Goal: Information Seeking & Learning: Learn about a topic

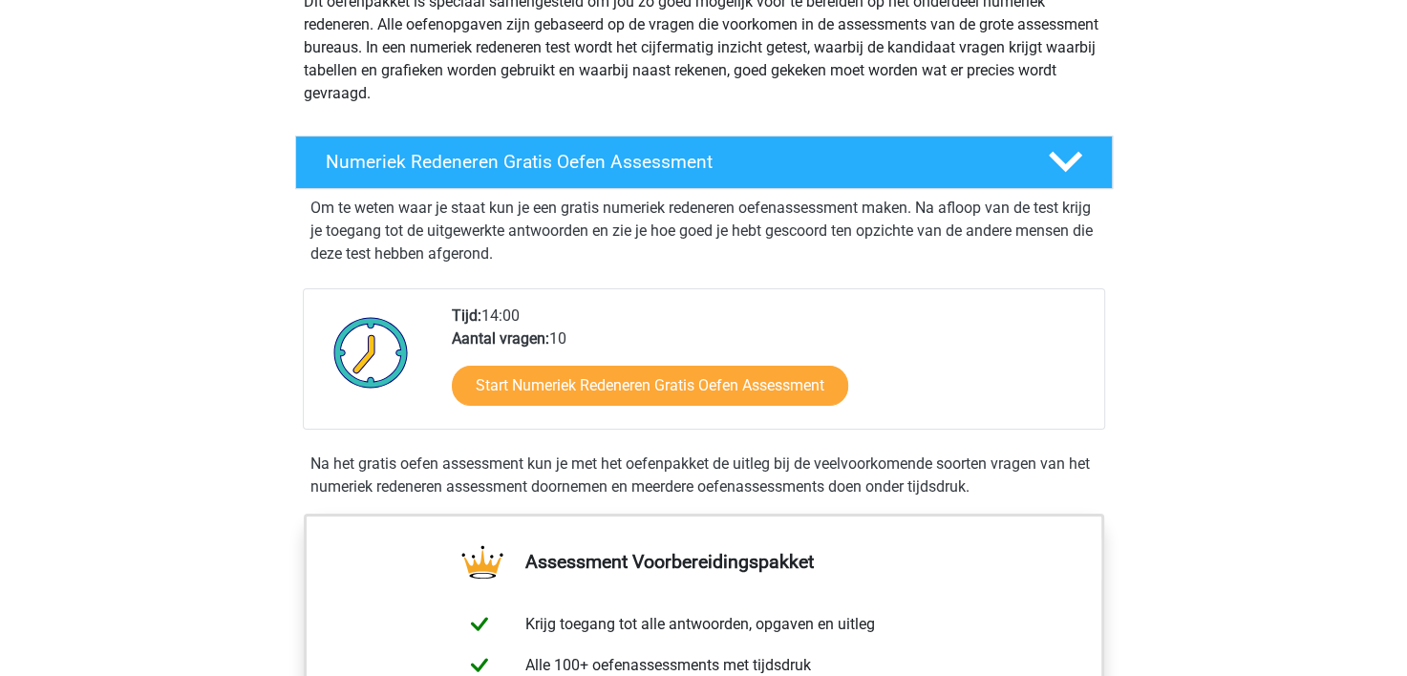
scroll to position [191, 0]
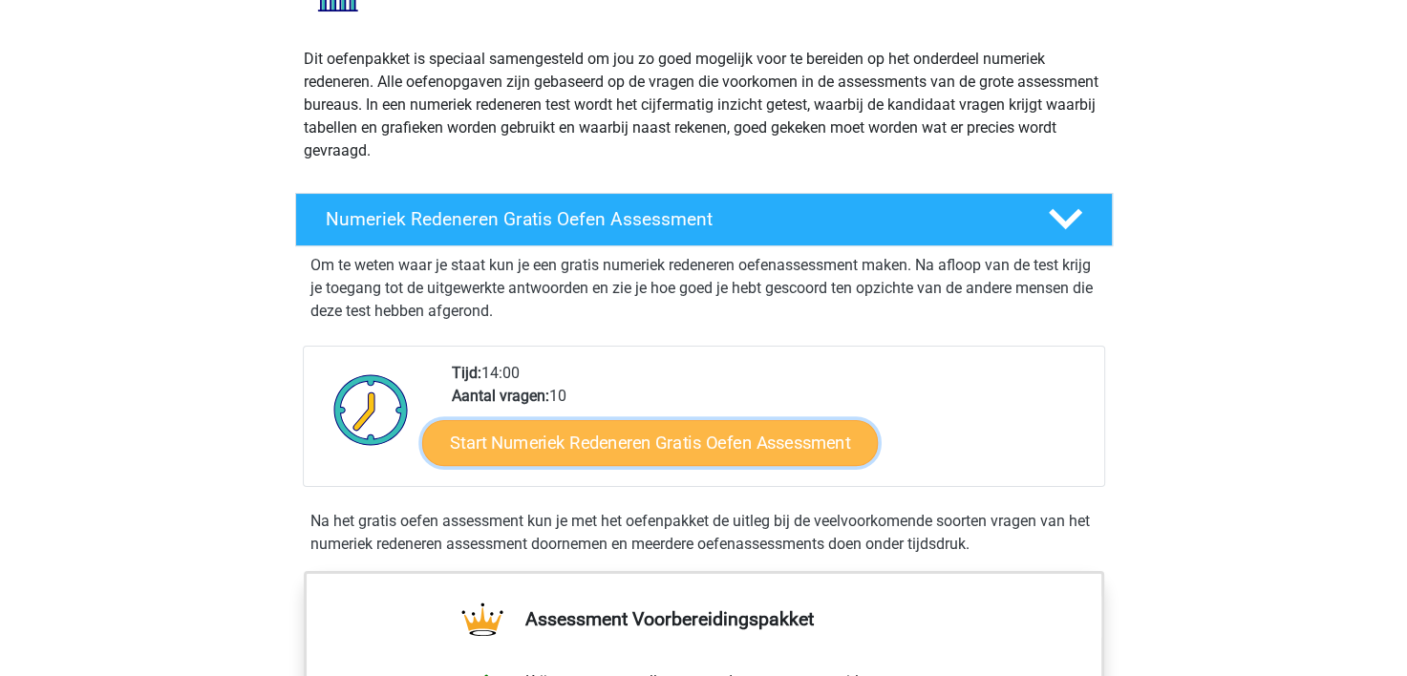
click at [701, 430] on link "Start Numeriek Redeneren Gratis Oefen Assessment" at bounding box center [650, 442] width 456 height 46
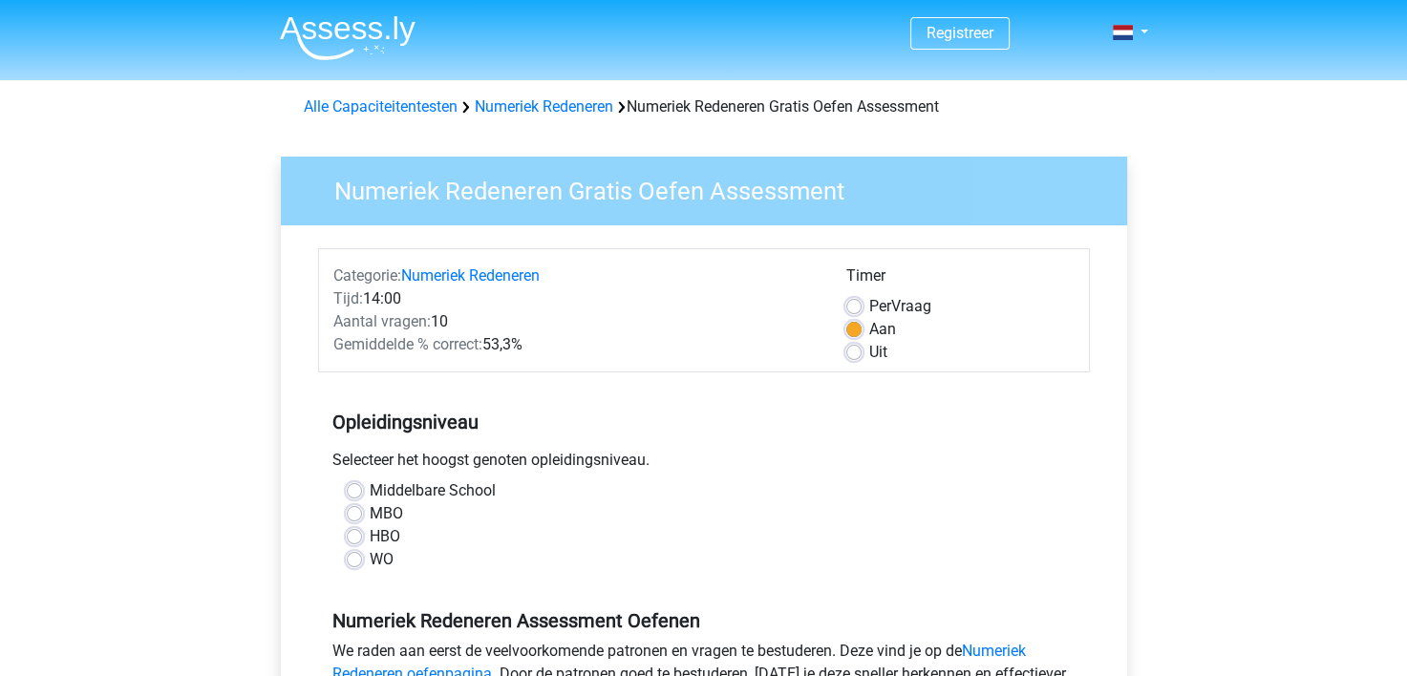
click at [370, 531] on label "HBO" at bounding box center [385, 536] width 31 height 23
click at [357, 531] on input "HBO" at bounding box center [354, 534] width 15 height 19
radio input "true"
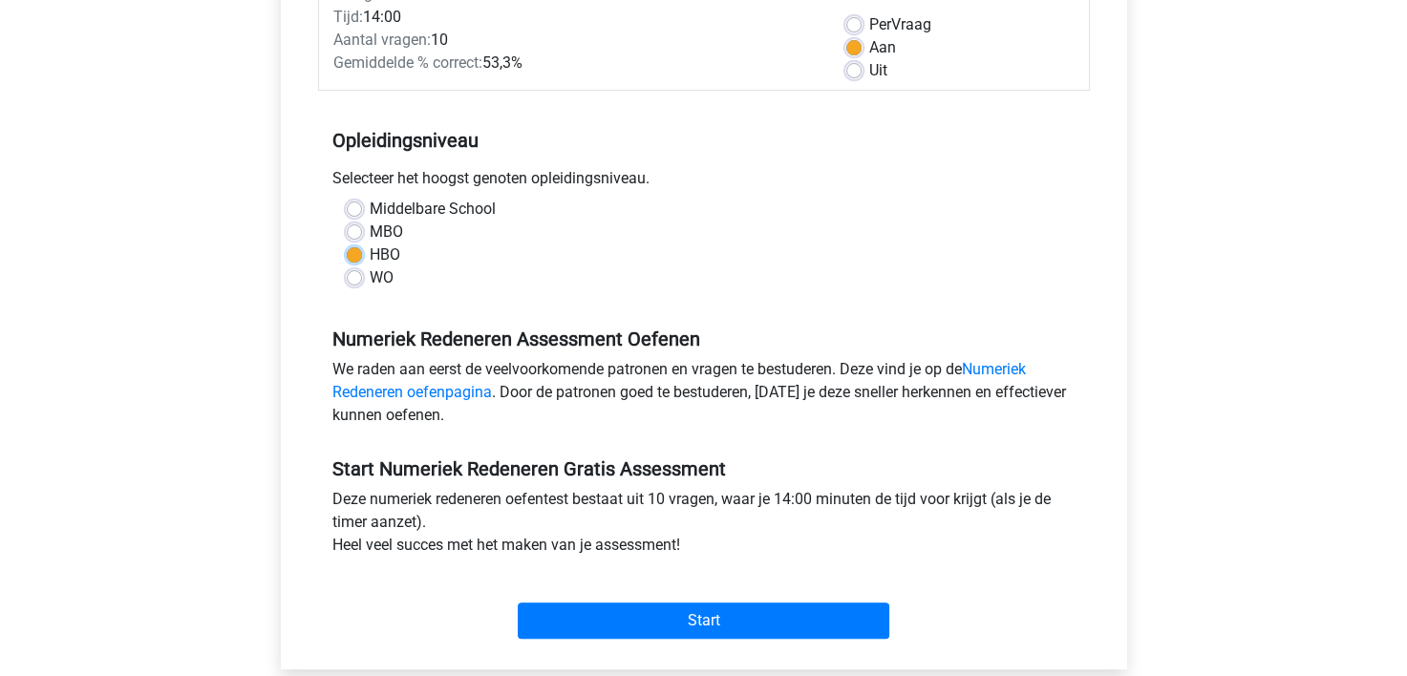
scroll to position [478, 0]
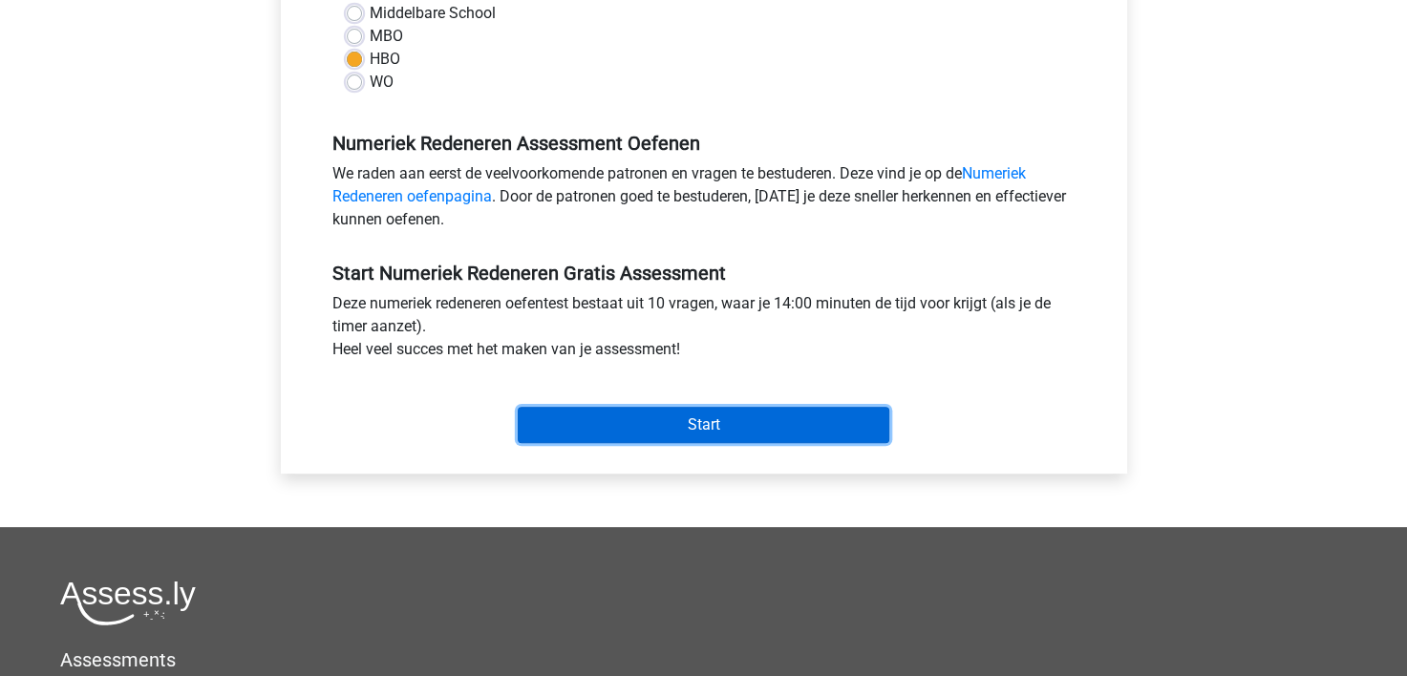
click at [684, 415] on input "Start" at bounding box center [704, 425] width 372 height 36
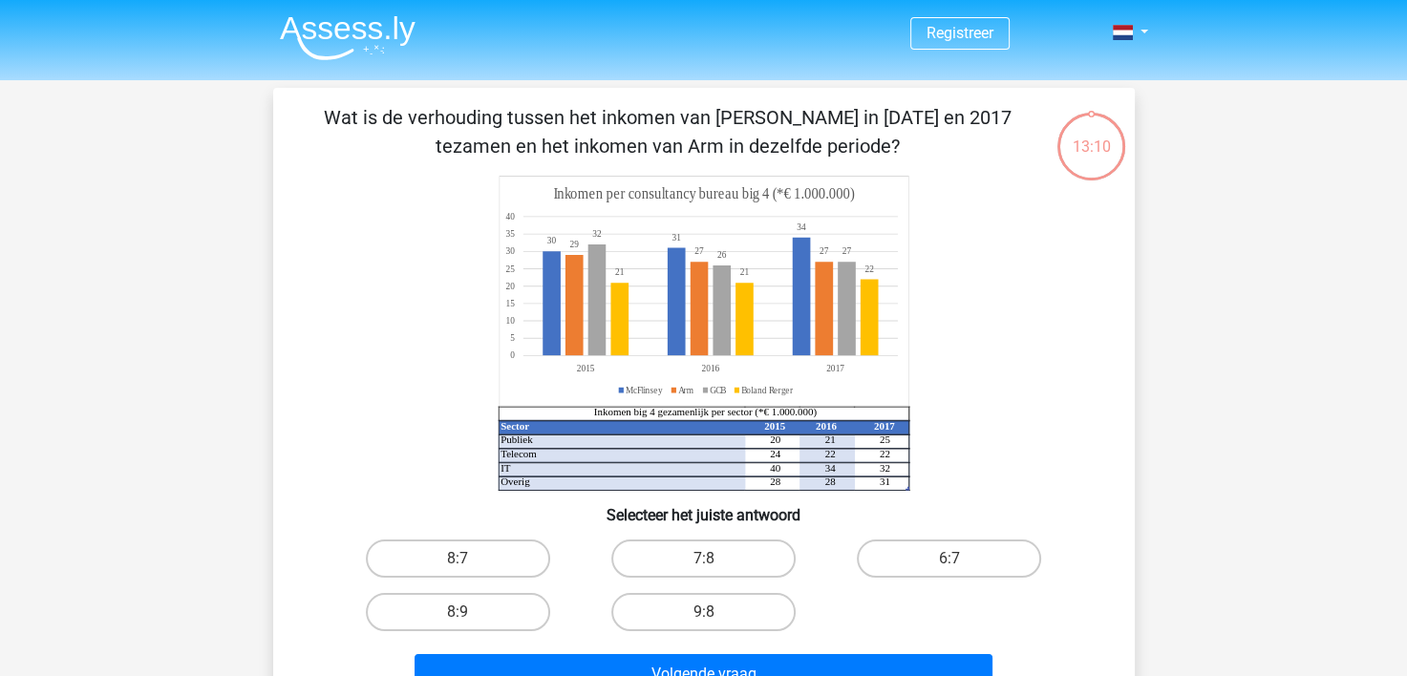
scroll to position [96, 0]
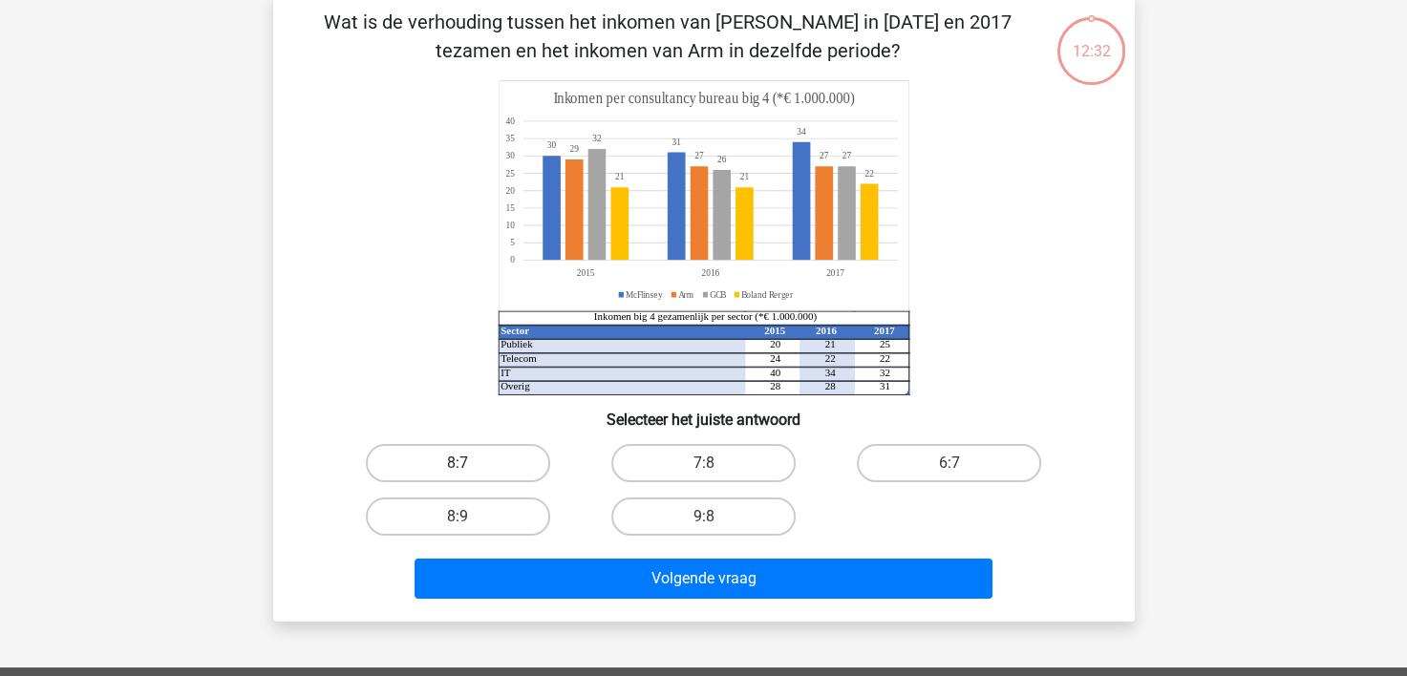
click at [447, 466] on label "8:7" at bounding box center [458, 463] width 184 height 38
click at [458, 466] on input "8:7" at bounding box center [464, 469] width 12 height 12
radio input "true"
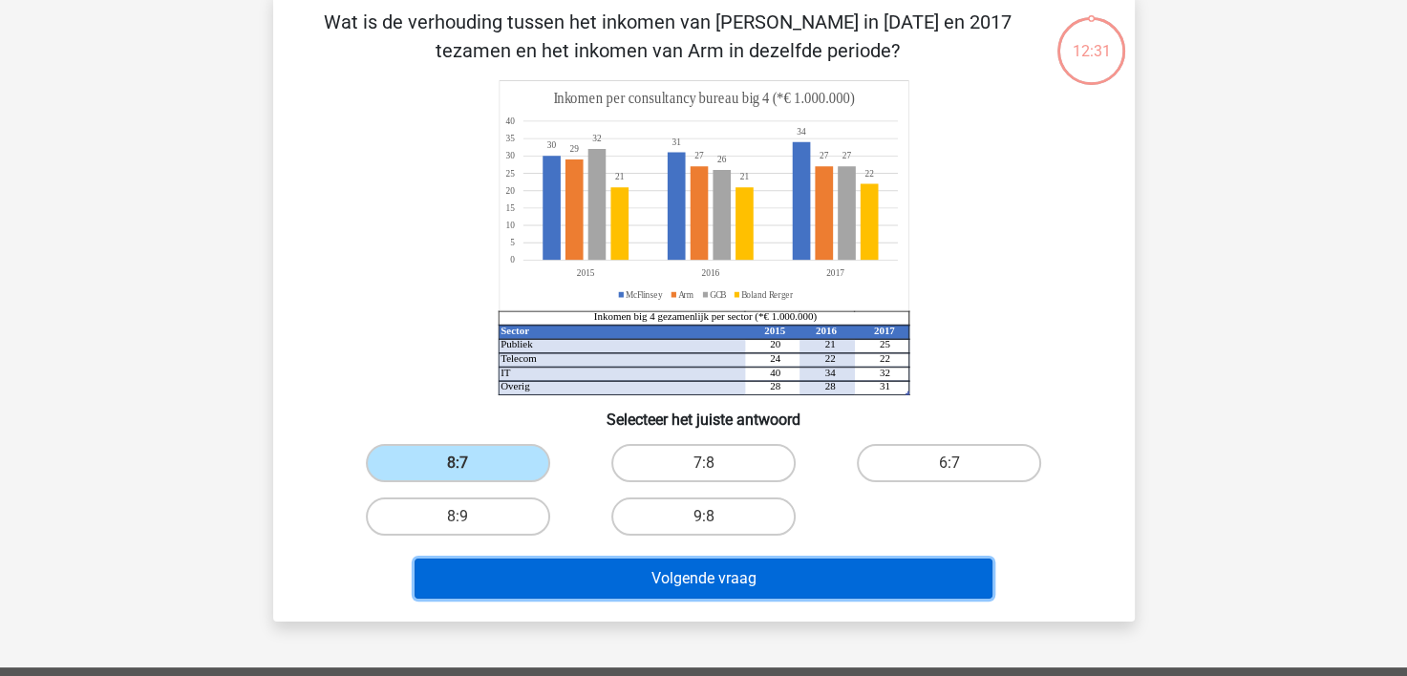
click at [670, 573] on button "Volgende vraag" at bounding box center [704, 579] width 578 height 40
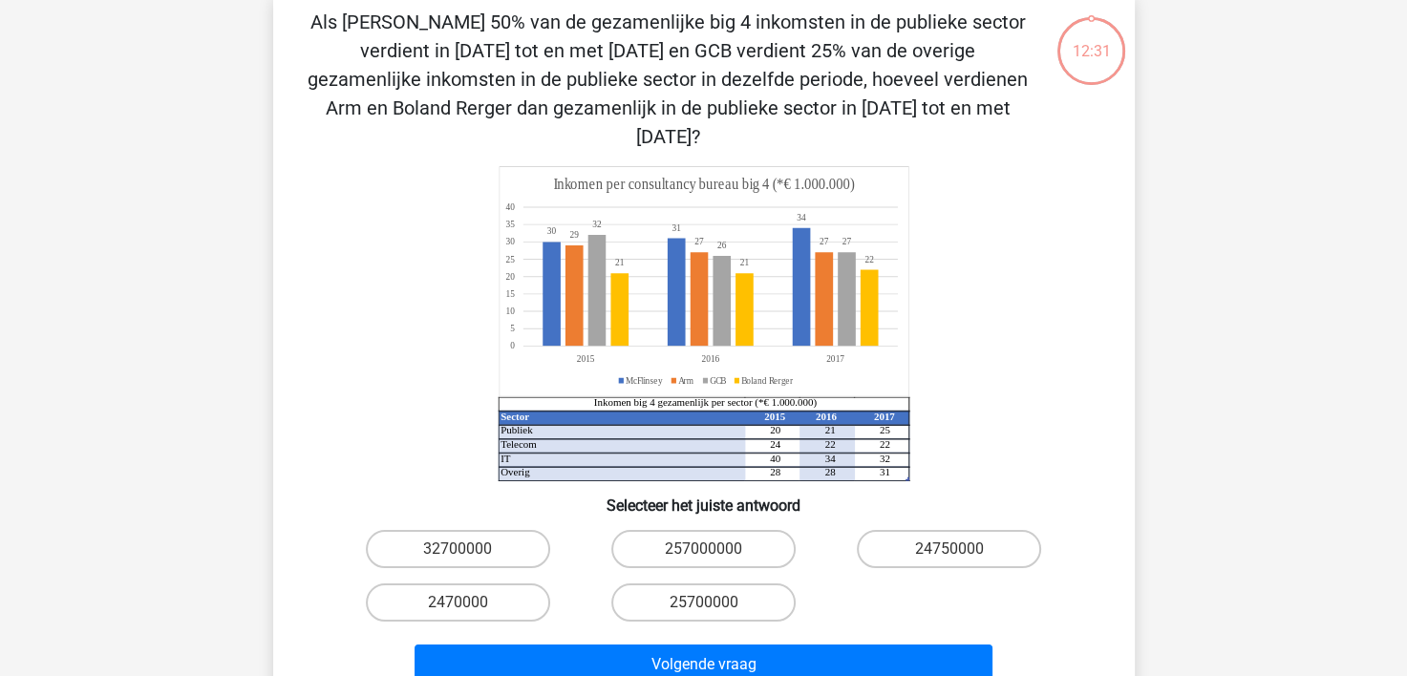
scroll to position [88, 0]
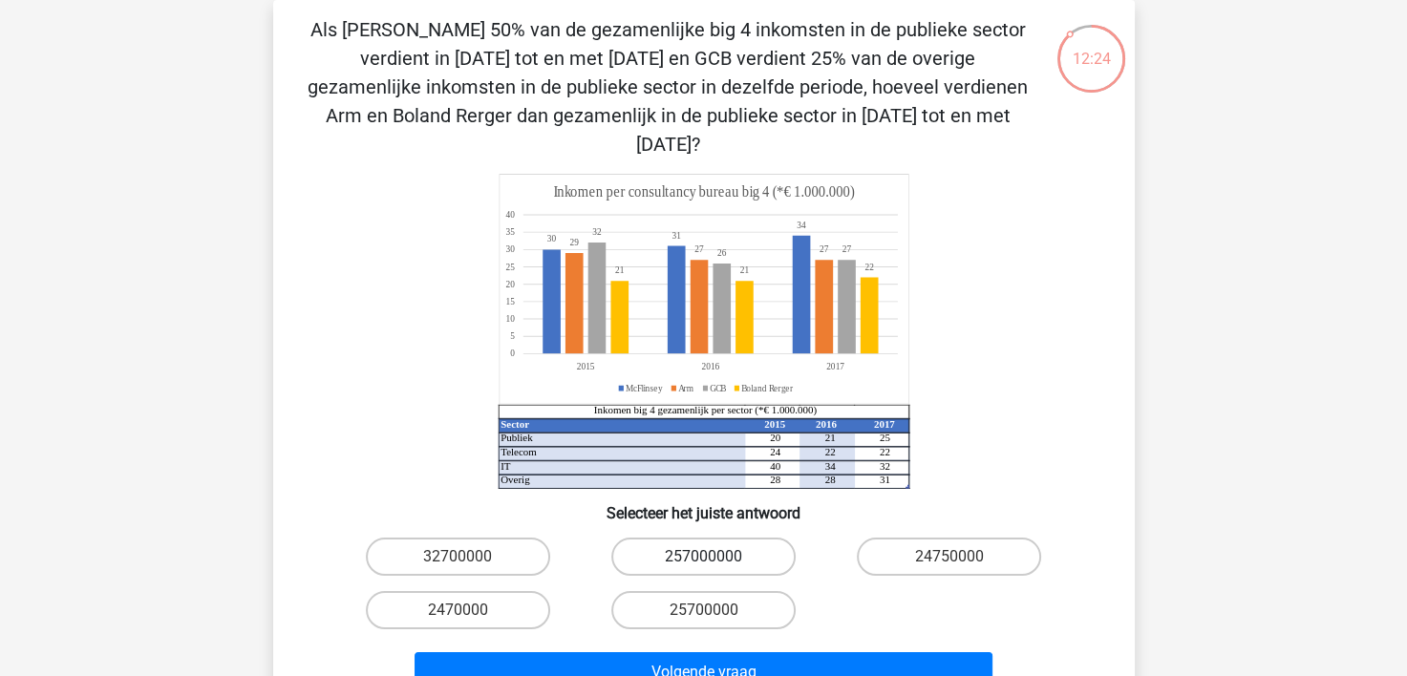
click at [693, 538] on label "257000000" at bounding box center [703, 557] width 184 height 38
click at [703, 557] on input "257000000" at bounding box center [709, 563] width 12 height 12
radio input "true"
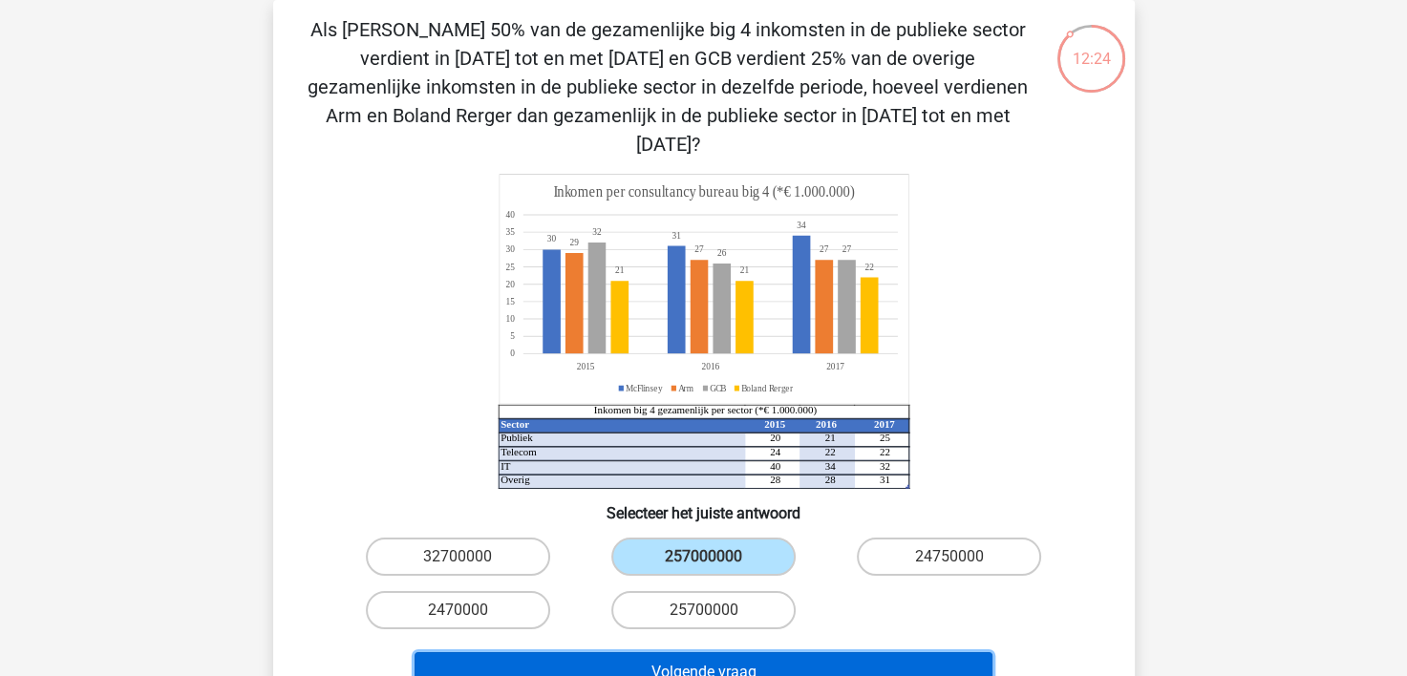
click at [715, 652] on button "Volgende vraag" at bounding box center [704, 672] width 578 height 40
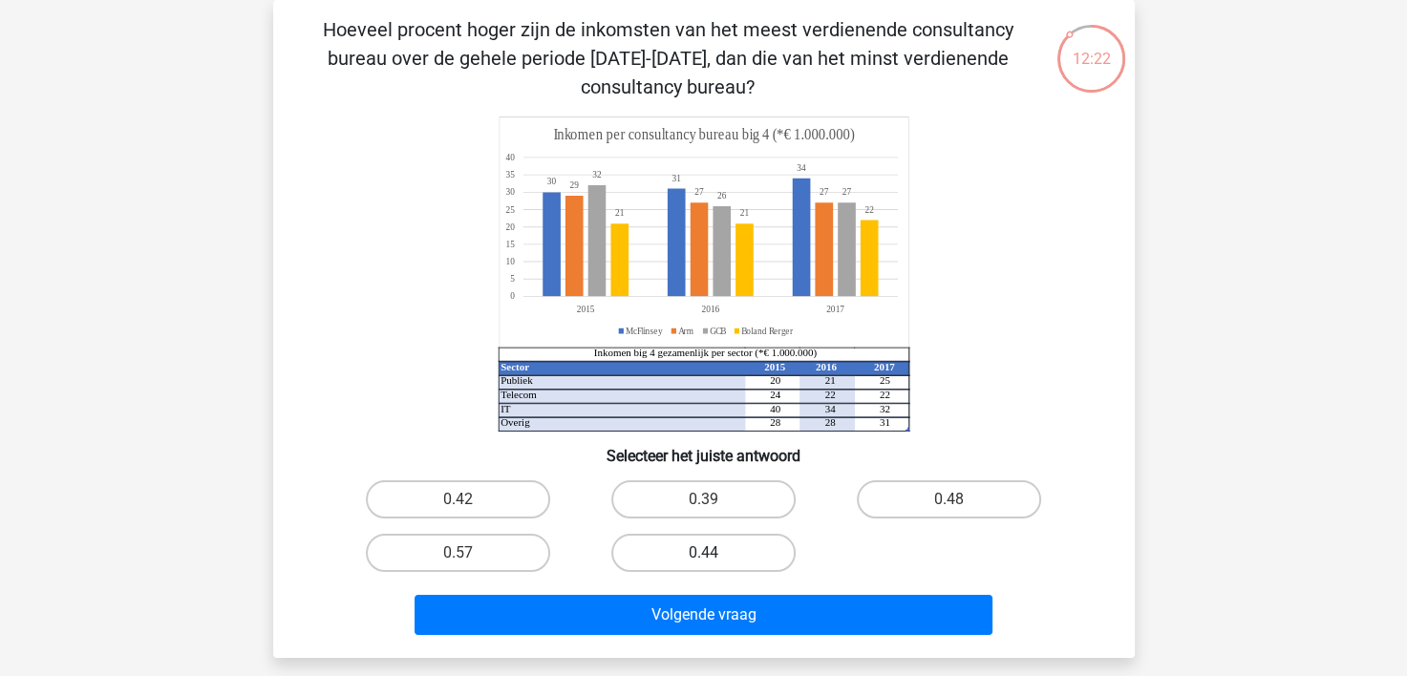
click at [695, 548] on label "0.44" at bounding box center [703, 553] width 184 height 38
click at [703, 553] on input "0.44" at bounding box center [709, 559] width 12 height 12
radio input "true"
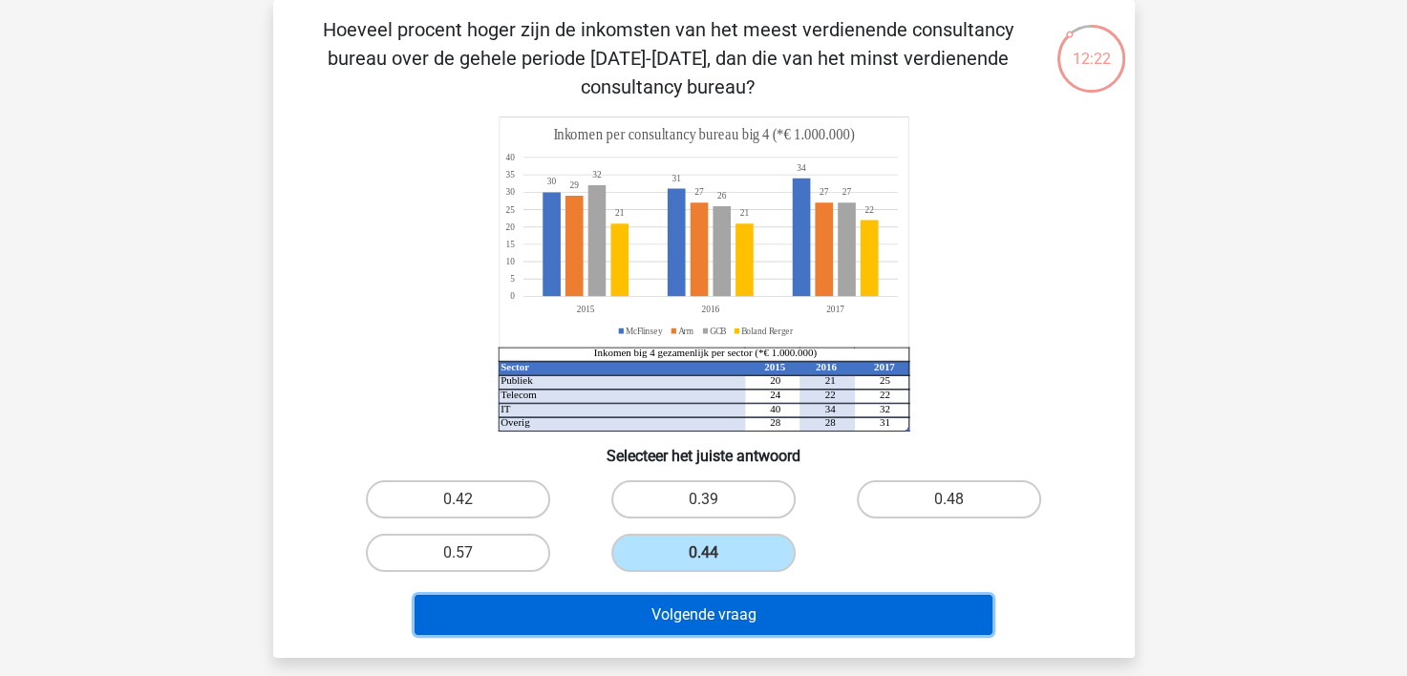
click at [726, 615] on button "Volgende vraag" at bounding box center [704, 615] width 578 height 40
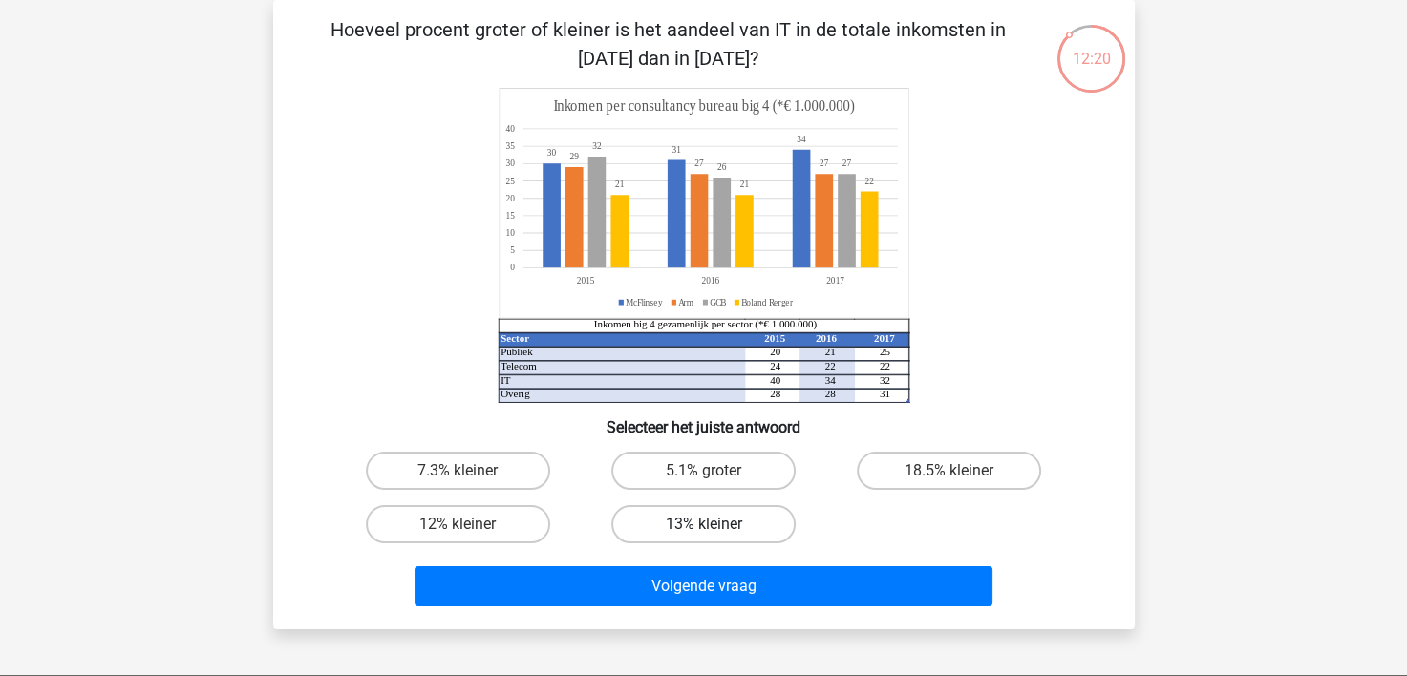
click at [705, 512] on label "13% kleiner" at bounding box center [703, 524] width 184 height 38
click at [705, 524] on input "13% kleiner" at bounding box center [709, 530] width 12 height 12
radio input "true"
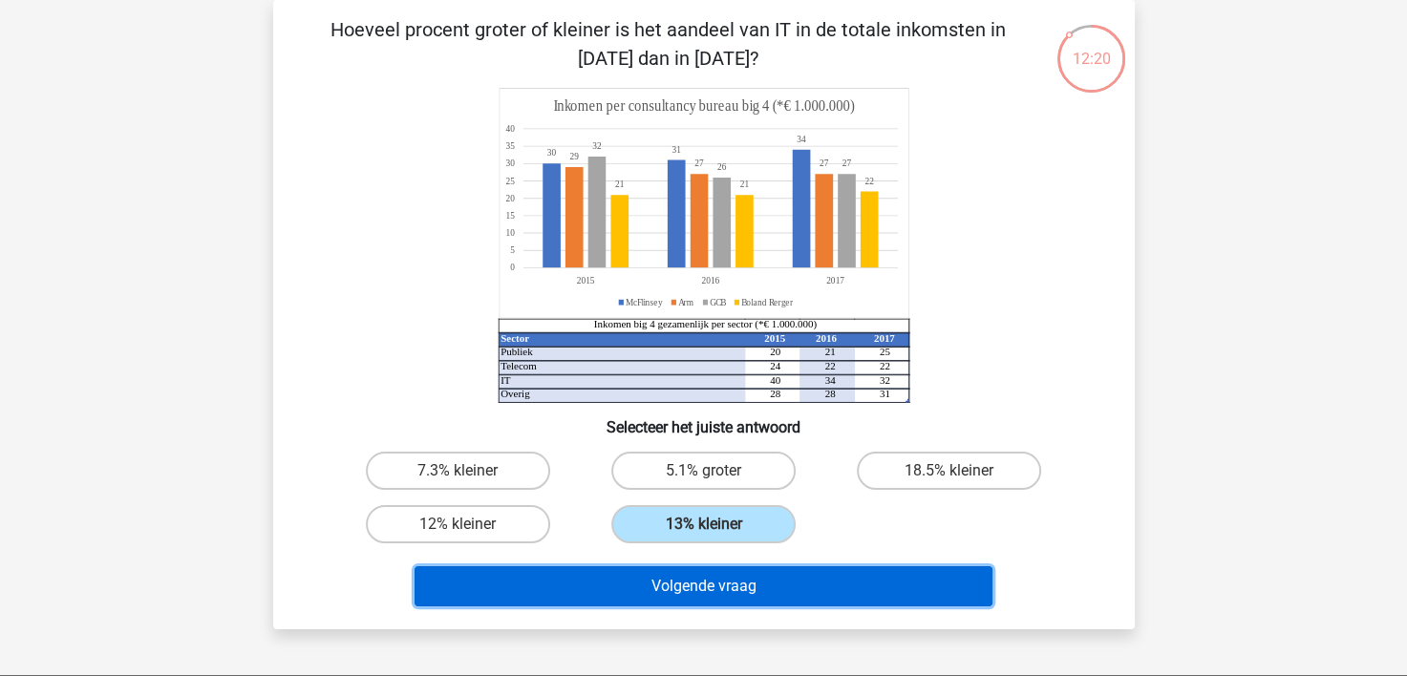
click at [707, 576] on button "Volgende vraag" at bounding box center [704, 586] width 578 height 40
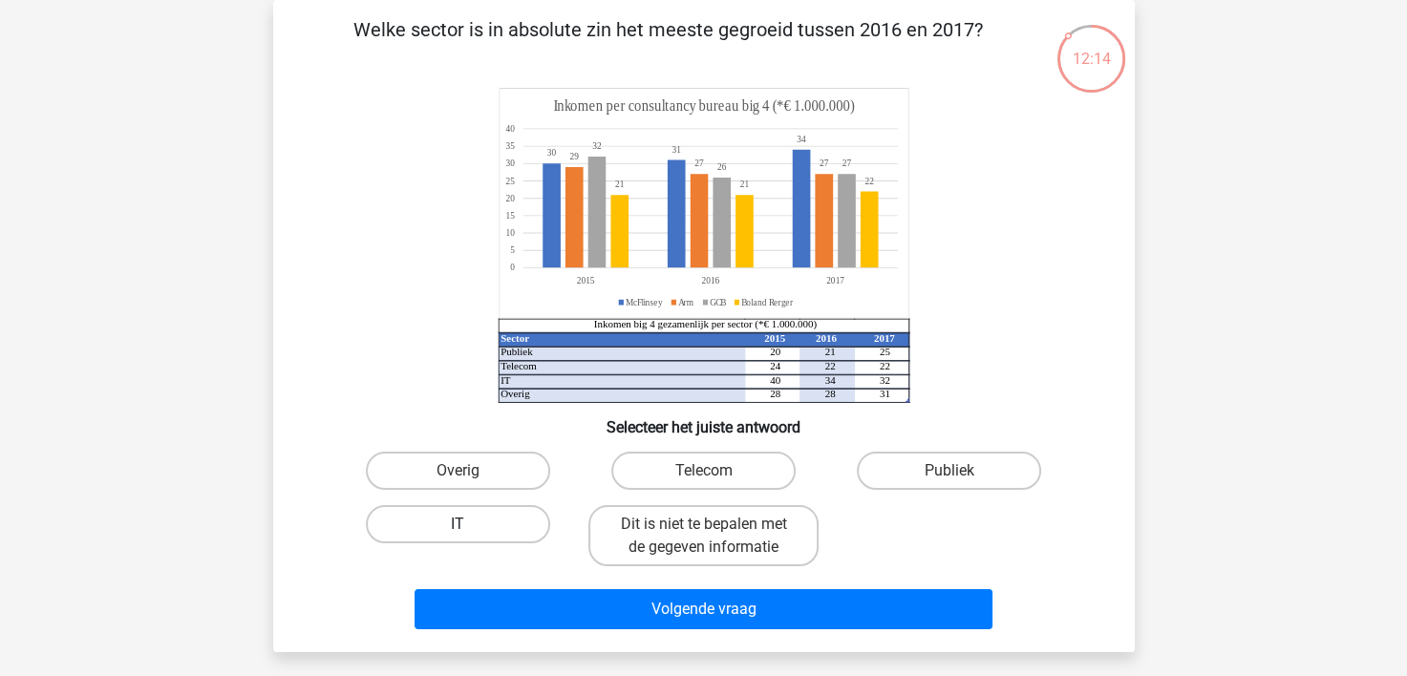
click at [480, 521] on label "IT" at bounding box center [458, 524] width 184 height 38
click at [470, 524] on input "IT" at bounding box center [464, 530] width 12 height 12
radio input "true"
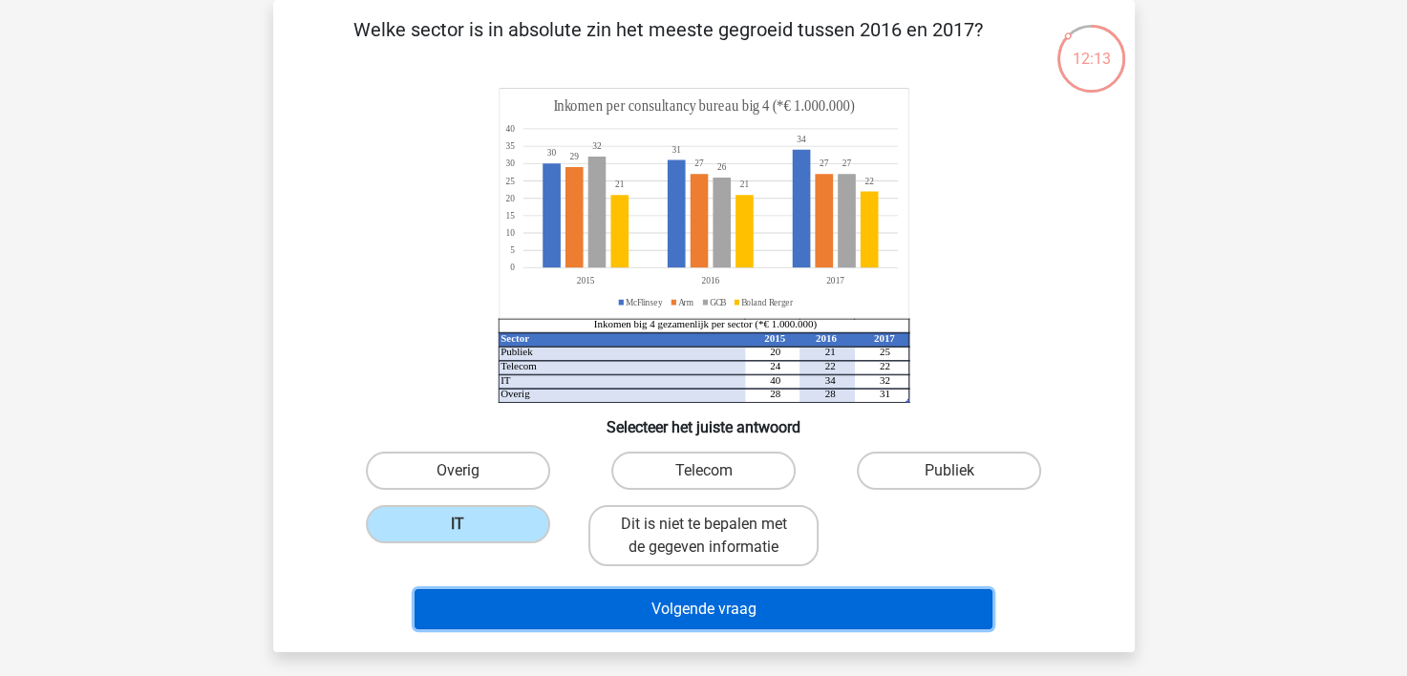
click at [567, 612] on button "Volgende vraag" at bounding box center [704, 609] width 578 height 40
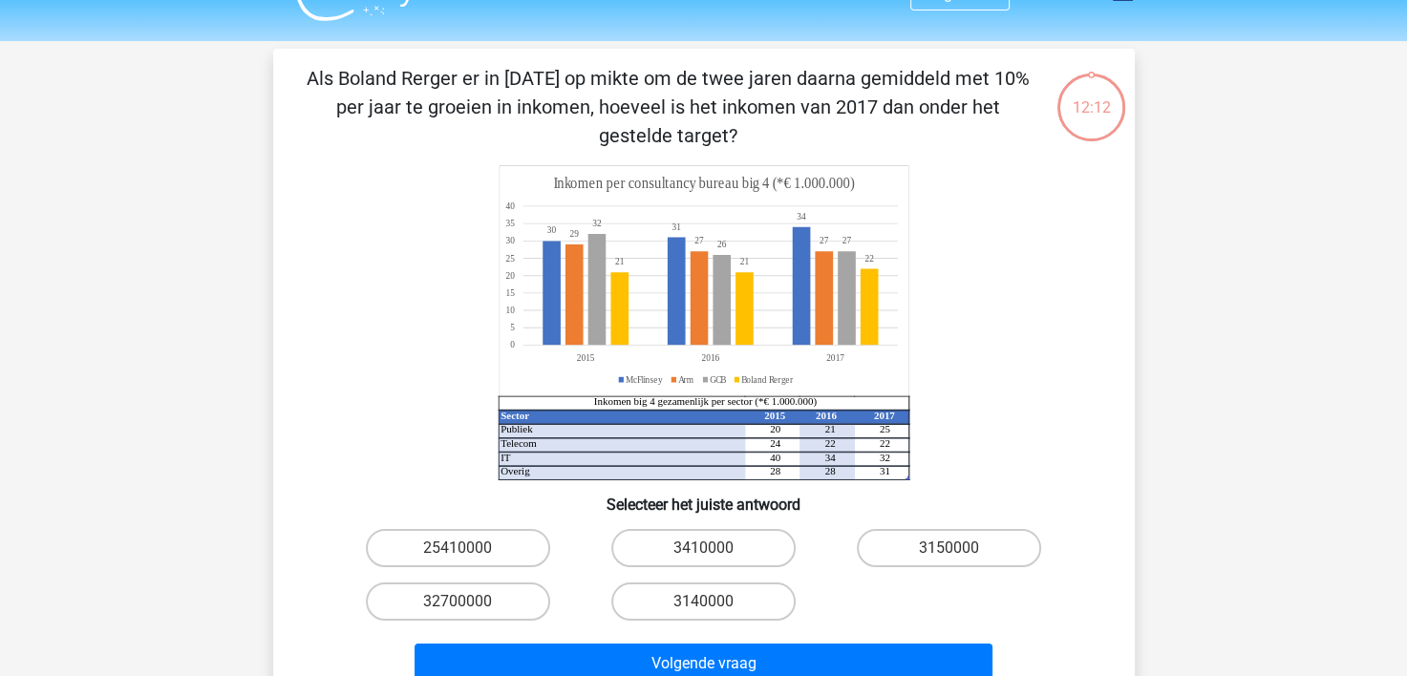
scroll to position [0, 0]
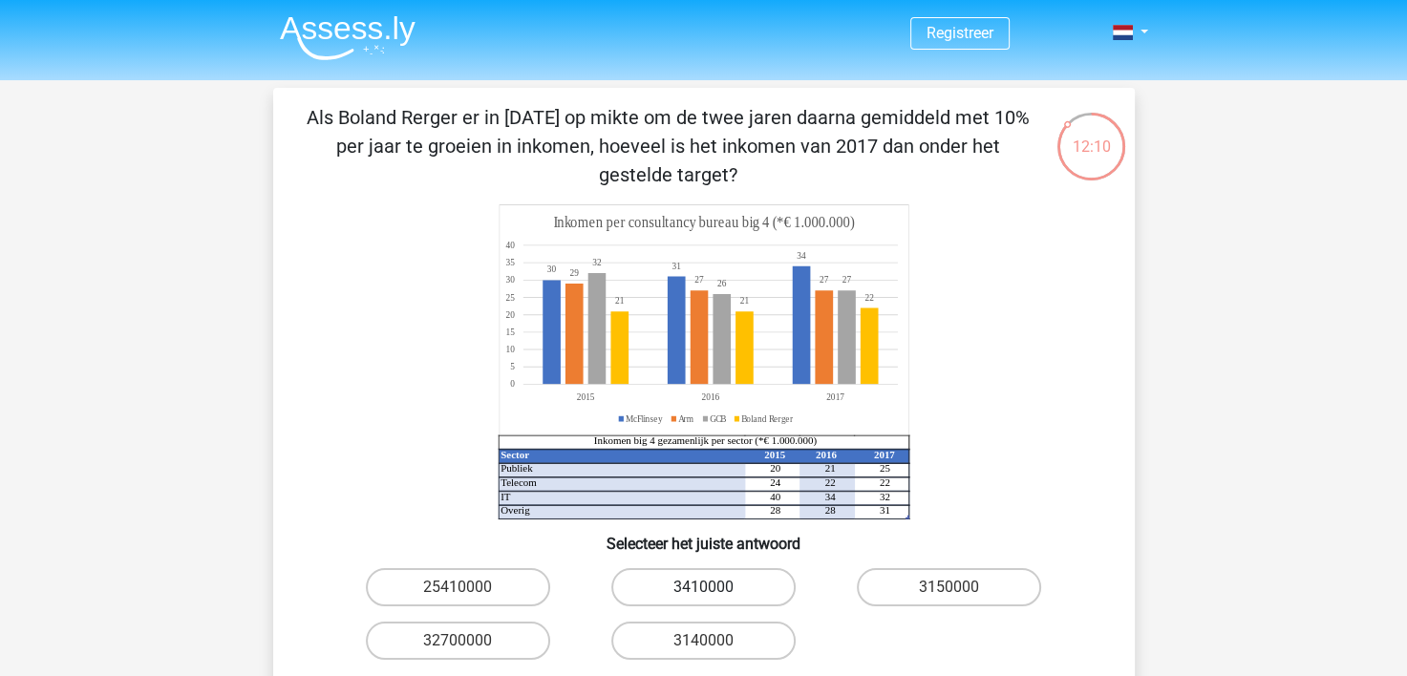
click at [700, 593] on label "3410000" at bounding box center [703, 587] width 184 height 38
click at [703, 593] on input "3410000" at bounding box center [709, 593] width 12 height 12
radio input "true"
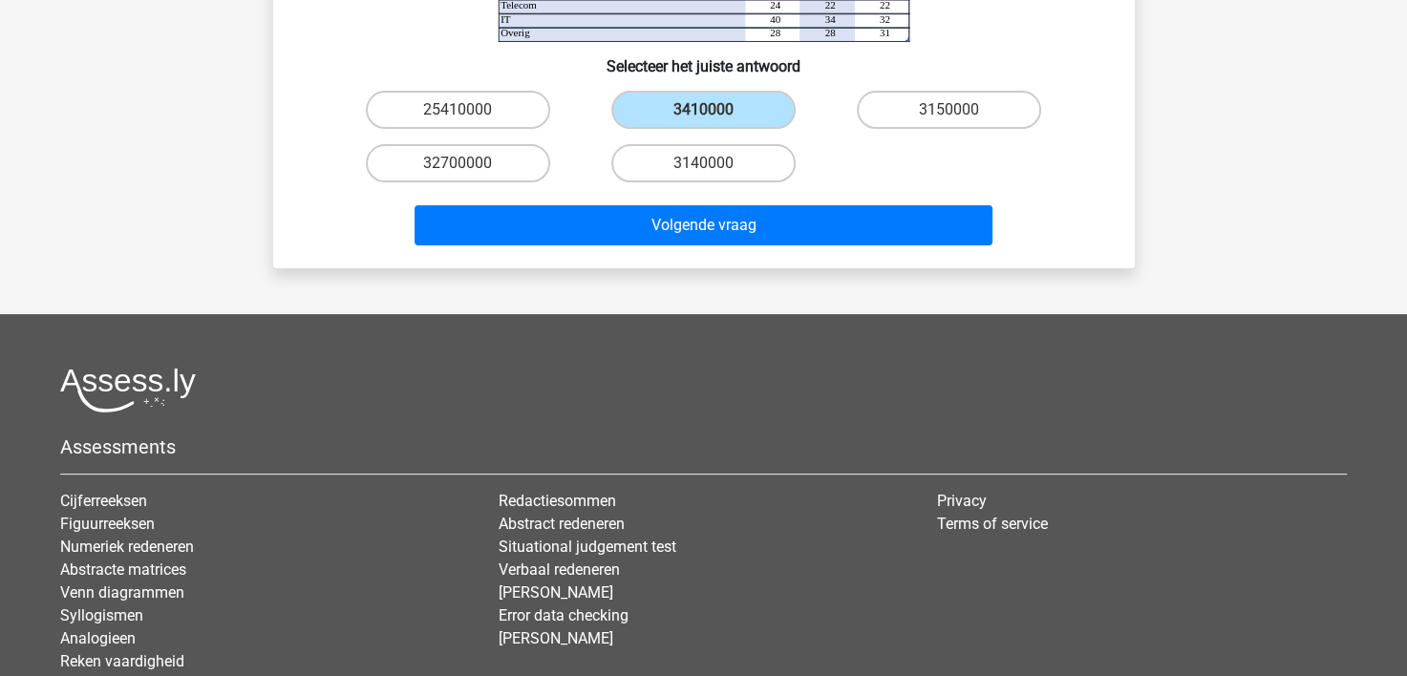
scroll to position [287, 0]
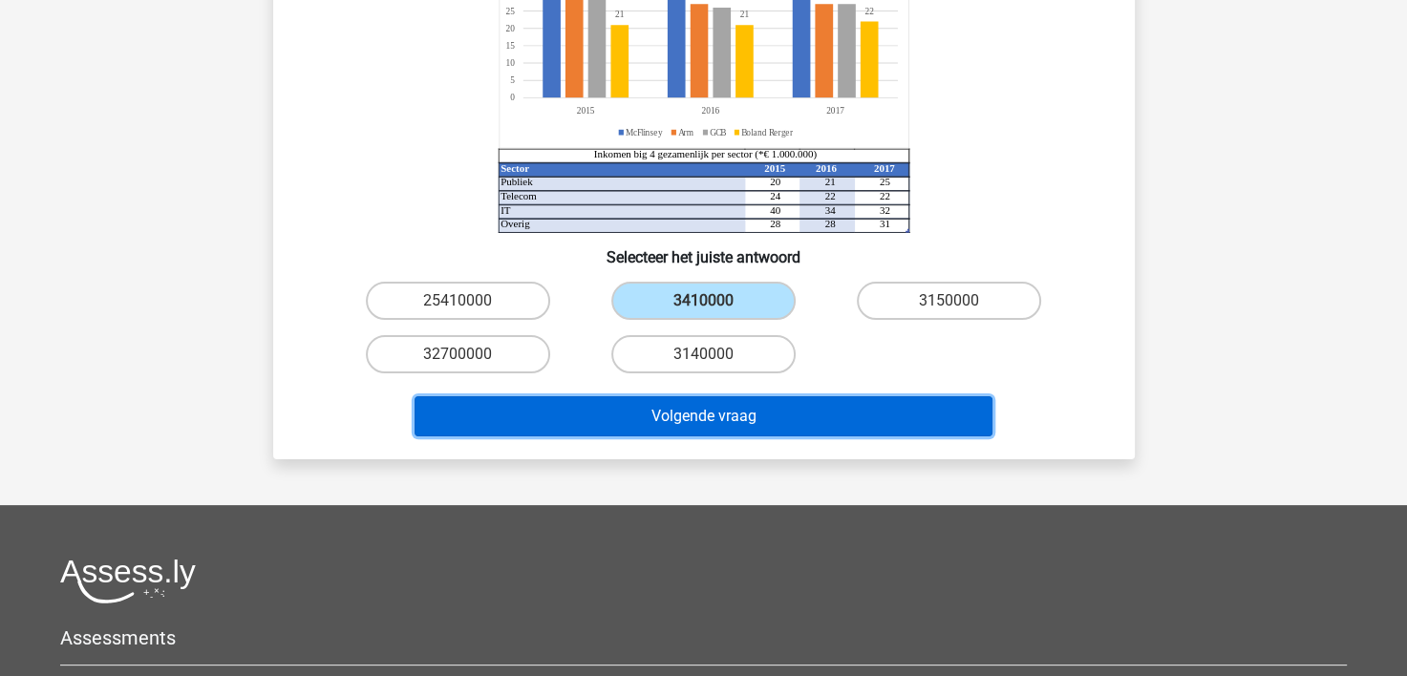
click at [697, 409] on button "Volgende vraag" at bounding box center [704, 416] width 578 height 40
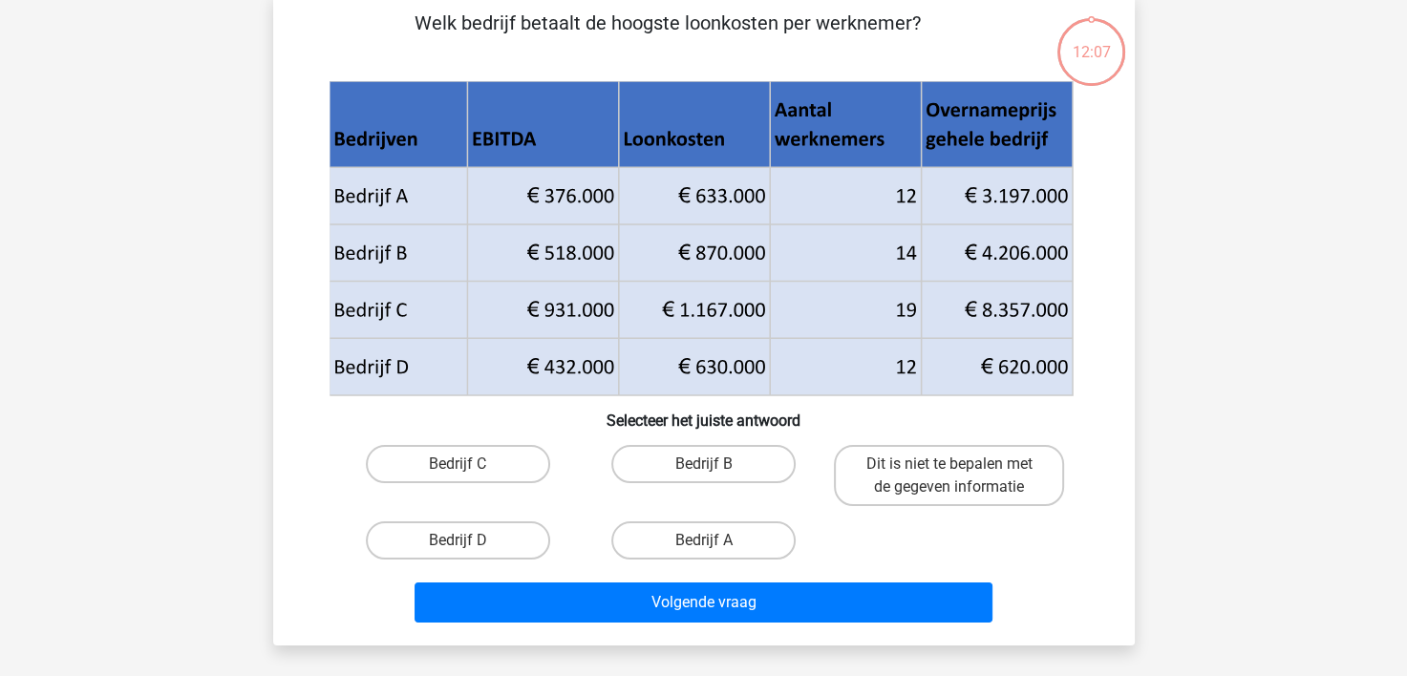
scroll to position [88, 0]
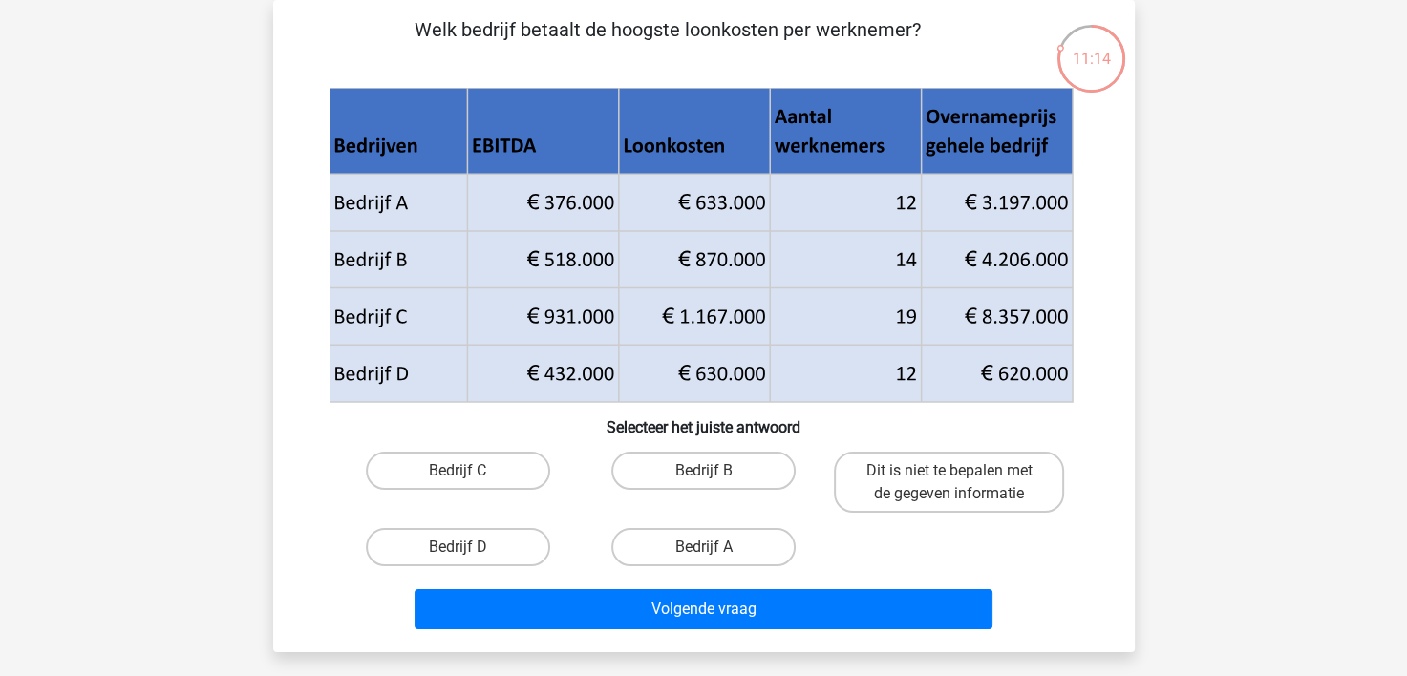
drag, startPoint x: 445, startPoint y: 545, endPoint x: 468, endPoint y: 550, distance: 23.4
click at [447, 544] on label "Bedrijf D" at bounding box center [458, 547] width 184 height 38
click at [458, 547] on input "Bedrijf D" at bounding box center [464, 553] width 12 height 12
radio input "true"
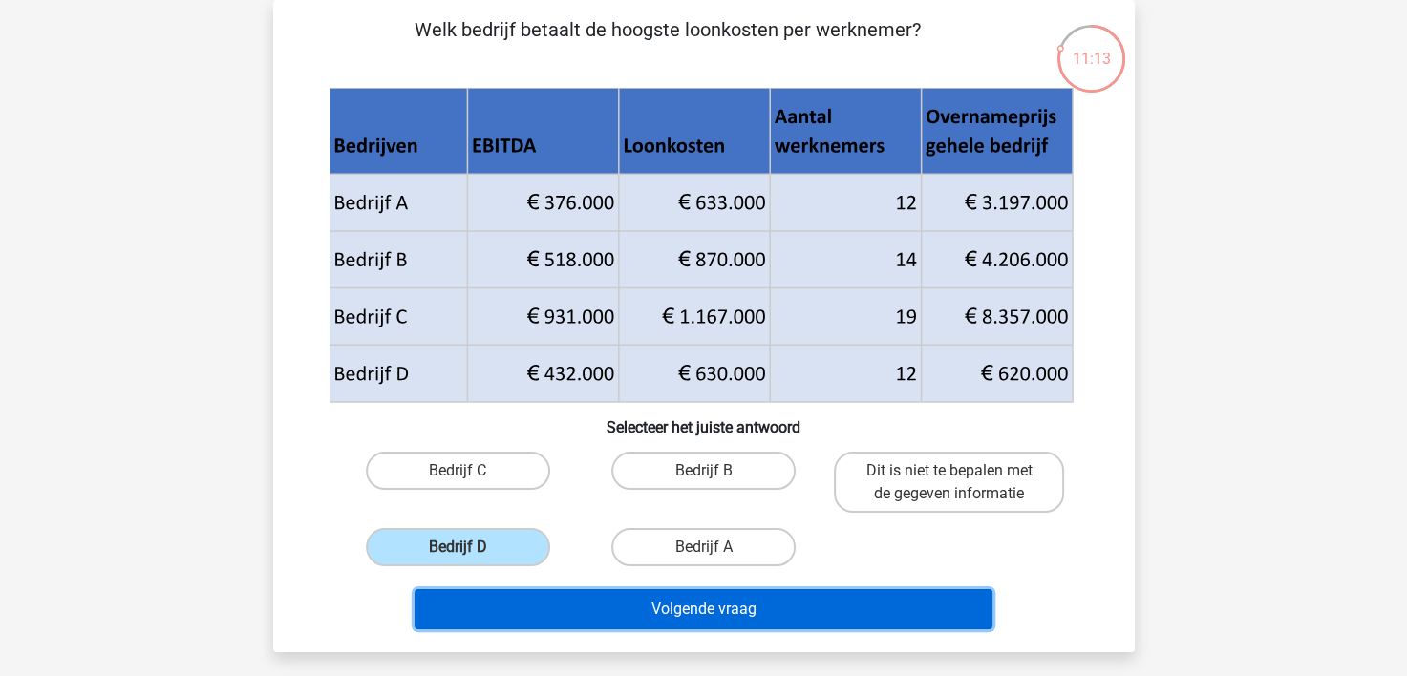
click at [560, 615] on button "Volgende vraag" at bounding box center [704, 609] width 578 height 40
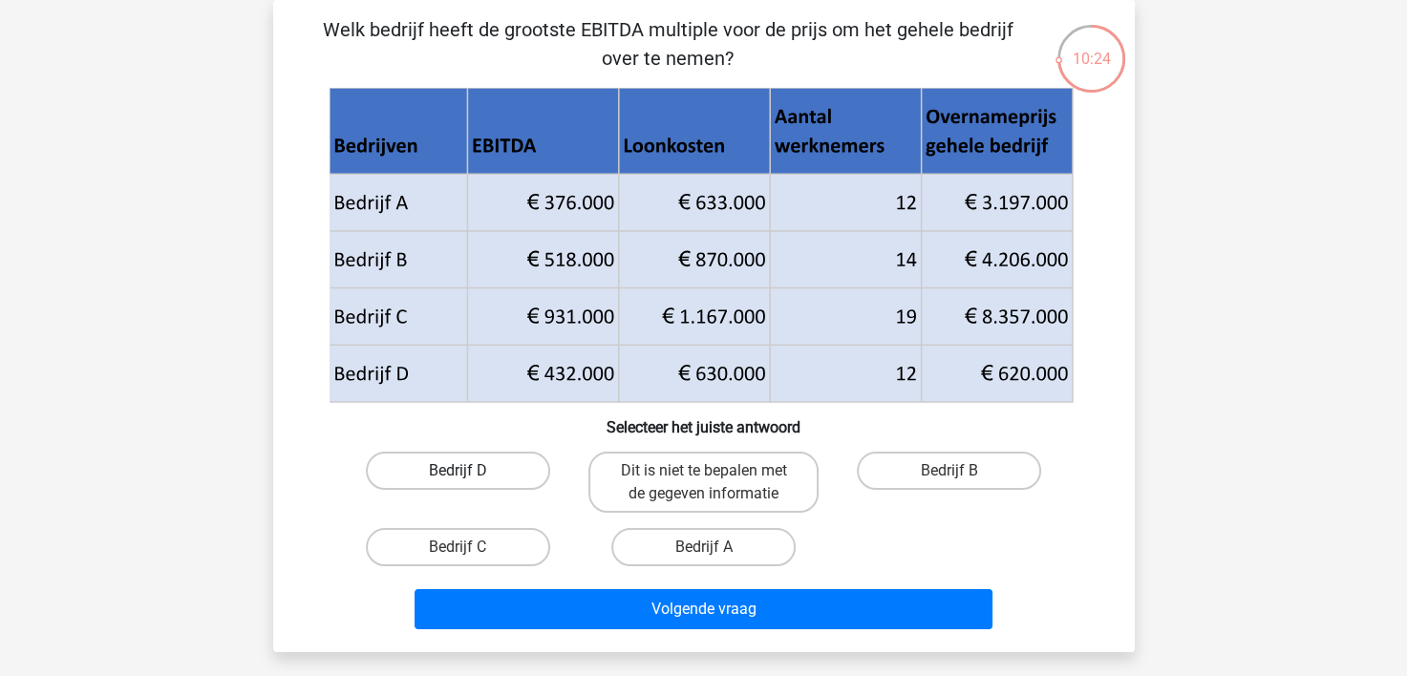
click at [493, 474] on label "Bedrijf D" at bounding box center [458, 471] width 184 height 38
click at [470, 474] on input "Bedrijf D" at bounding box center [464, 477] width 12 height 12
radio input "true"
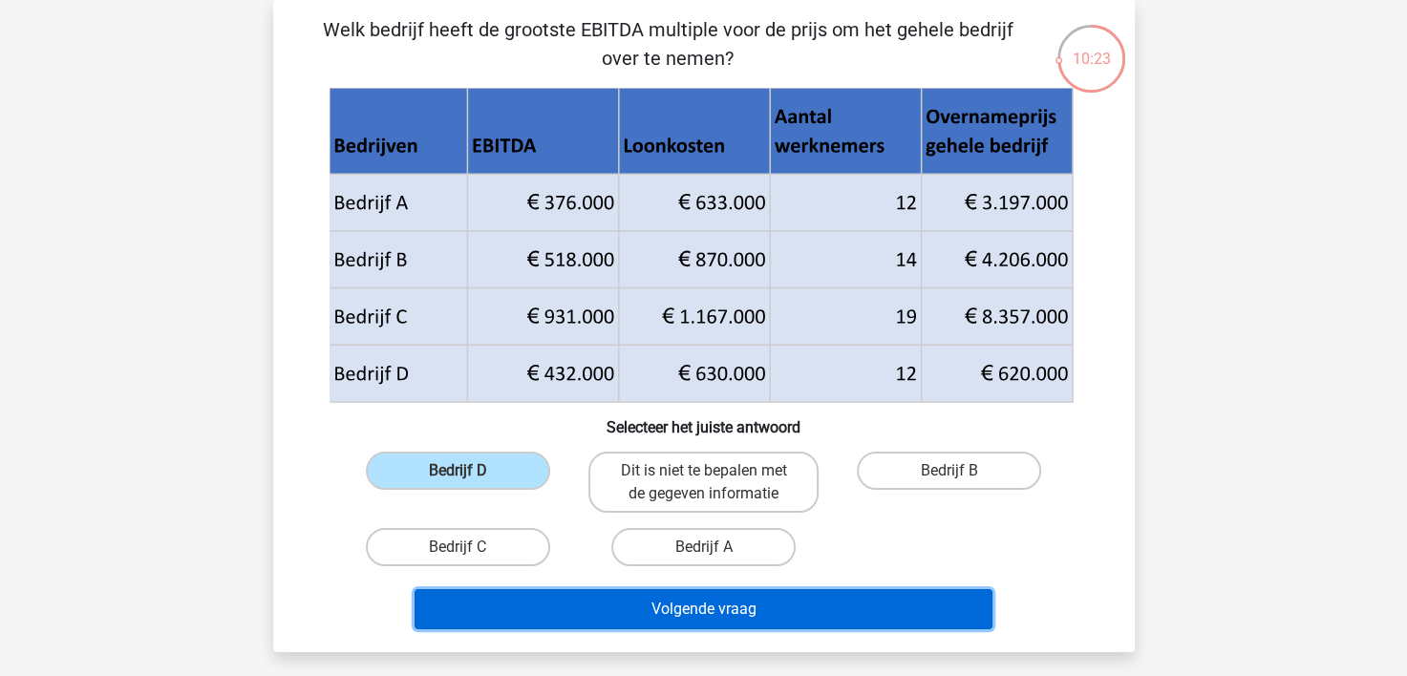
click at [649, 611] on button "Volgende vraag" at bounding box center [704, 609] width 578 height 40
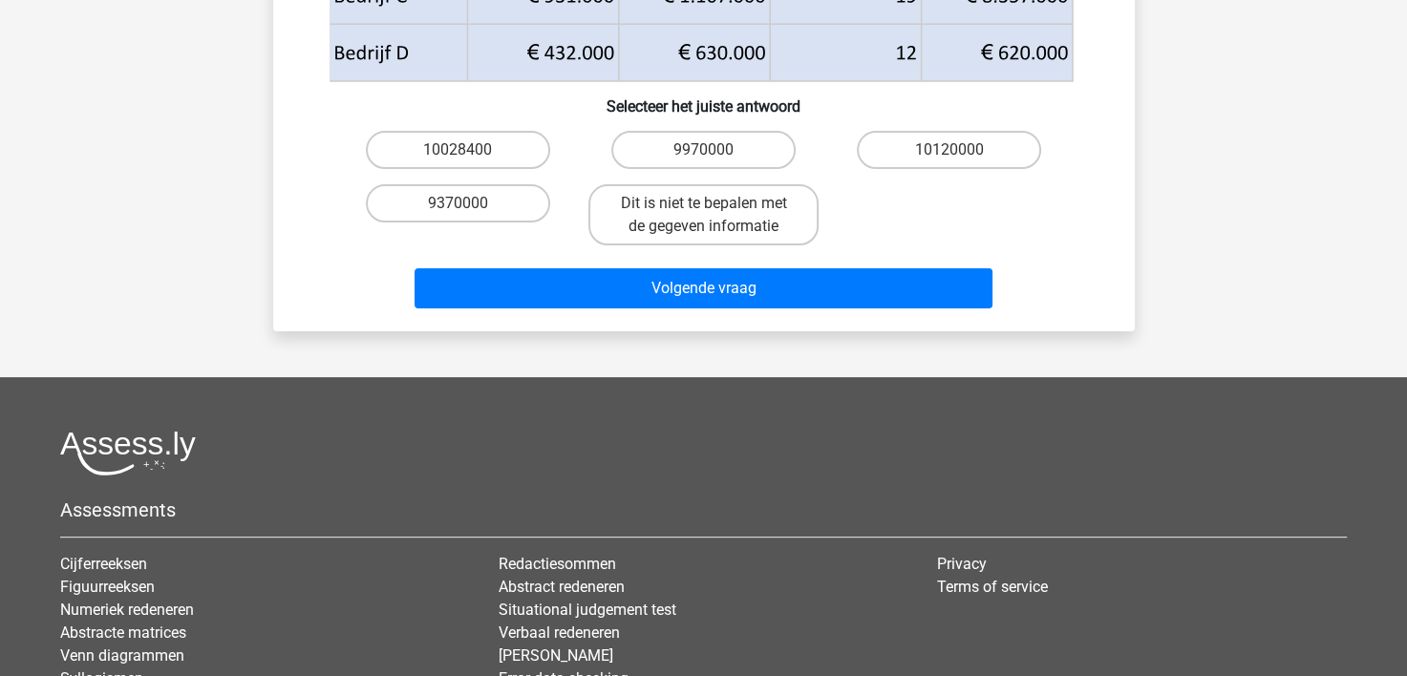
scroll to position [670, 0]
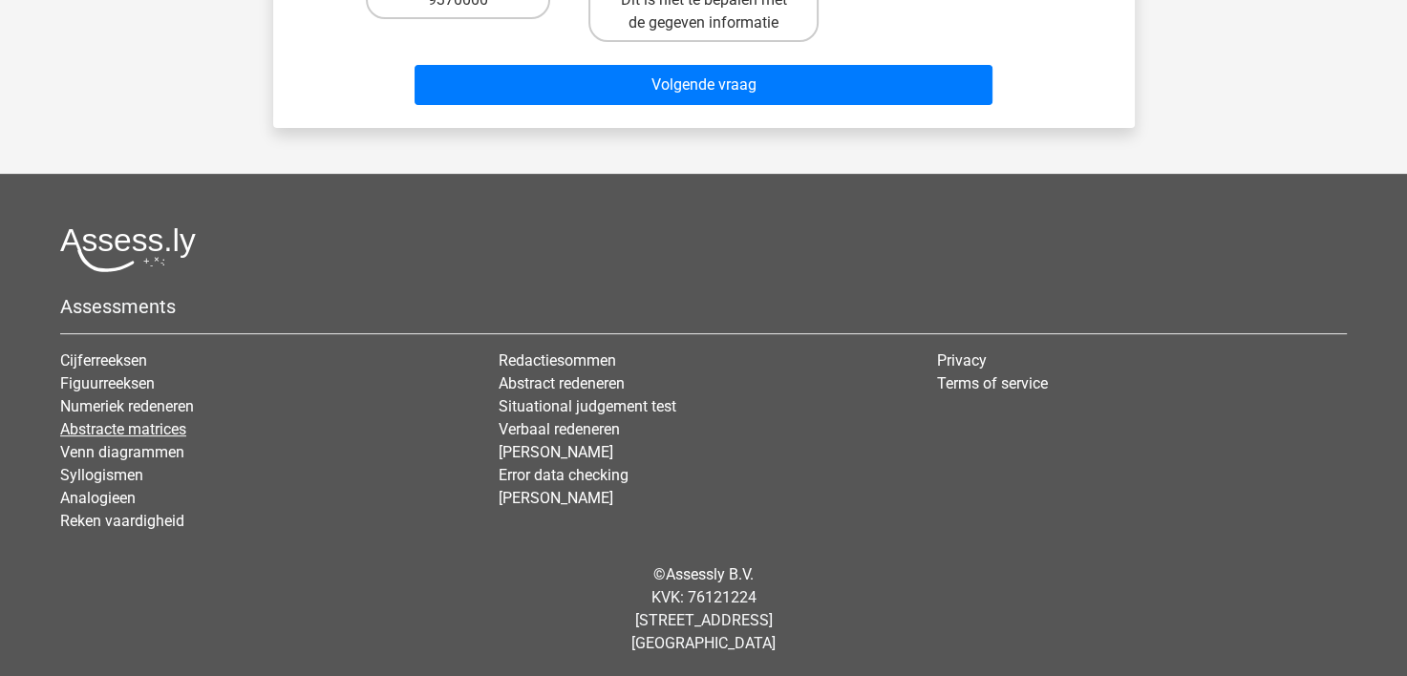
click at [132, 423] on link "Abstracte matrices" at bounding box center [123, 429] width 126 height 18
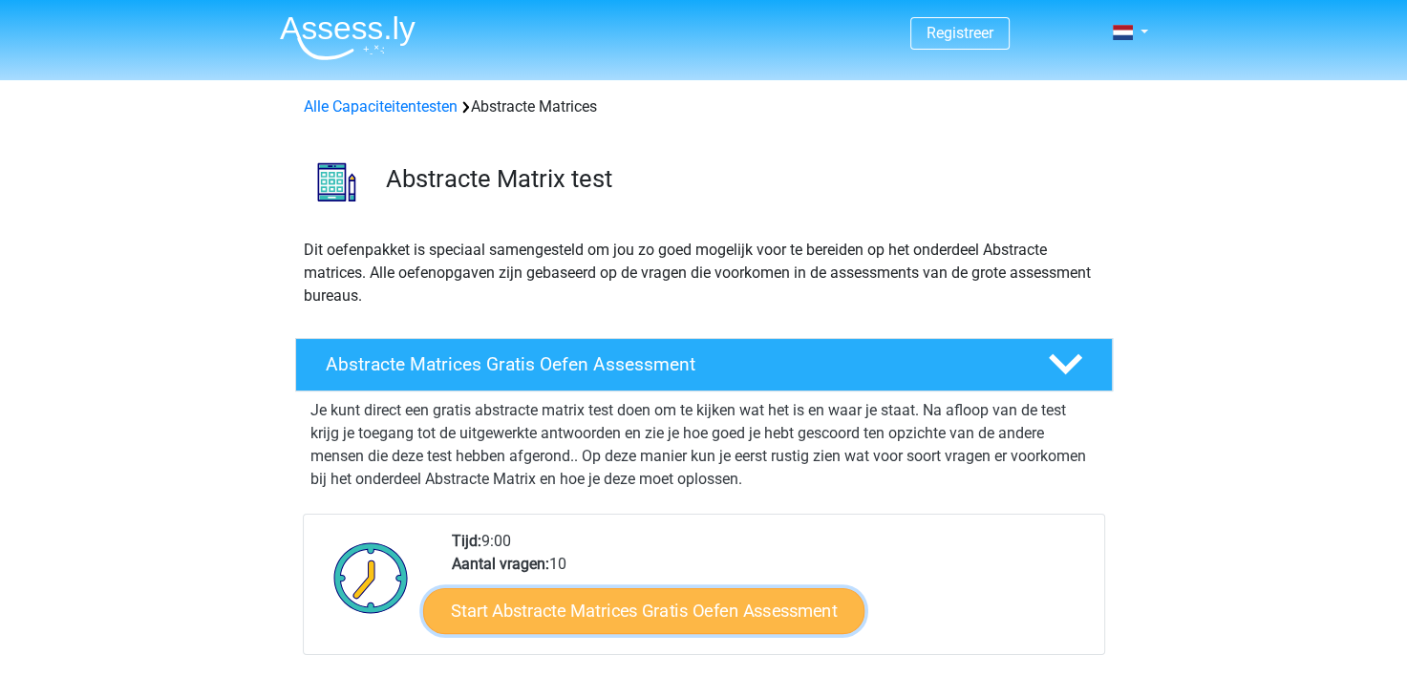
click at [657, 613] on link "Start Abstracte Matrices Gratis Oefen Assessment" at bounding box center [643, 610] width 441 height 46
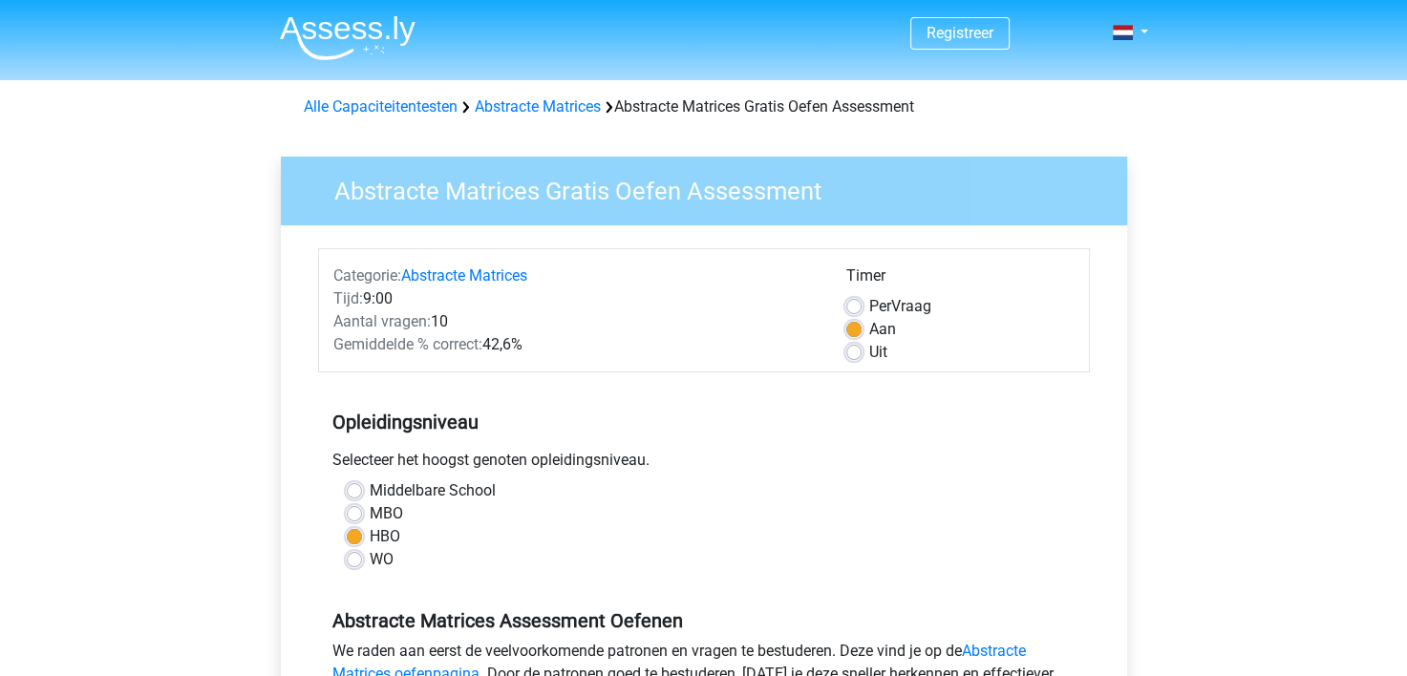
scroll to position [478, 0]
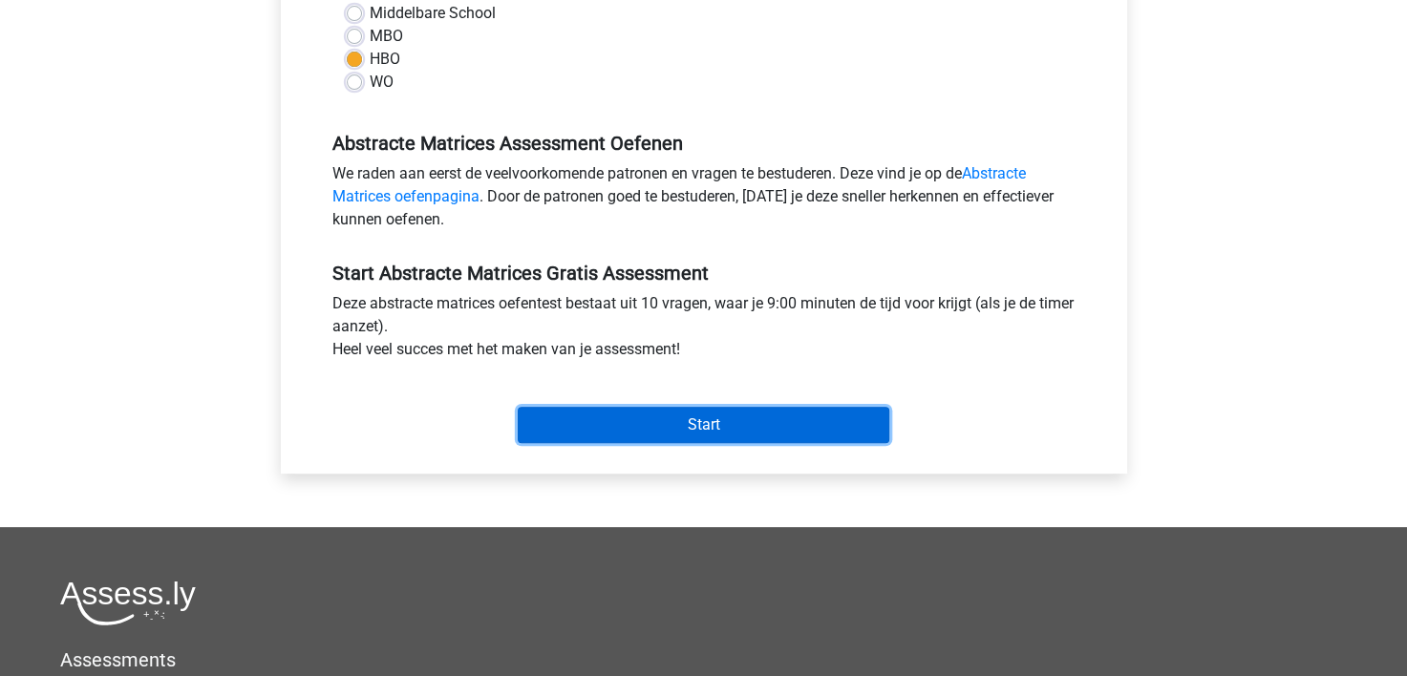
click at [684, 417] on input "Start" at bounding box center [704, 425] width 372 height 36
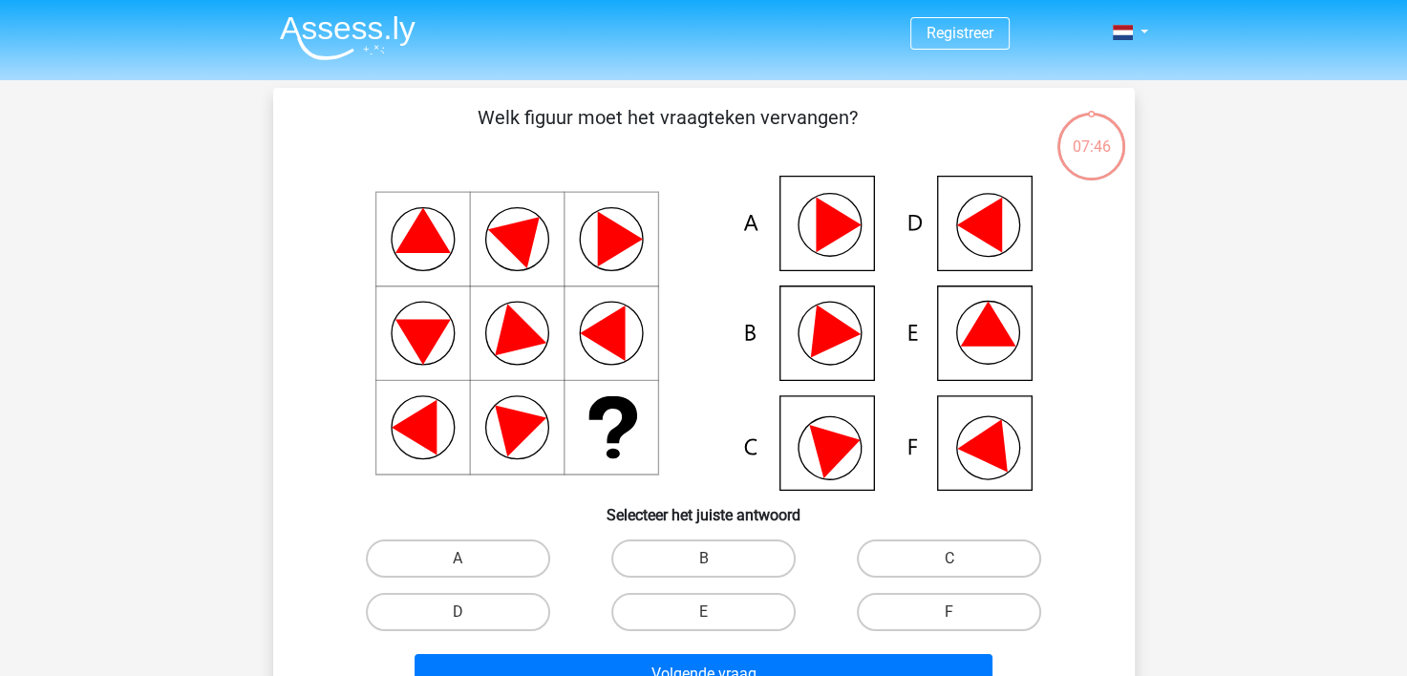
click at [999, 326] on icon at bounding box center [987, 324] width 55 height 45
click at [715, 612] on label "E" at bounding box center [703, 612] width 184 height 38
click at [715, 612] on input "E" at bounding box center [709, 618] width 12 height 12
radio input "true"
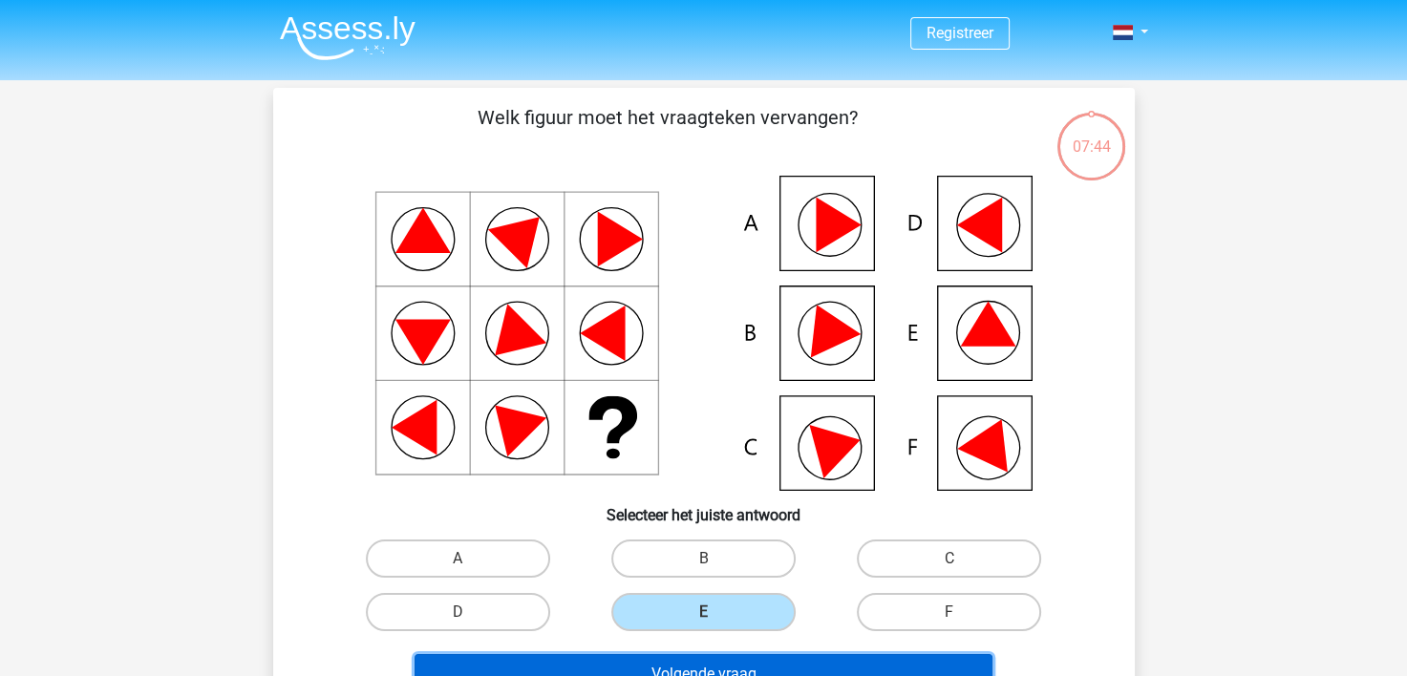
click at [716, 669] on button "Volgende vraag" at bounding box center [704, 674] width 578 height 40
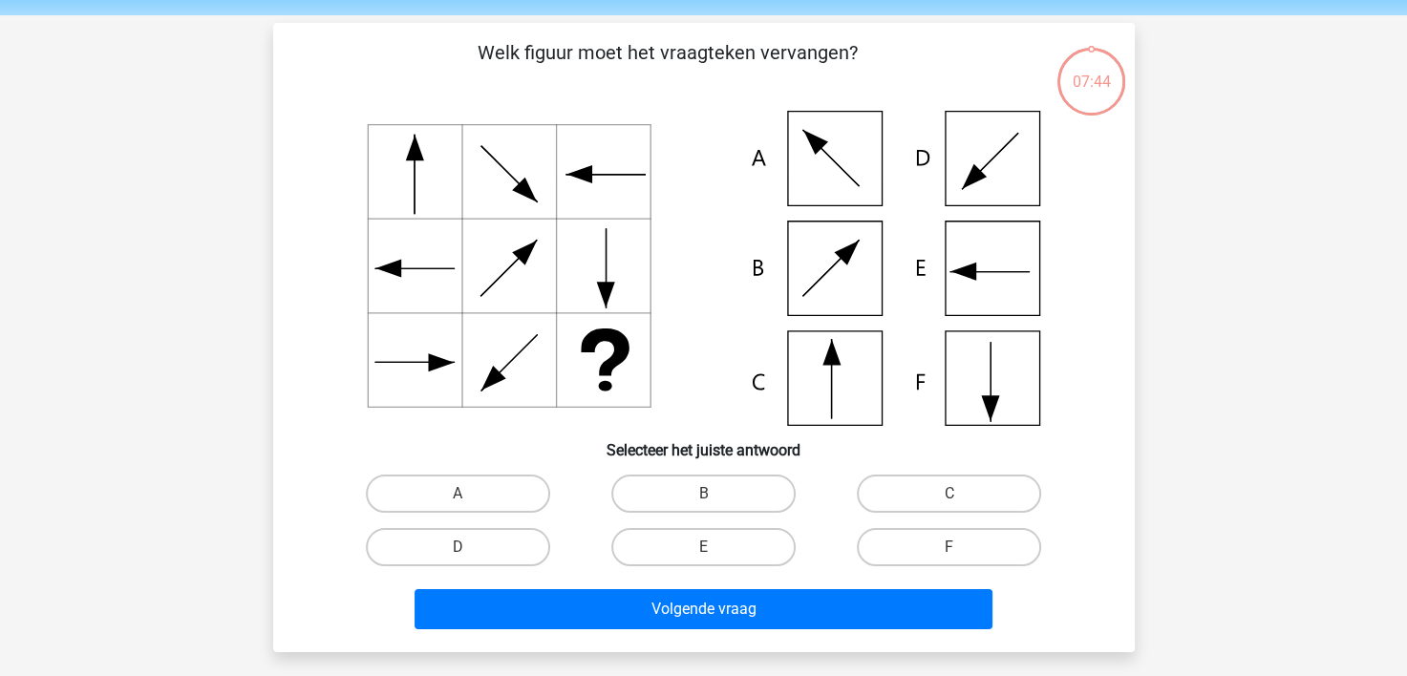
scroll to position [88, 0]
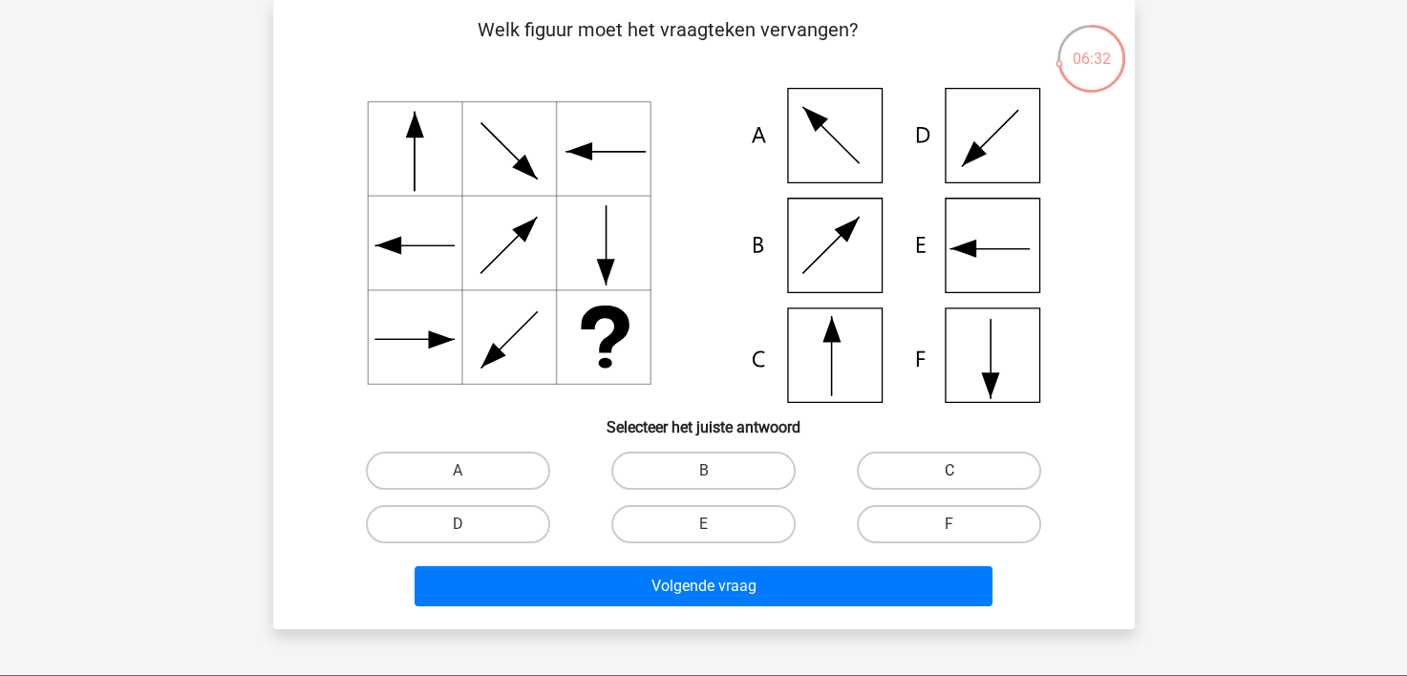
click at [958, 460] on label "C" at bounding box center [949, 471] width 184 height 38
click at [958, 471] on input "C" at bounding box center [955, 477] width 12 height 12
radio input "true"
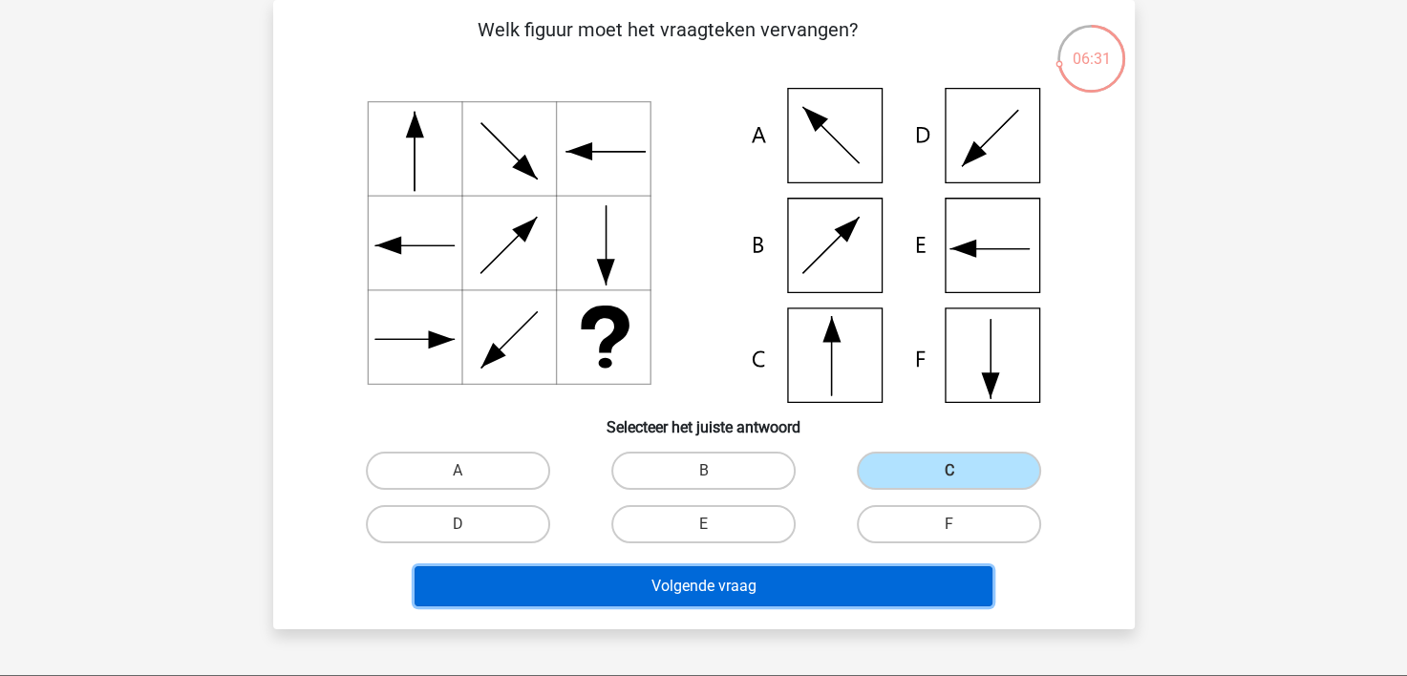
click at [737, 589] on button "Volgende vraag" at bounding box center [704, 586] width 578 height 40
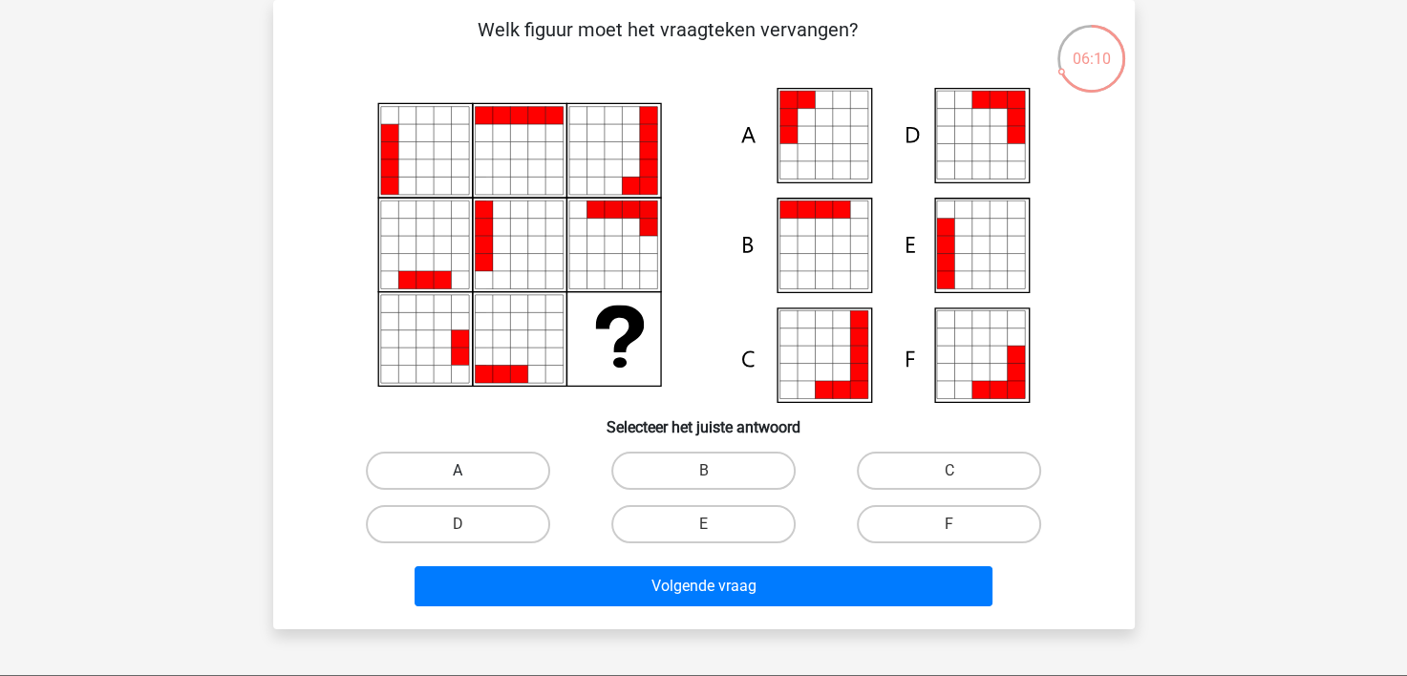
click at [428, 465] on label "A" at bounding box center [458, 471] width 184 height 38
click at [458, 471] on input "A" at bounding box center [464, 477] width 12 height 12
radio input "true"
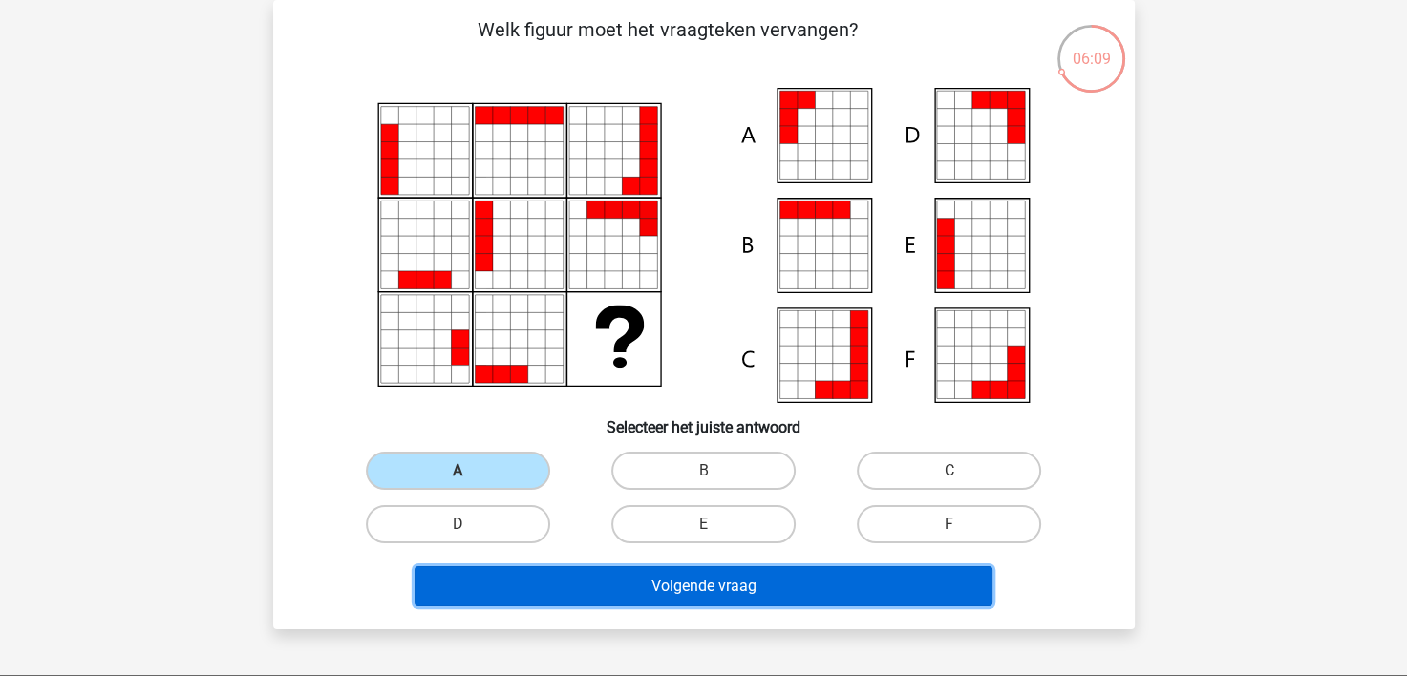
click at [611, 581] on button "Volgende vraag" at bounding box center [704, 586] width 578 height 40
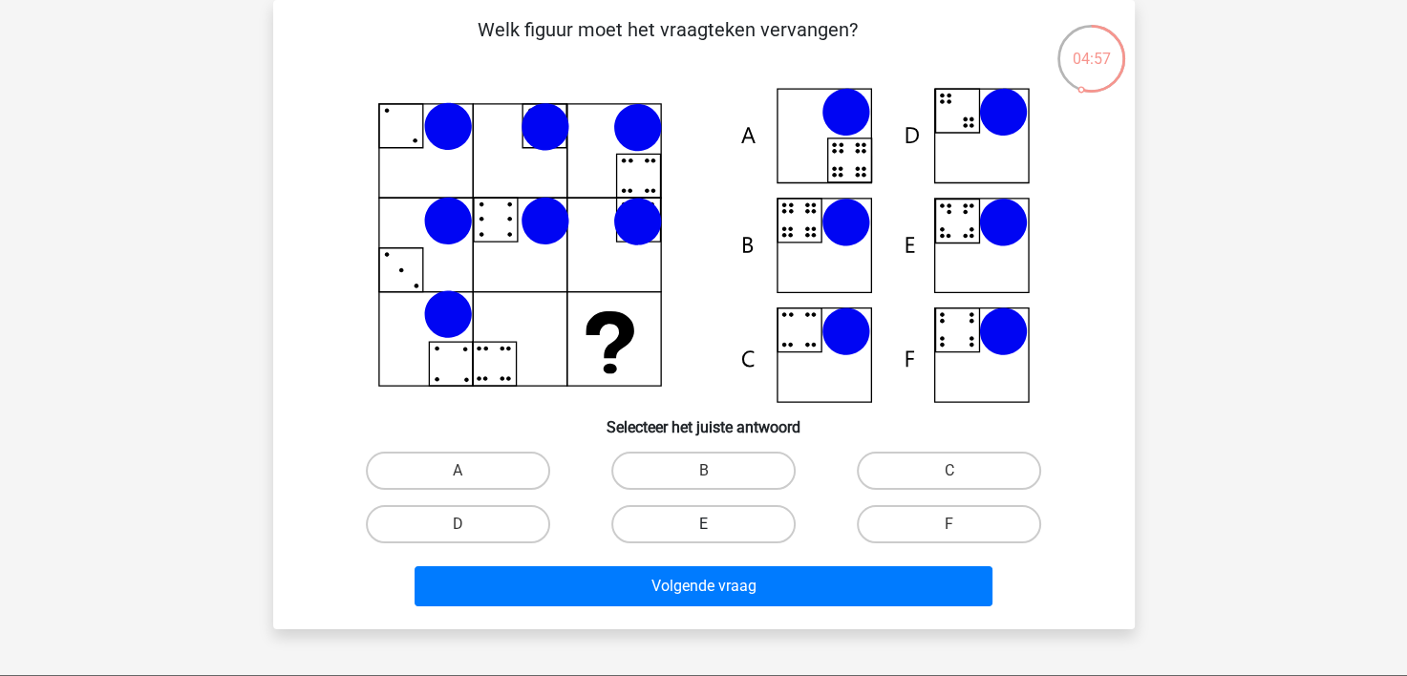
click at [700, 514] on label "E" at bounding box center [703, 524] width 184 height 38
click at [703, 524] on input "E" at bounding box center [709, 530] width 12 height 12
radio input "true"
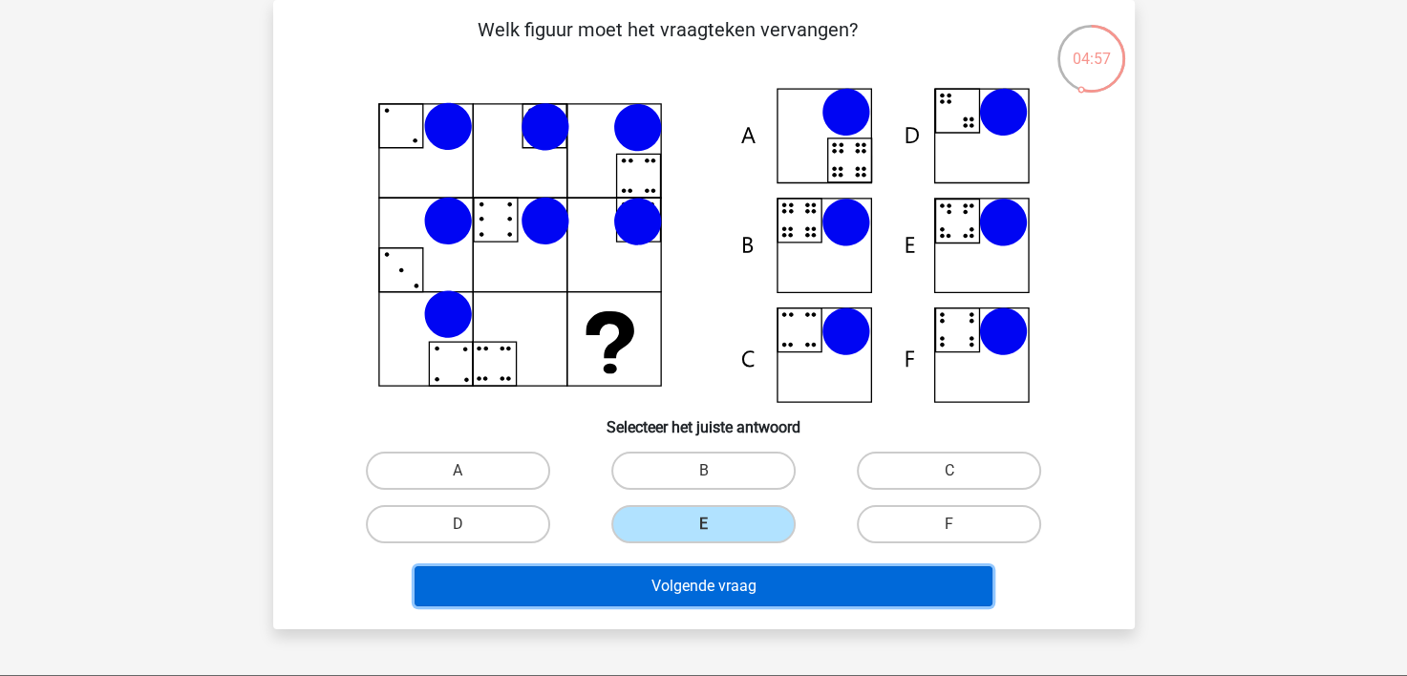
click at [672, 591] on button "Volgende vraag" at bounding box center [704, 586] width 578 height 40
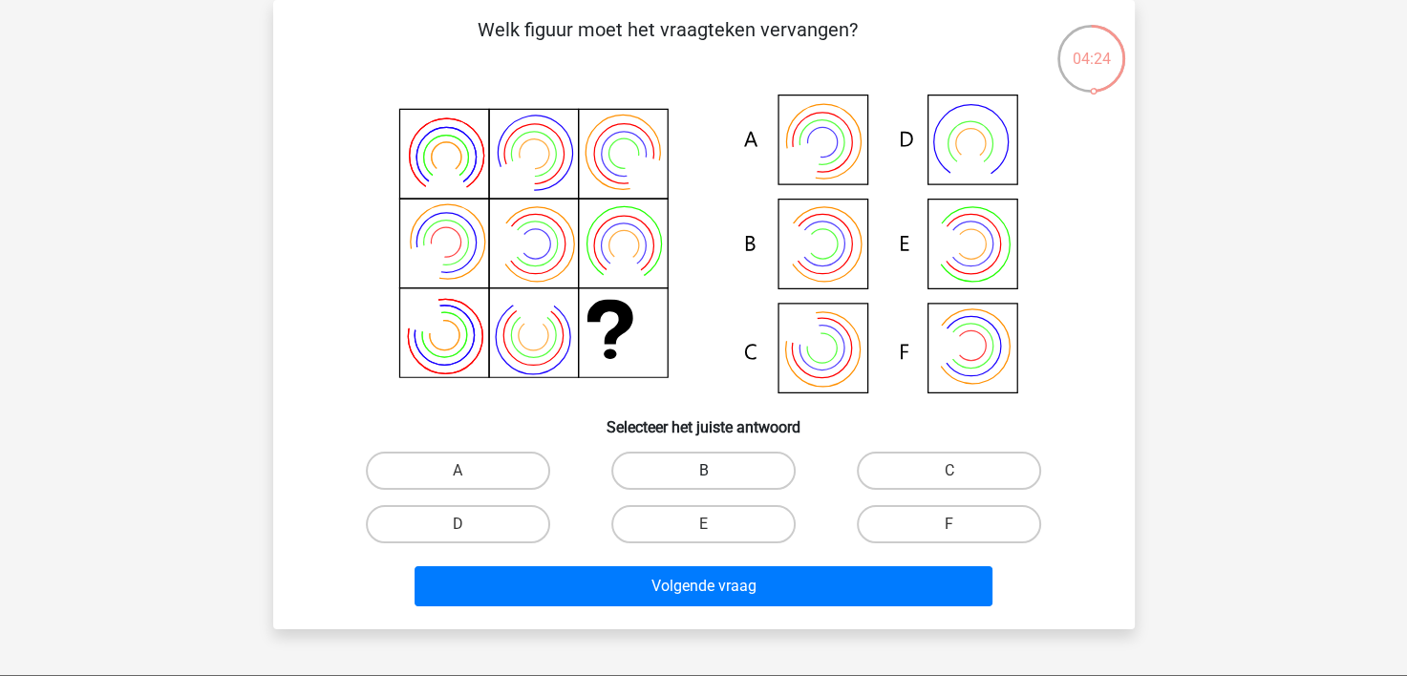
click at [682, 464] on label "B" at bounding box center [703, 471] width 184 height 38
click at [703, 471] on input "B" at bounding box center [709, 477] width 12 height 12
radio input "true"
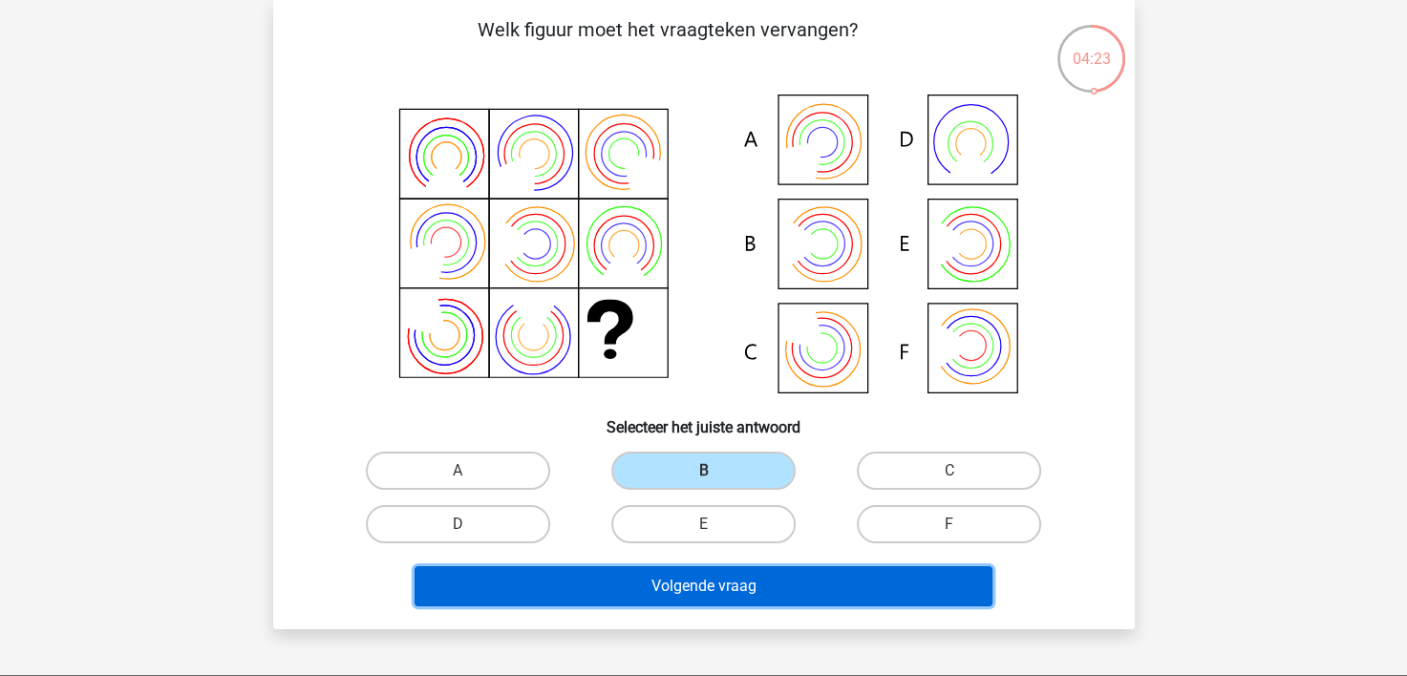
click at [670, 585] on button "Volgende vraag" at bounding box center [704, 586] width 578 height 40
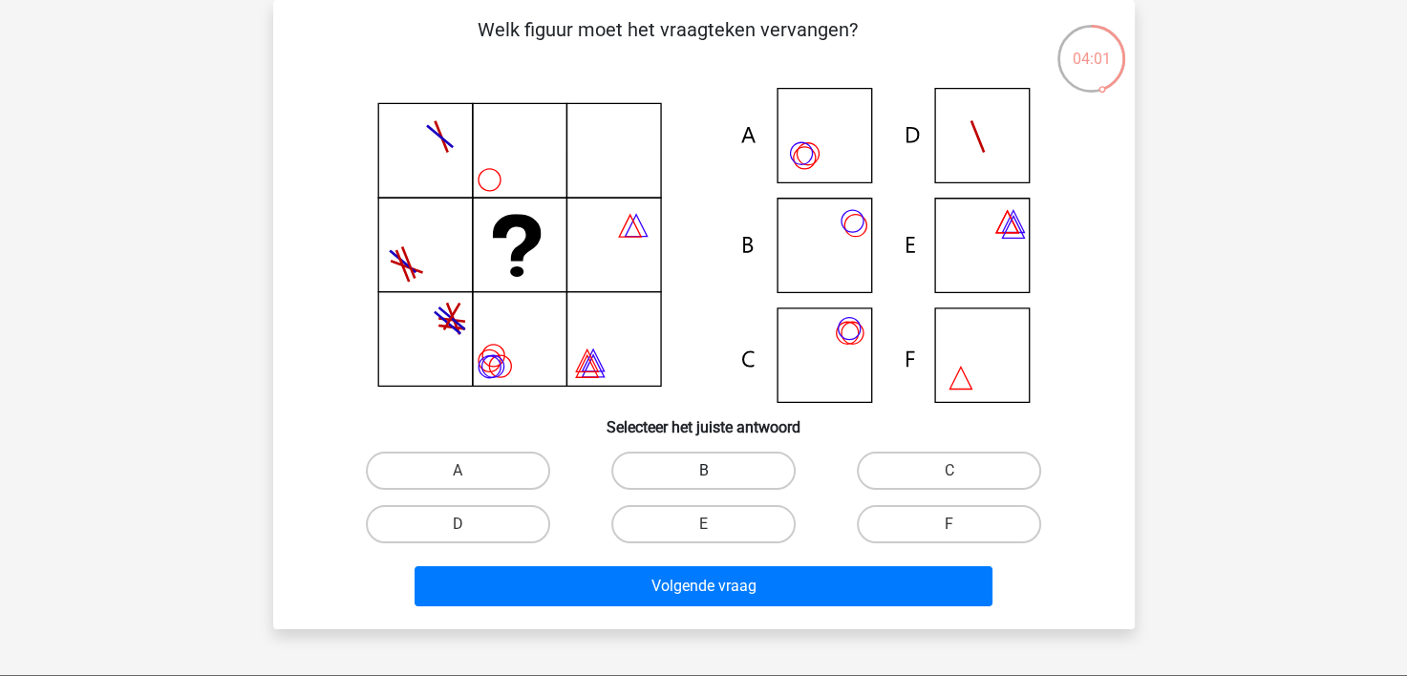
click at [746, 469] on label "B" at bounding box center [703, 471] width 184 height 38
click at [715, 471] on input "B" at bounding box center [709, 477] width 12 height 12
radio input "true"
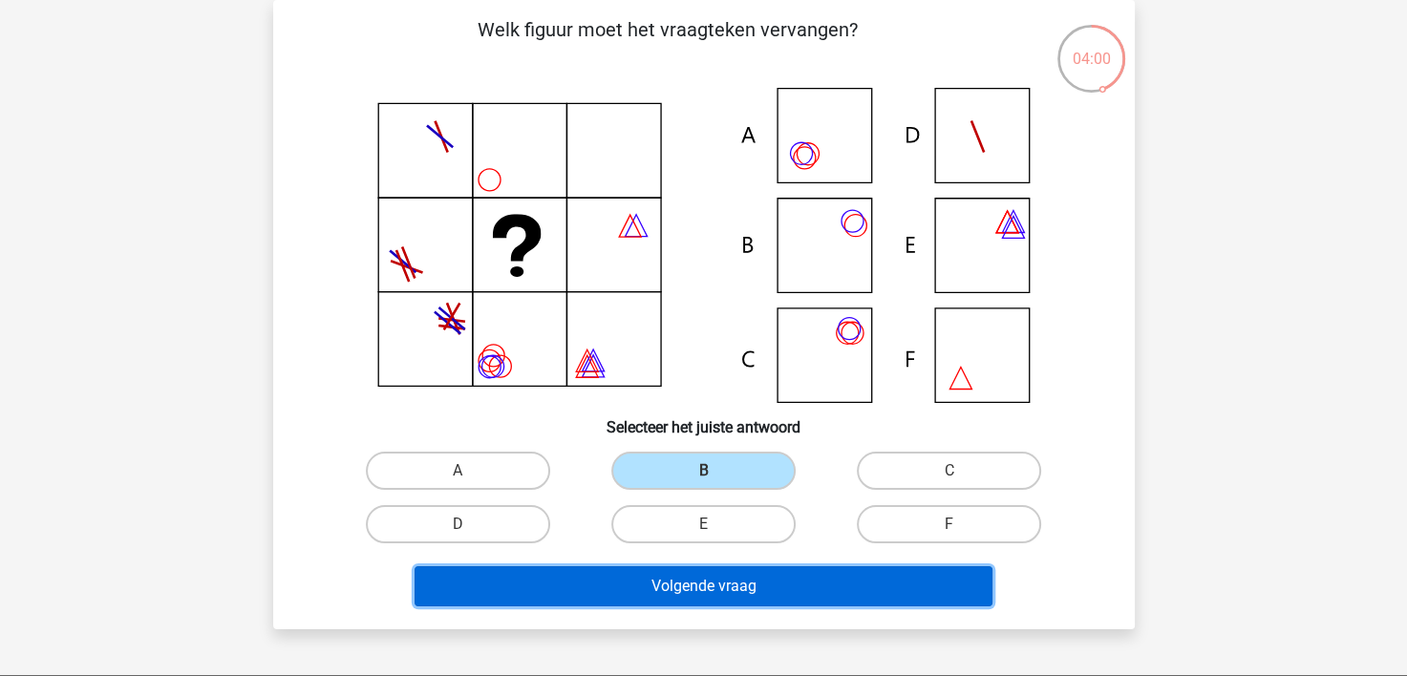
click at [721, 586] on button "Volgende vraag" at bounding box center [704, 586] width 578 height 40
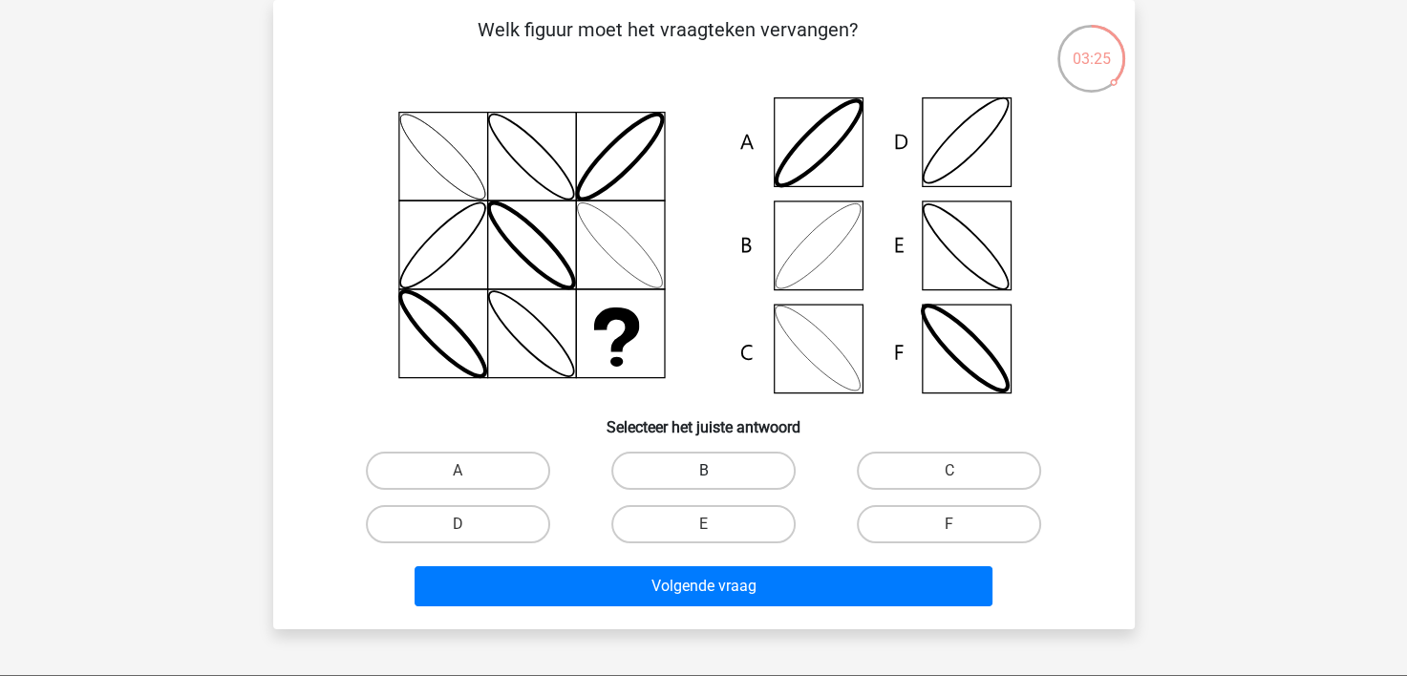
click at [660, 461] on label "B" at bounding box center [703, 471] width 184 height 38
click at [703, 471] on input "B" at bounding box center [709, 477] width 12 height 12
radio input "true"
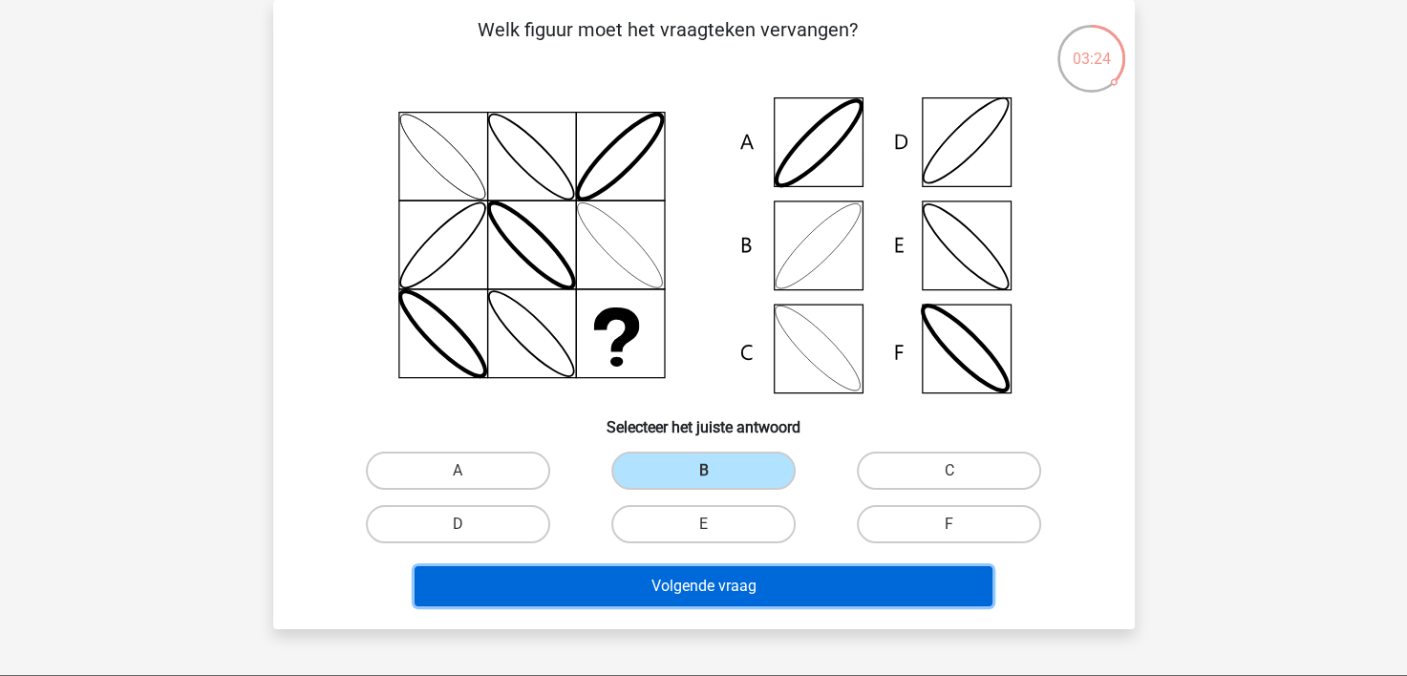
click at [682, 574] on button "Volgende vraag" at bounding box center [704, 586] width 578 height 40
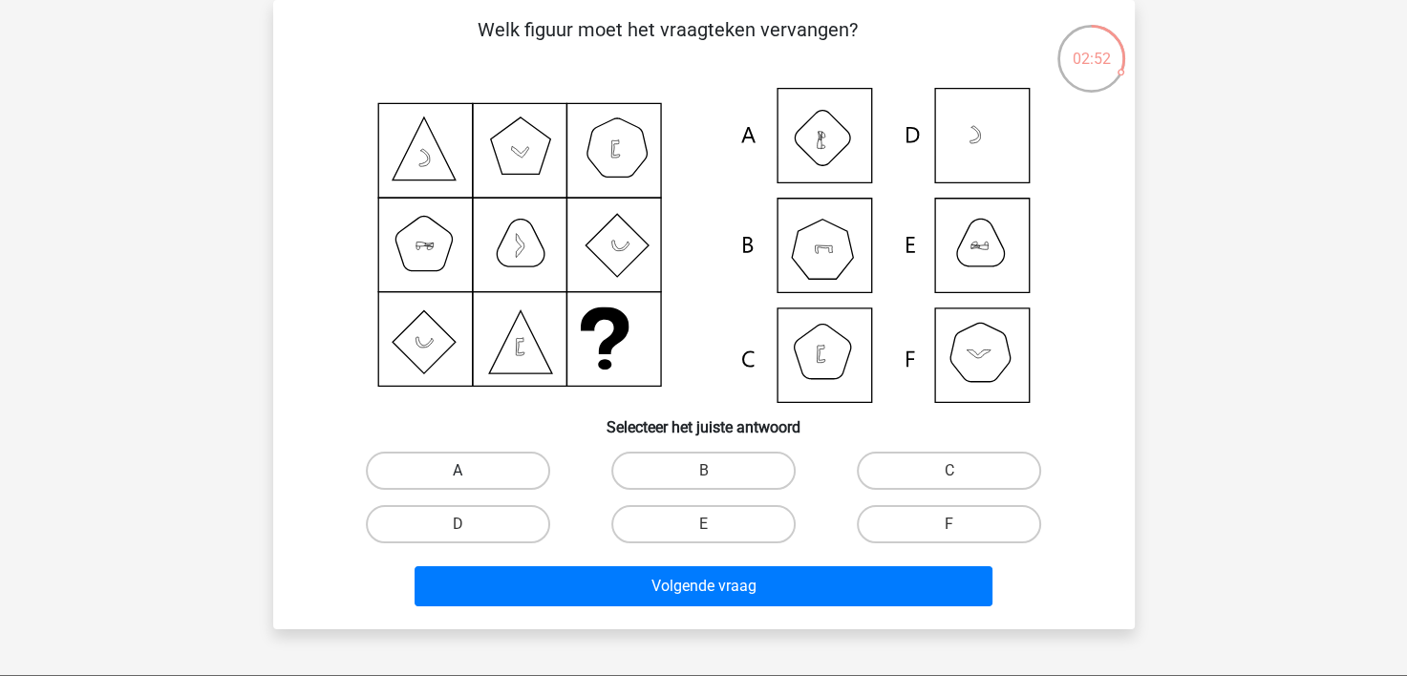
click at [501, 473] on label "A" at bounding box center [458, 471] width 184 height 38
click at [470, 473] on input "A" at bounding box center [464, 477] width 12 height 12
radio input "true"
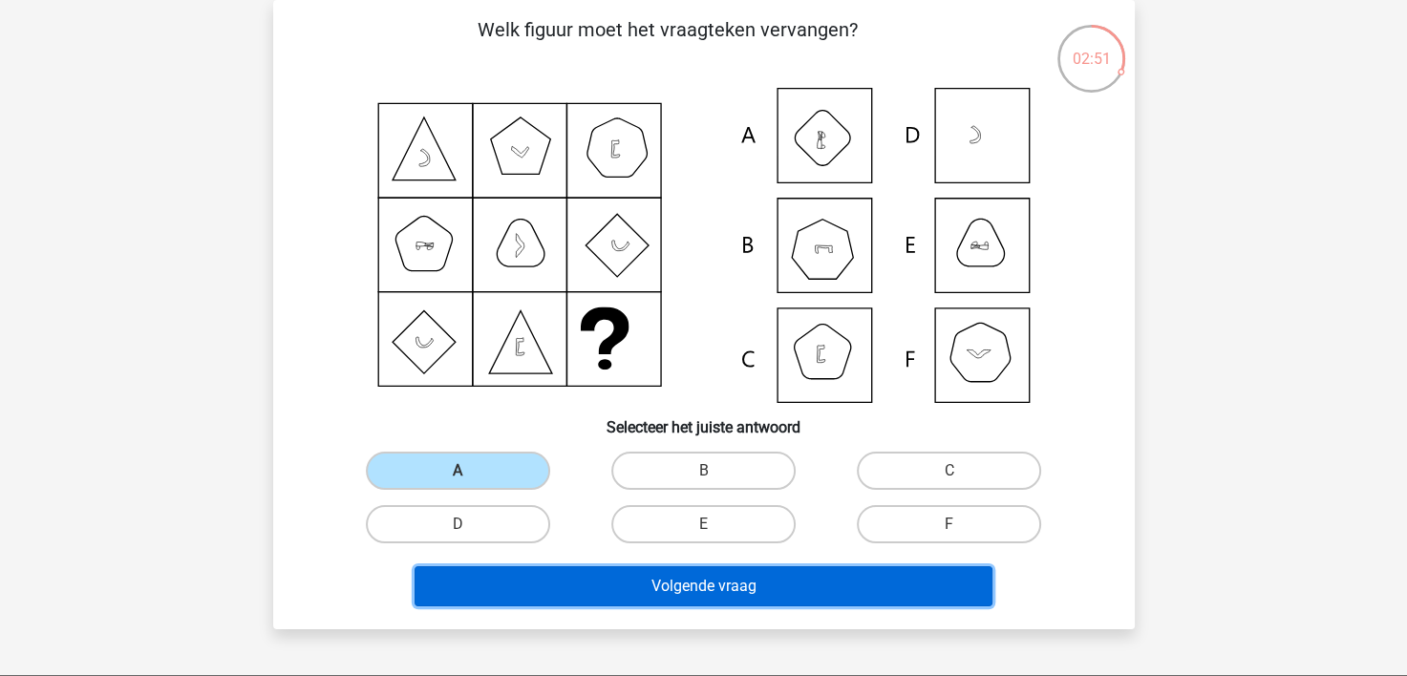
click at [576, 570] on button "Volgende vraag" at bounding box center [704, 586] width 578 height 40
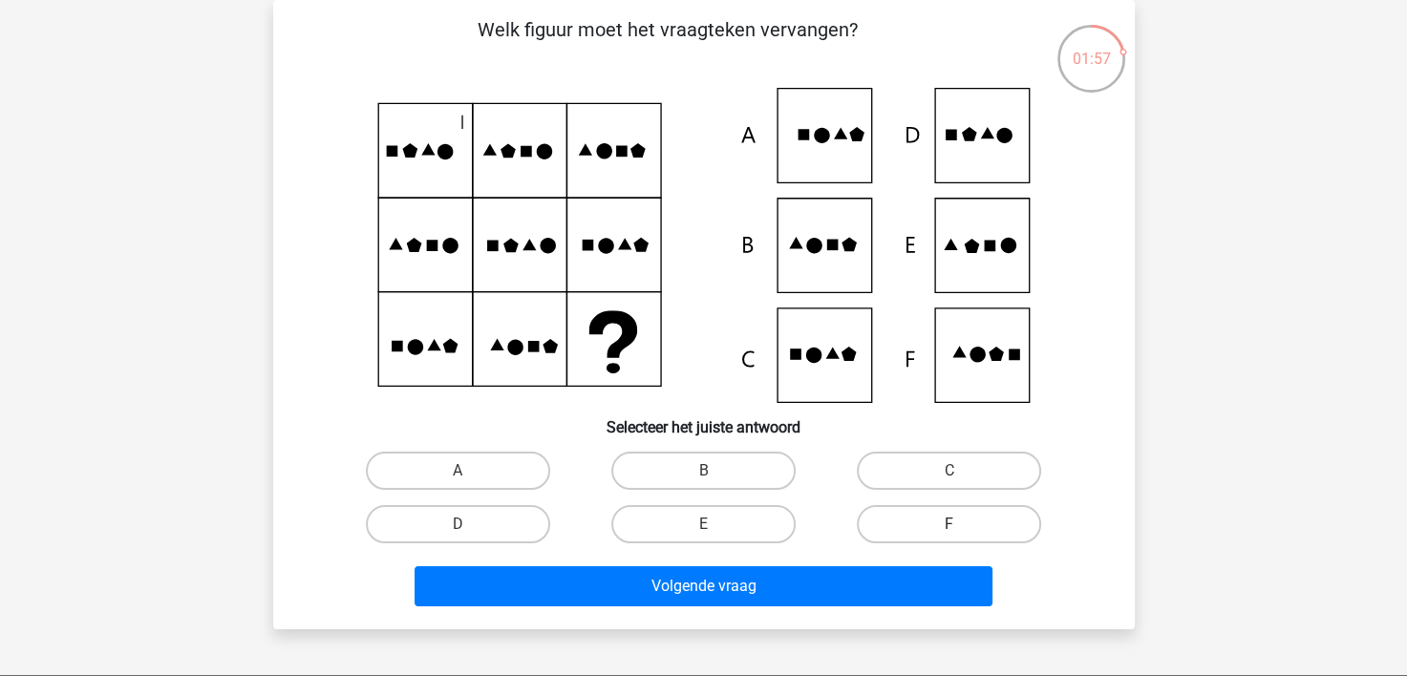
click at [899, 522] on label "F" at bounding box center [949, 524] width 184 height 38
click at [949, 524] on input "F" at bounding box center [955, 530] width 12 height 12
radio input "true"
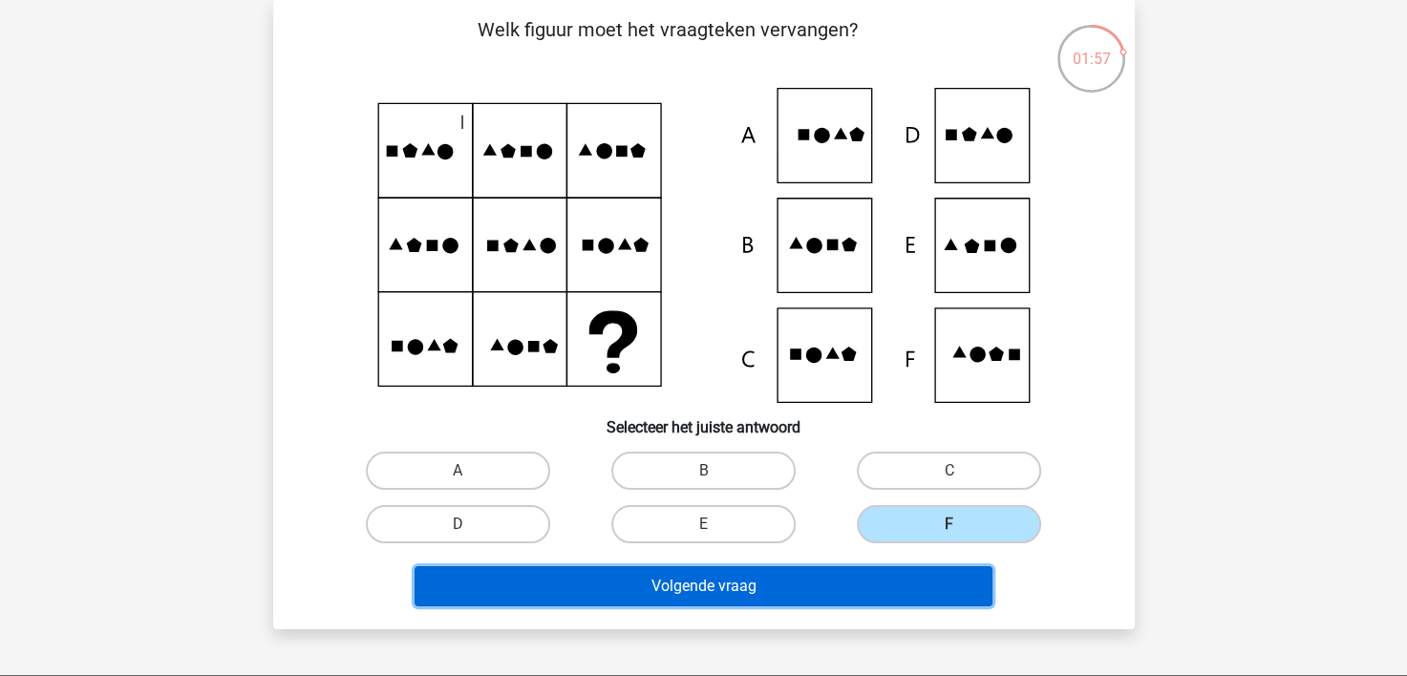
click at [856, 575] on button "Volgende vraag" at bounding box center [704, 586] width 578 height 40
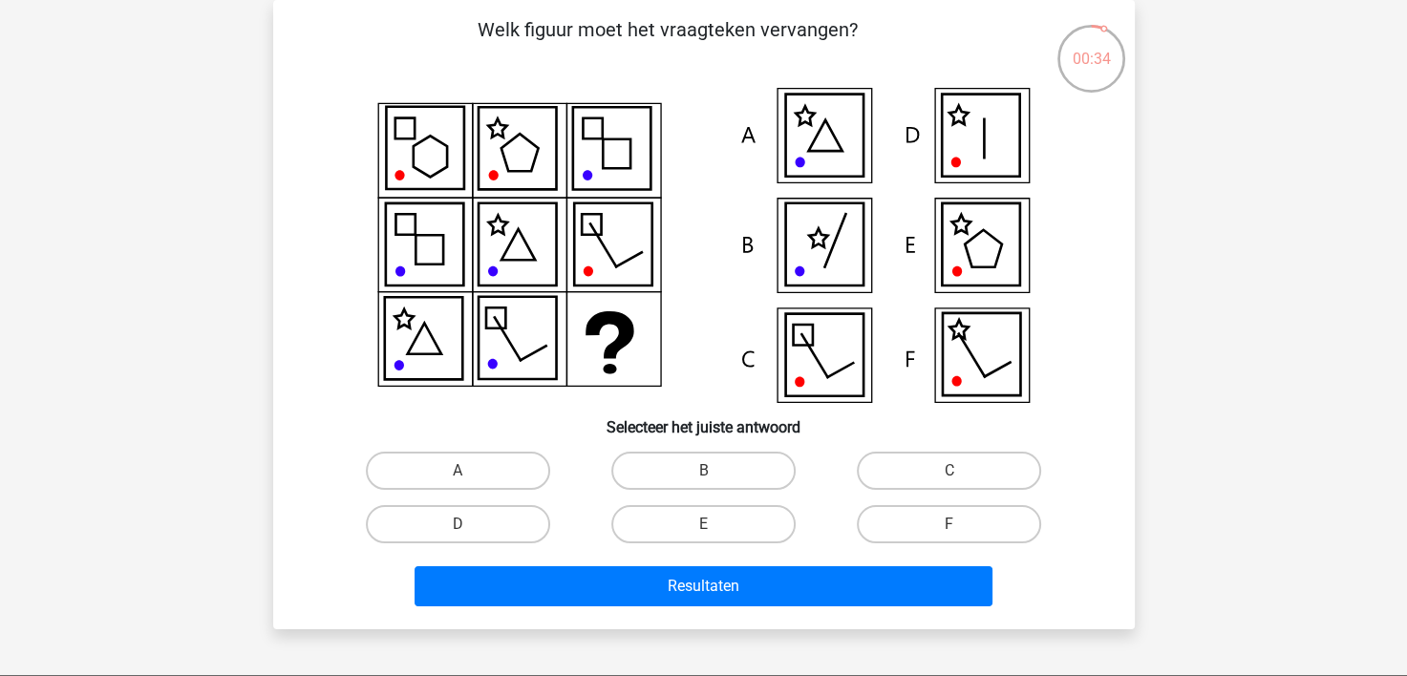
drag, startPoint x: 699, startPoint y: 462, endPoint x: 720, endPoint y: 501, distance: 43.6
click at [703, 465] on label "B" at bounding box center [703, 471] width 184 height 38
click at [703, 471] on input "B" at bounding box center [709, 477] width 12 height 12
radio input "true"
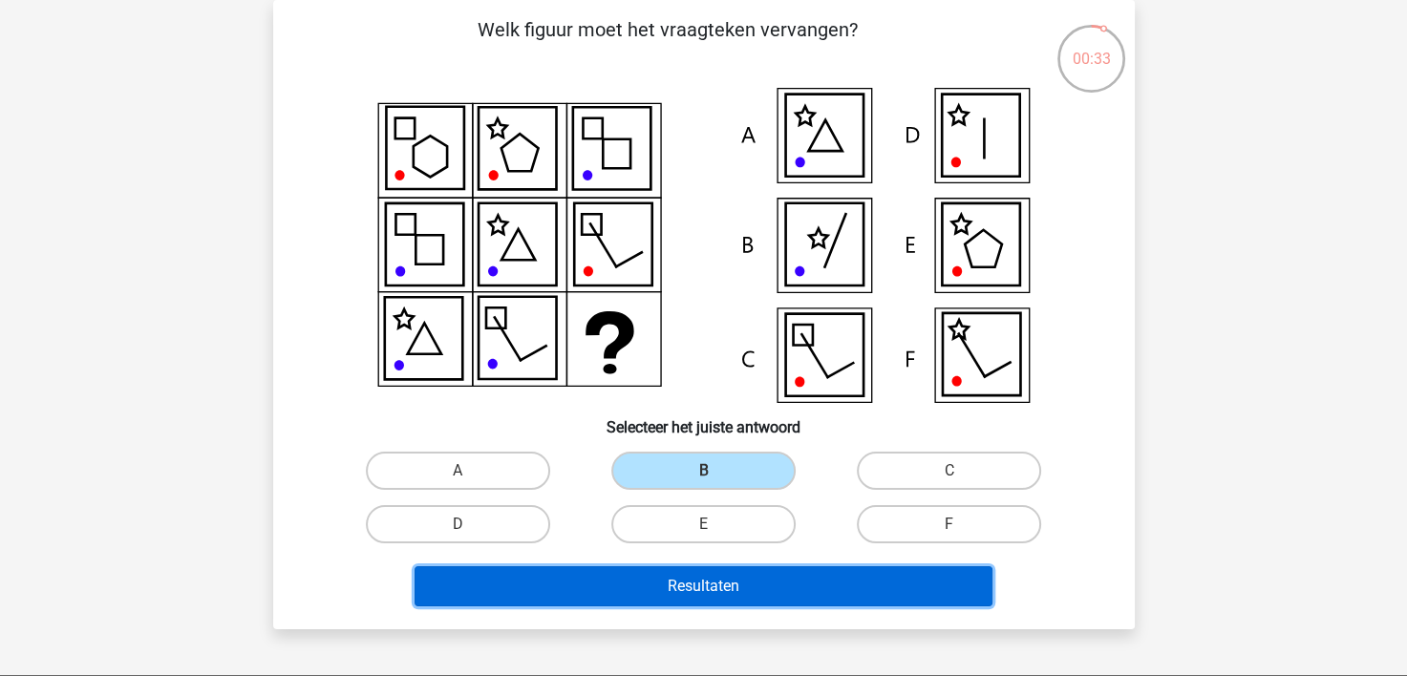
click at [715, 582] on button "Resultaten" at bounding box center [704, 586] width 578 height 40
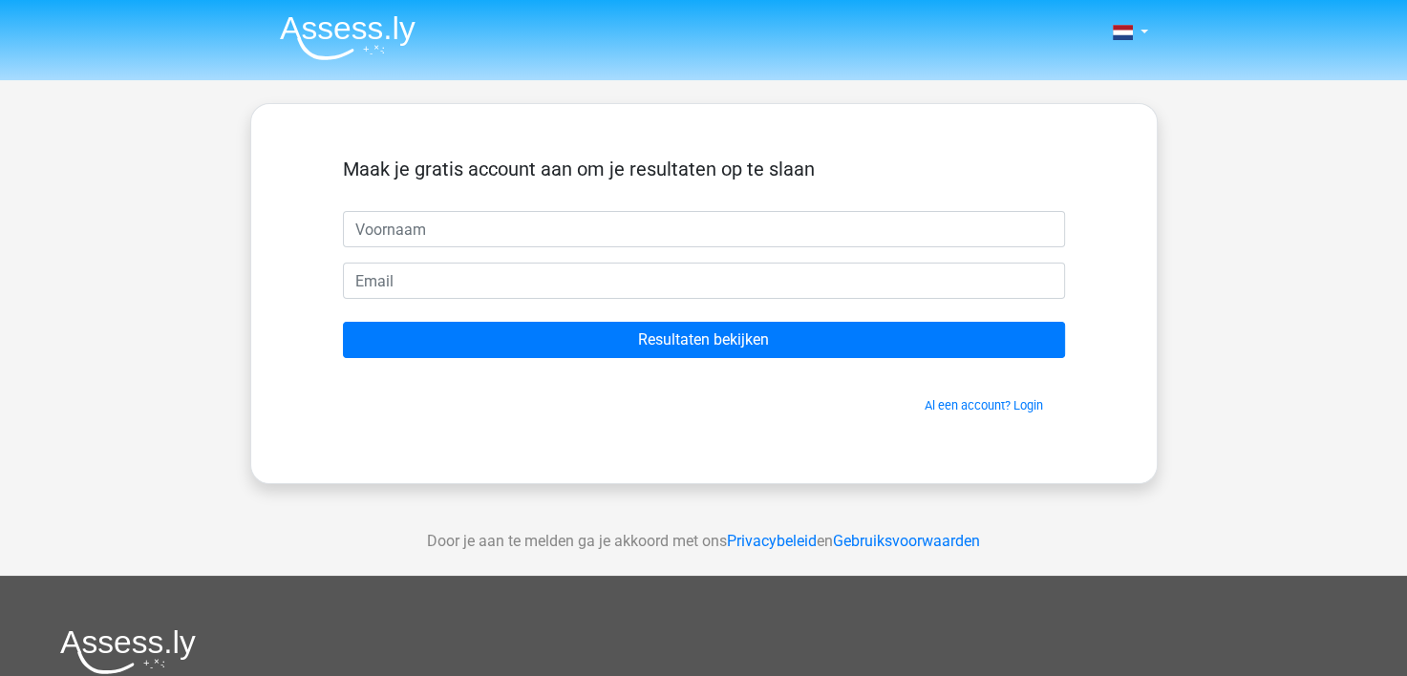
click at [366, 225] on input "text" at bounding box center [704, 229] width 722 height 36
type input "lieve"
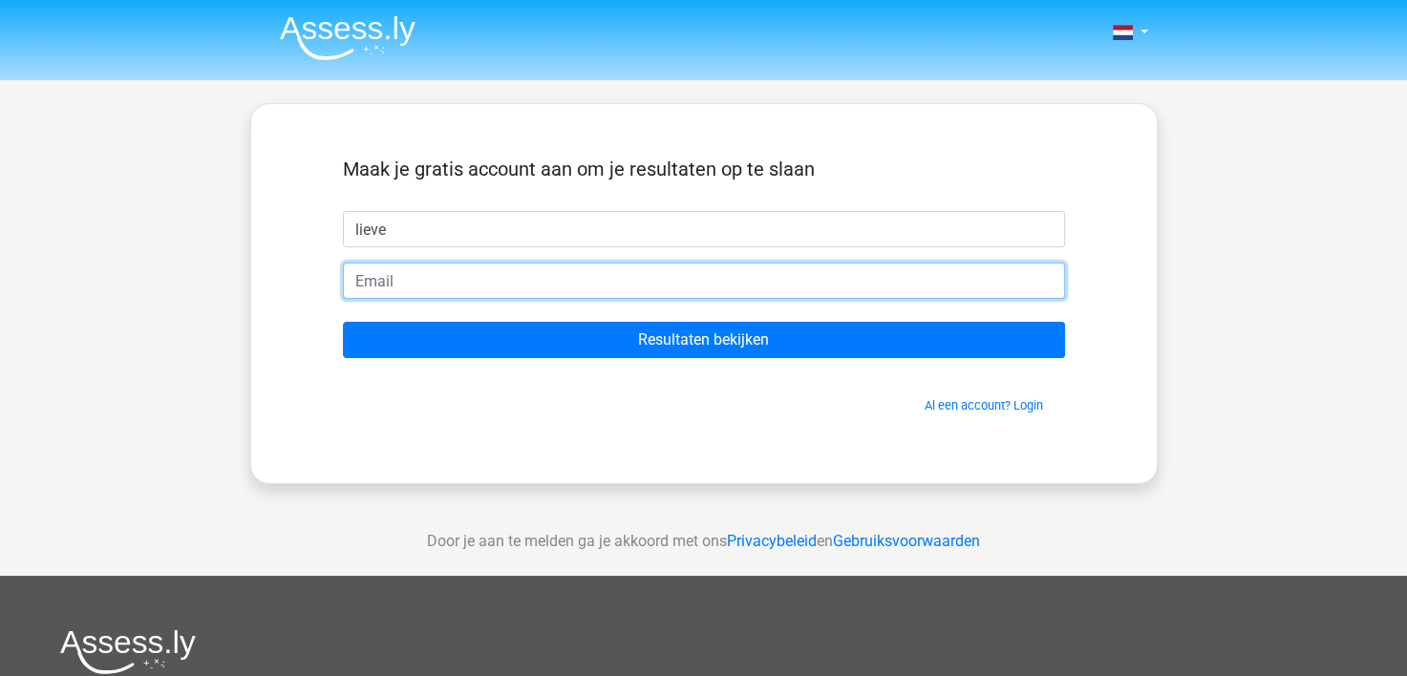
click at [409, 283] on input "email" at bounding box center [704, 281] width 722 height 36
type input "[EMAIL_ADDRESS][DOMAIN_NAME]"
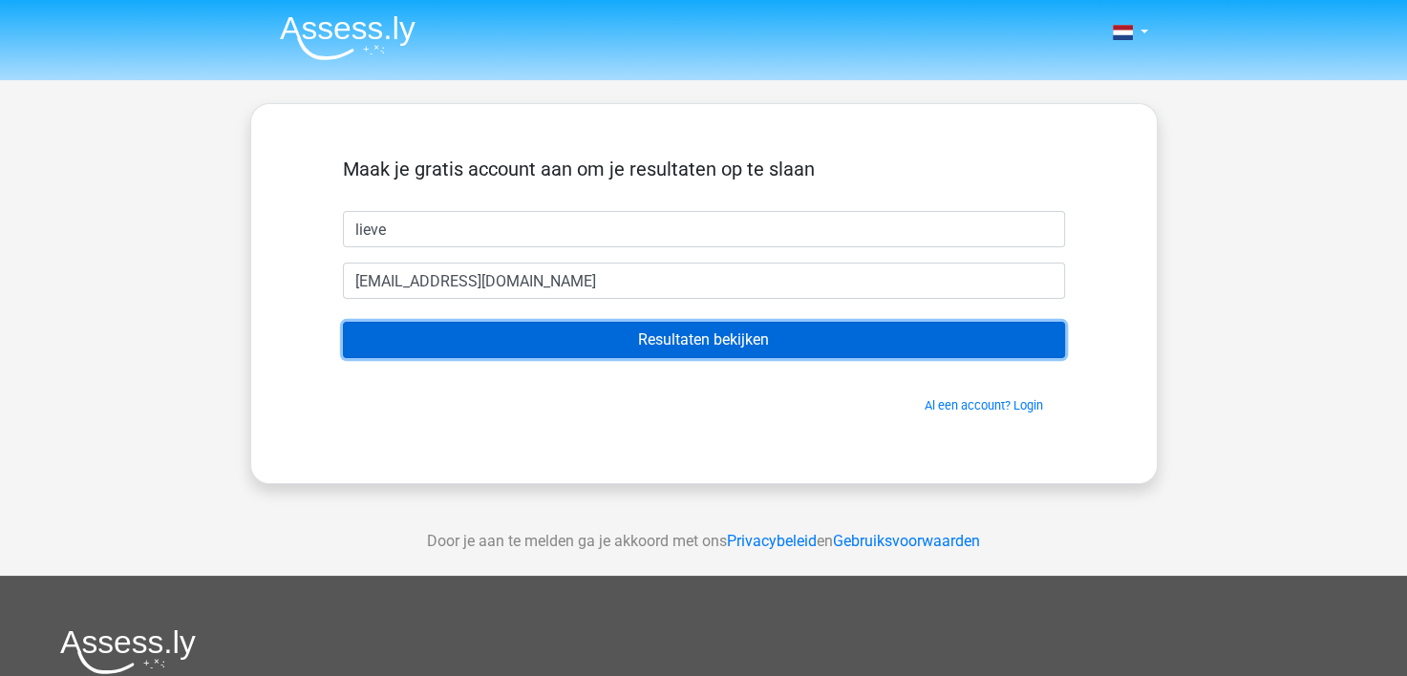
click at [663, 339] on input "Resultaten bekijken" at bounding box center [704, 340] width 722 height 36
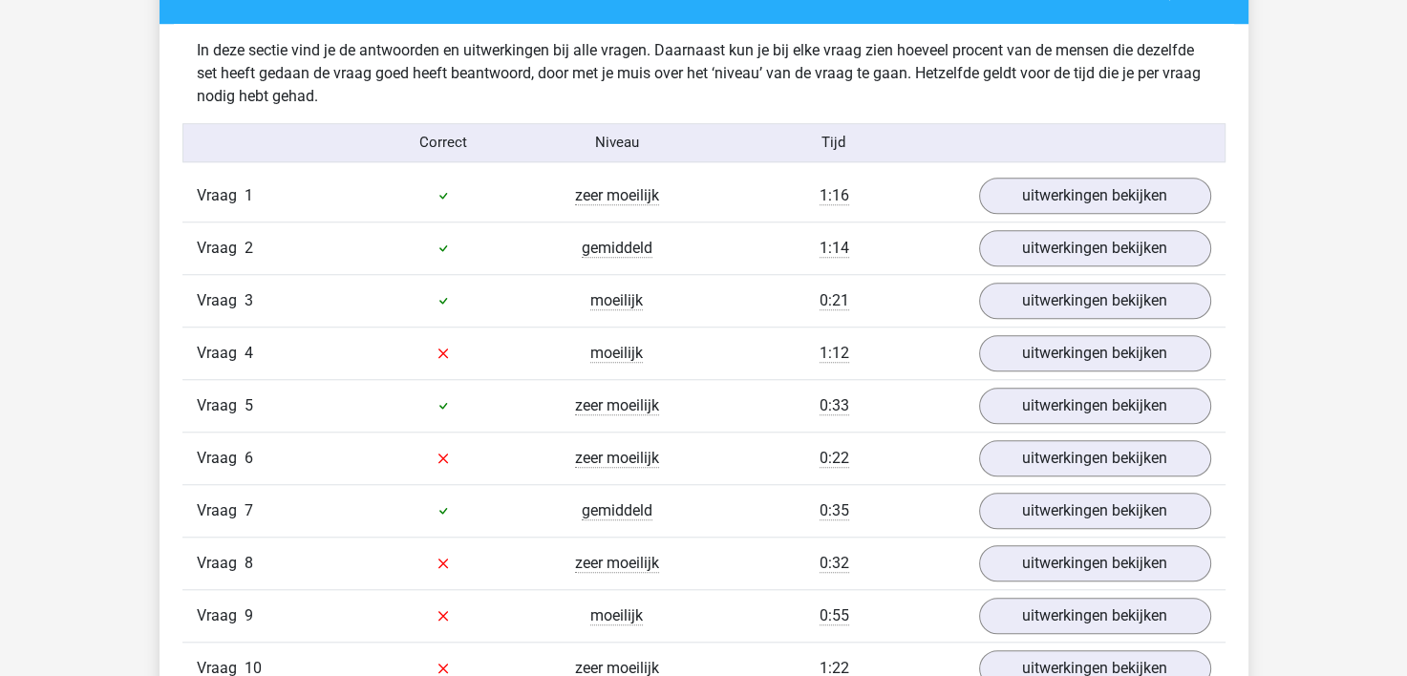
scroll to position [1433, 0]
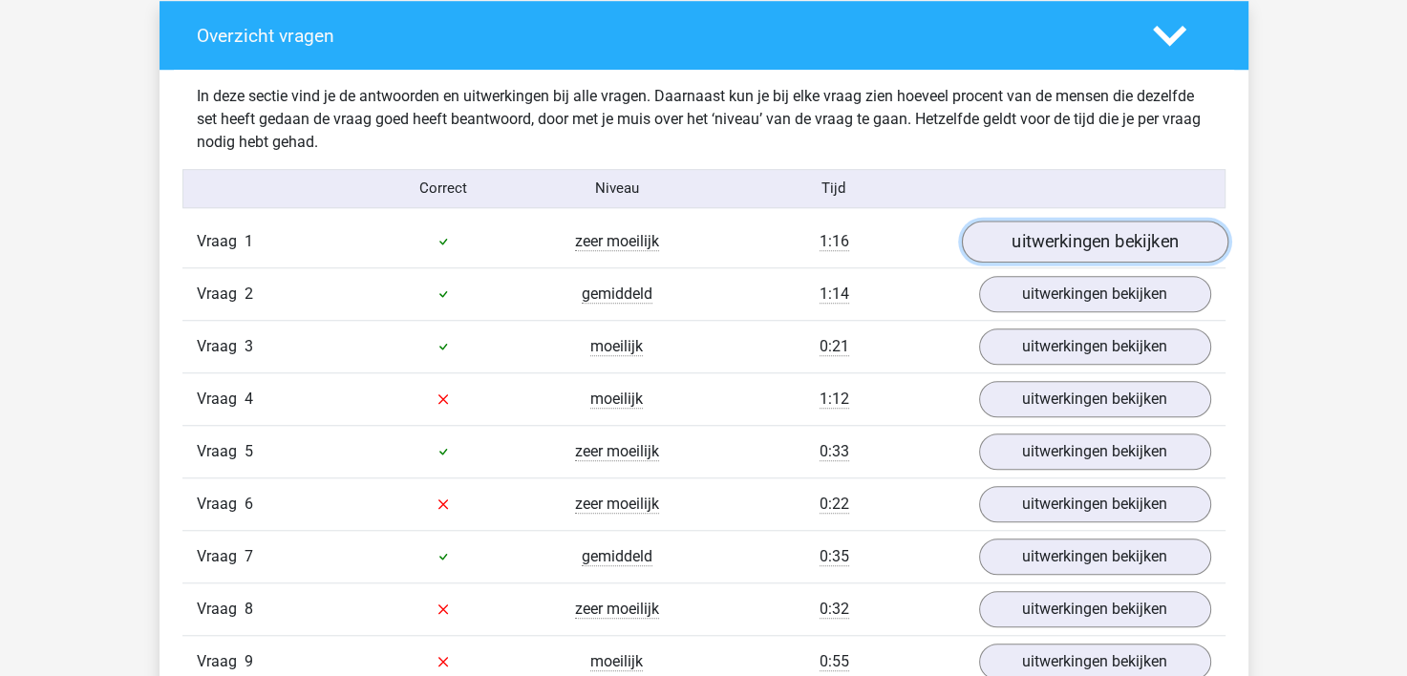
click at [1081, 239] on link "uitwerkingen bekijken" at bounding box center [1094, 242] width 267 height 42
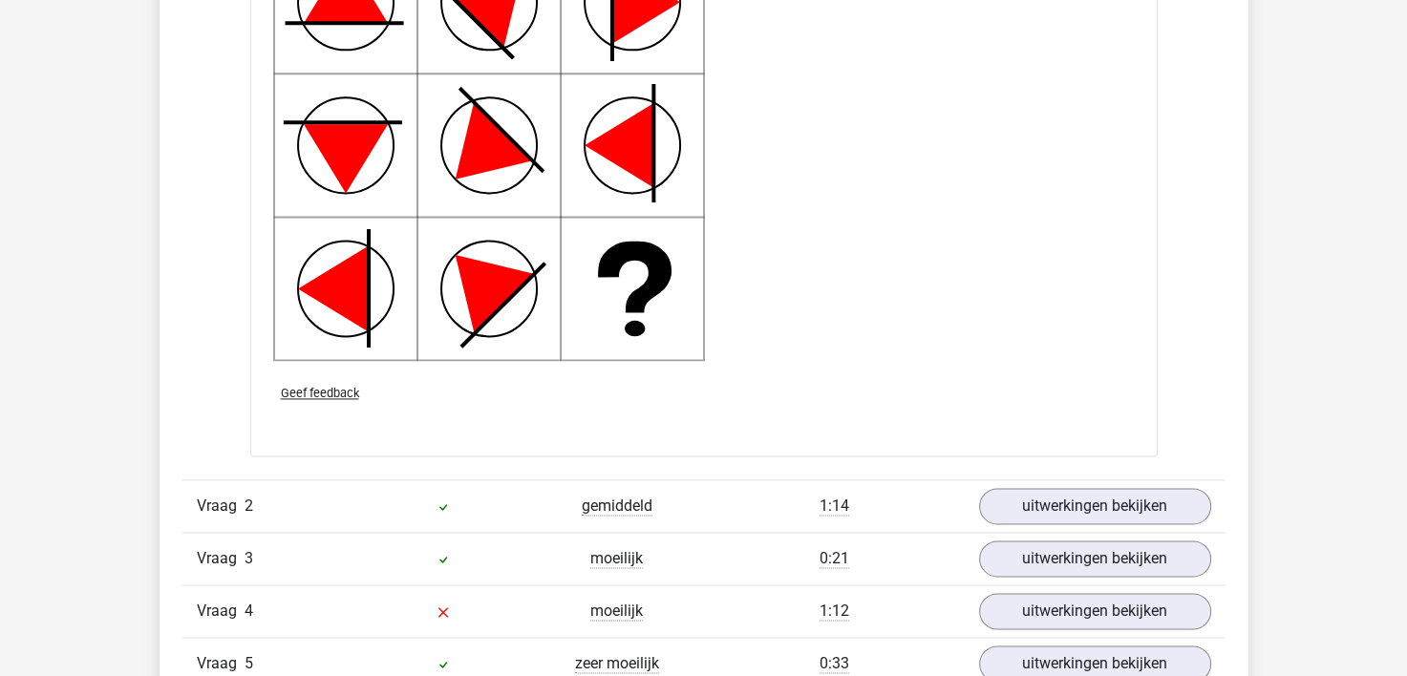
scroll to position [2579, 0]
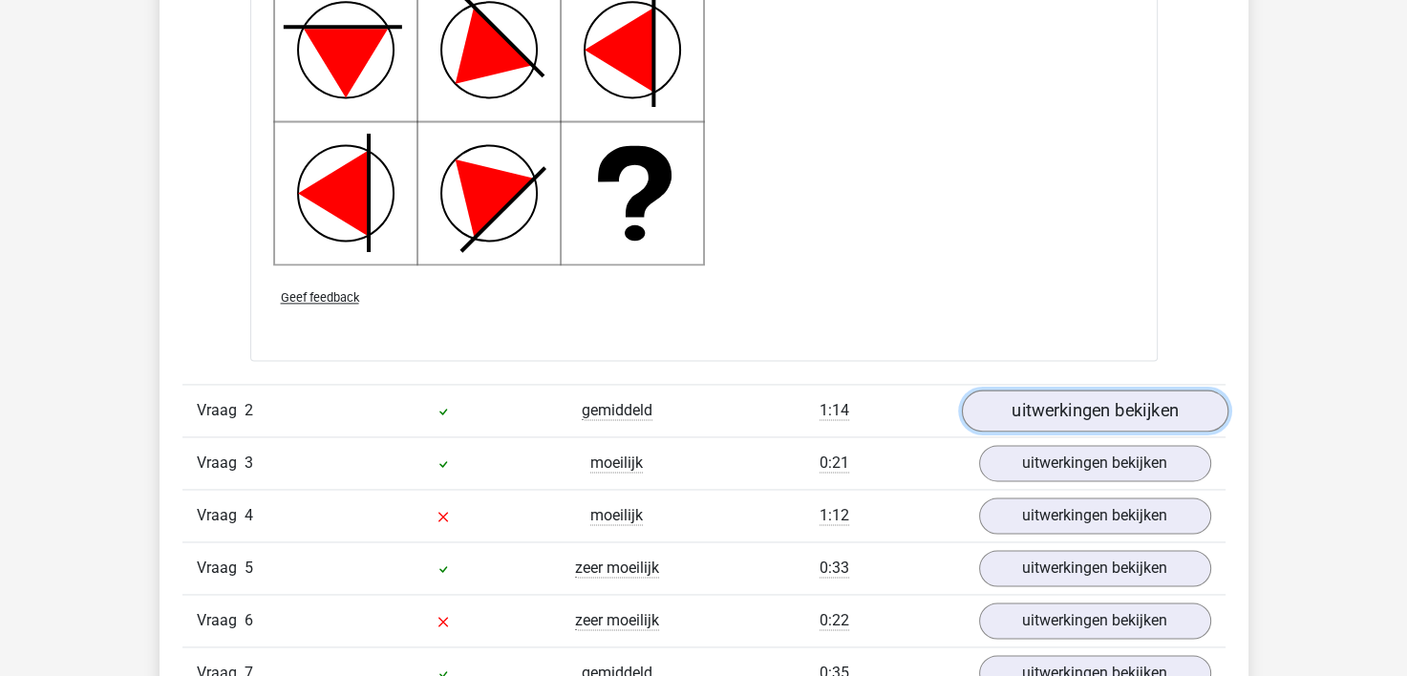
click at [1056, 411] on link "uitwerkingen bekijken" at bounding box center [1094, 411] width 267 height 42
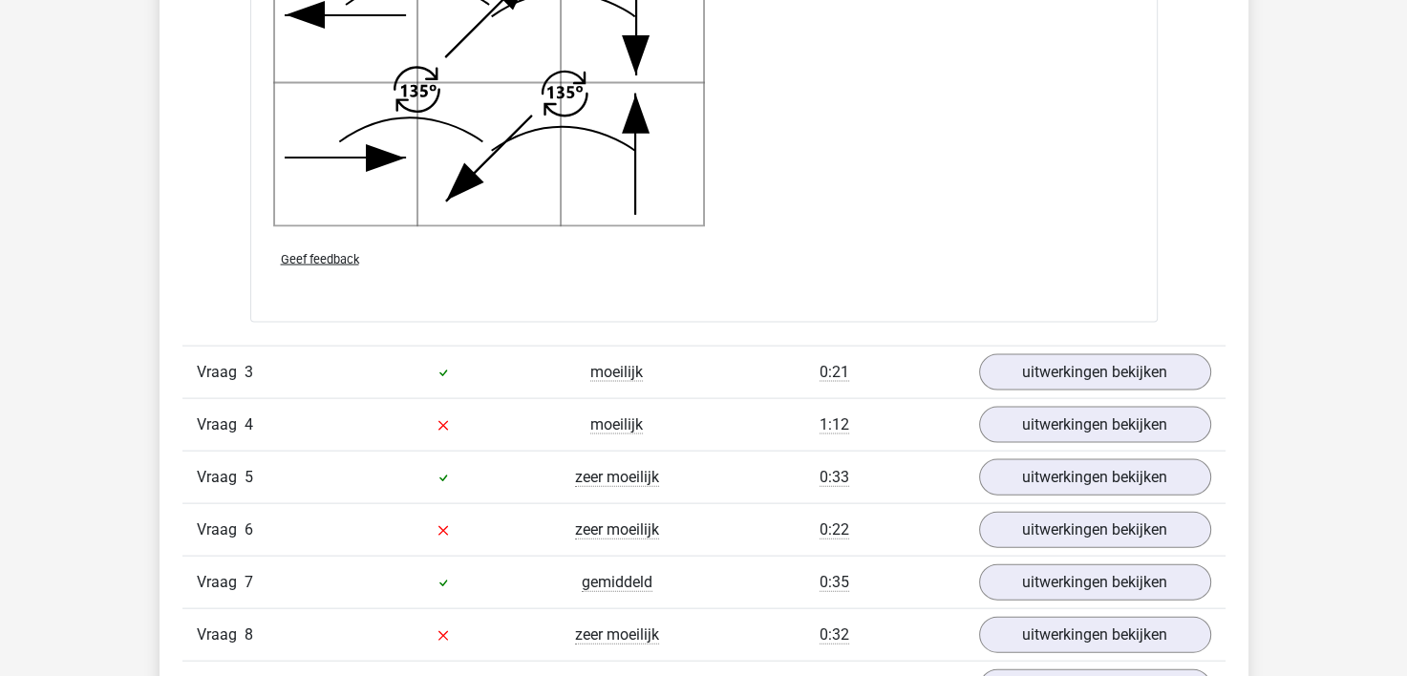
scroll to position [3916, 0]
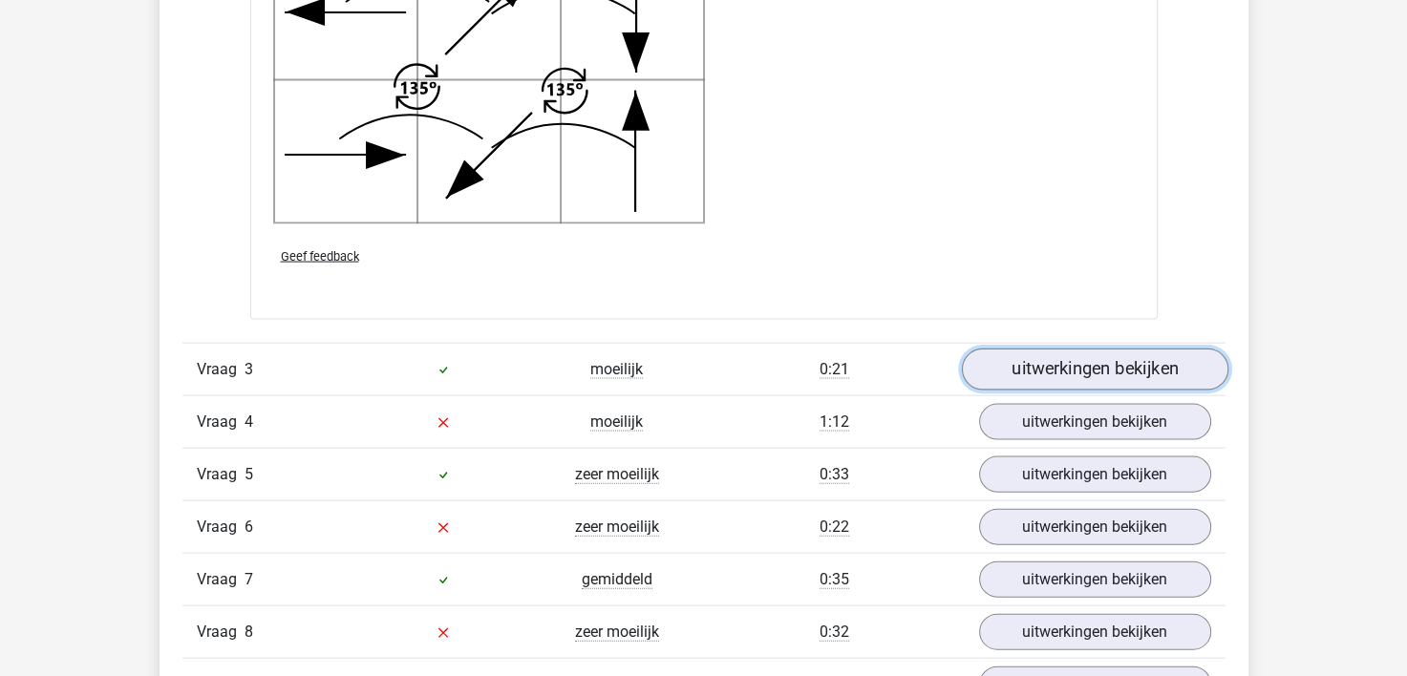
click at [1024, 361] on link "uitwerkingen bekijken" at bounding box center [1094, 370] width 267 height 42
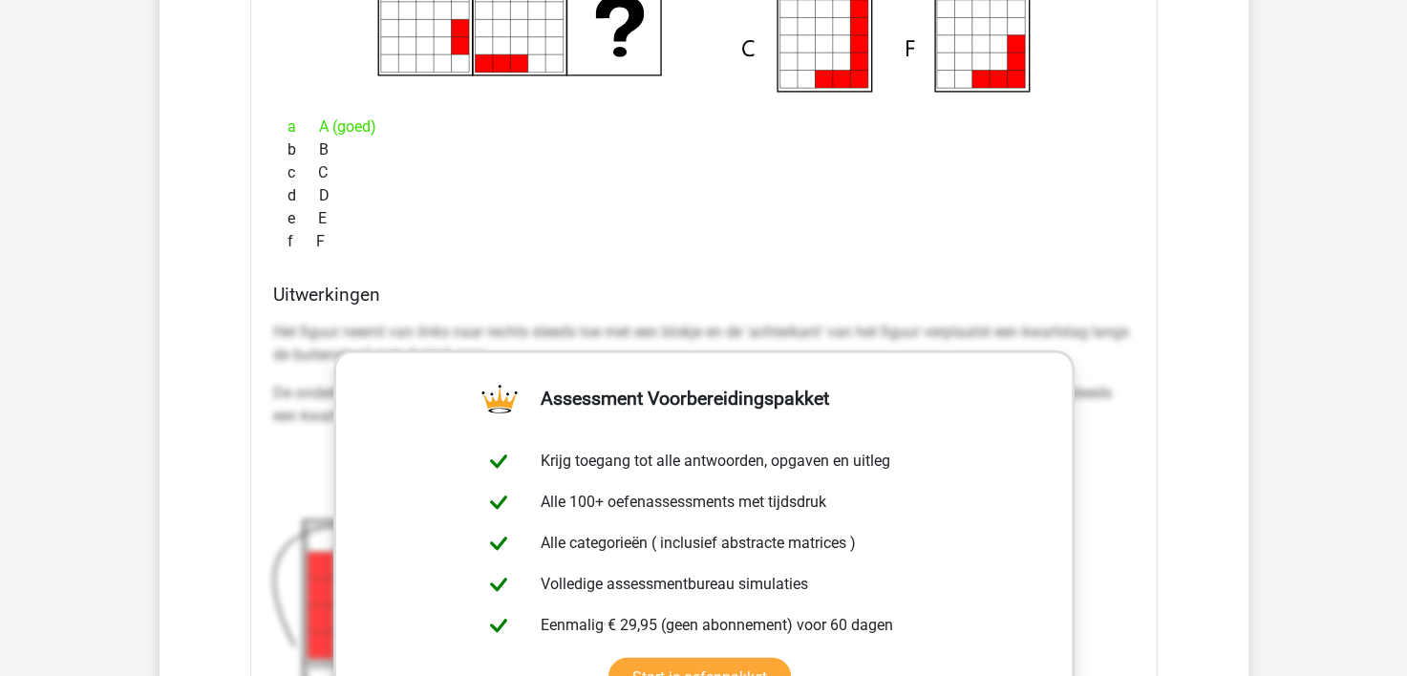
scroll to position [4585, 0]
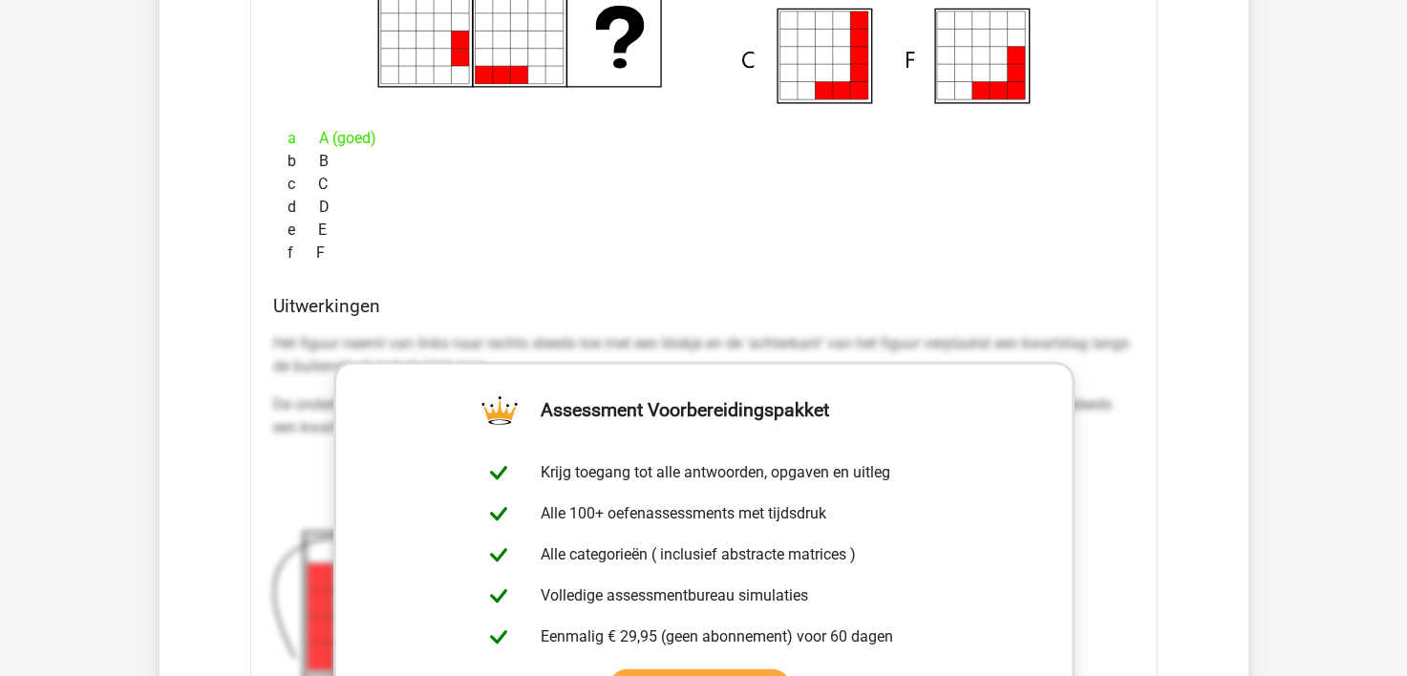
click at [934, 219] on div "e E" at bounding box center [704, 230] width 862 height 23
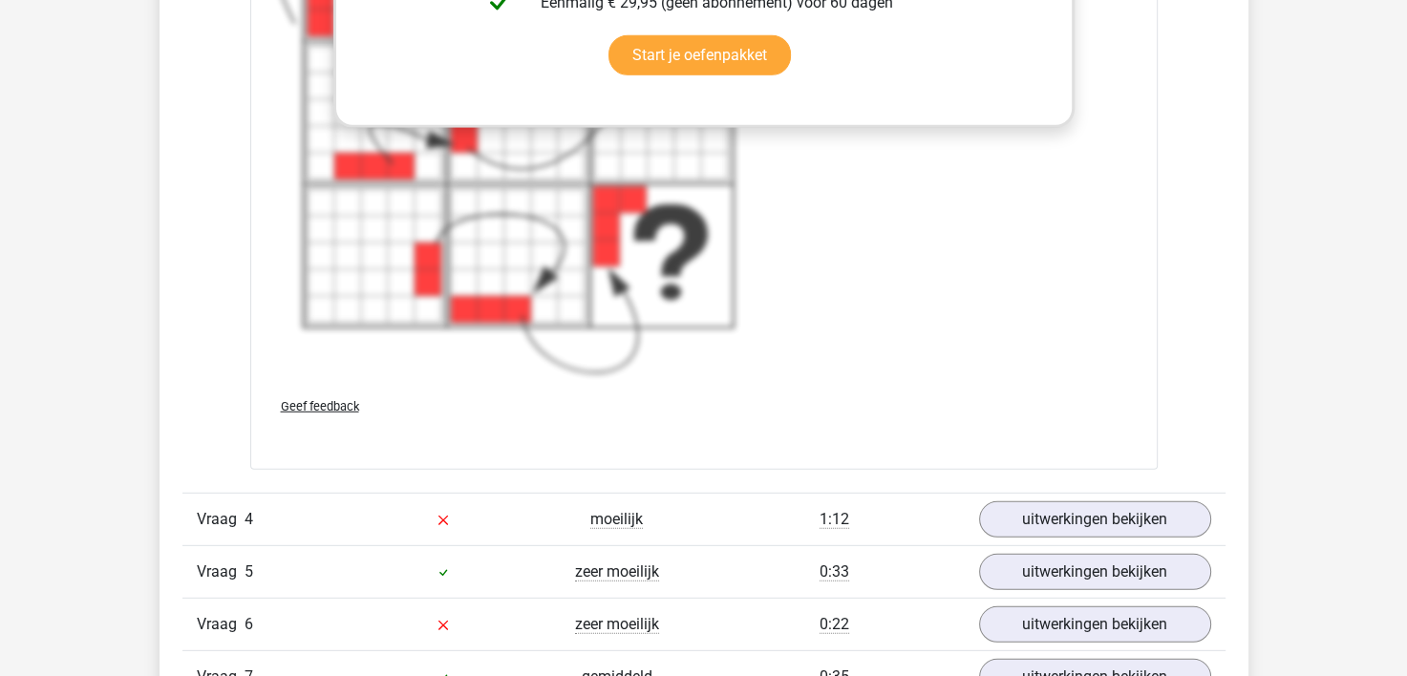
scroll to position [5445, 0]
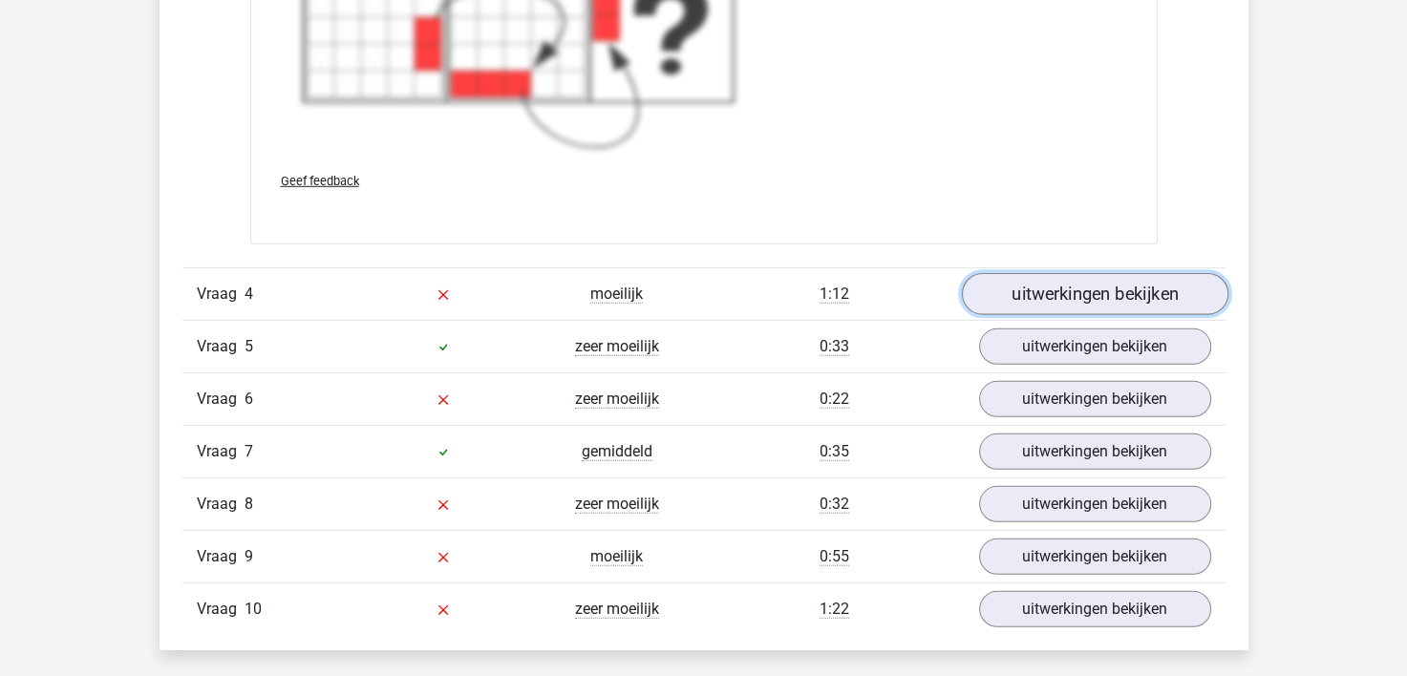
click at [1016, 289] on link "uitwerkingen bekijken" at bounding box center [1094, 294] width 267 height 42
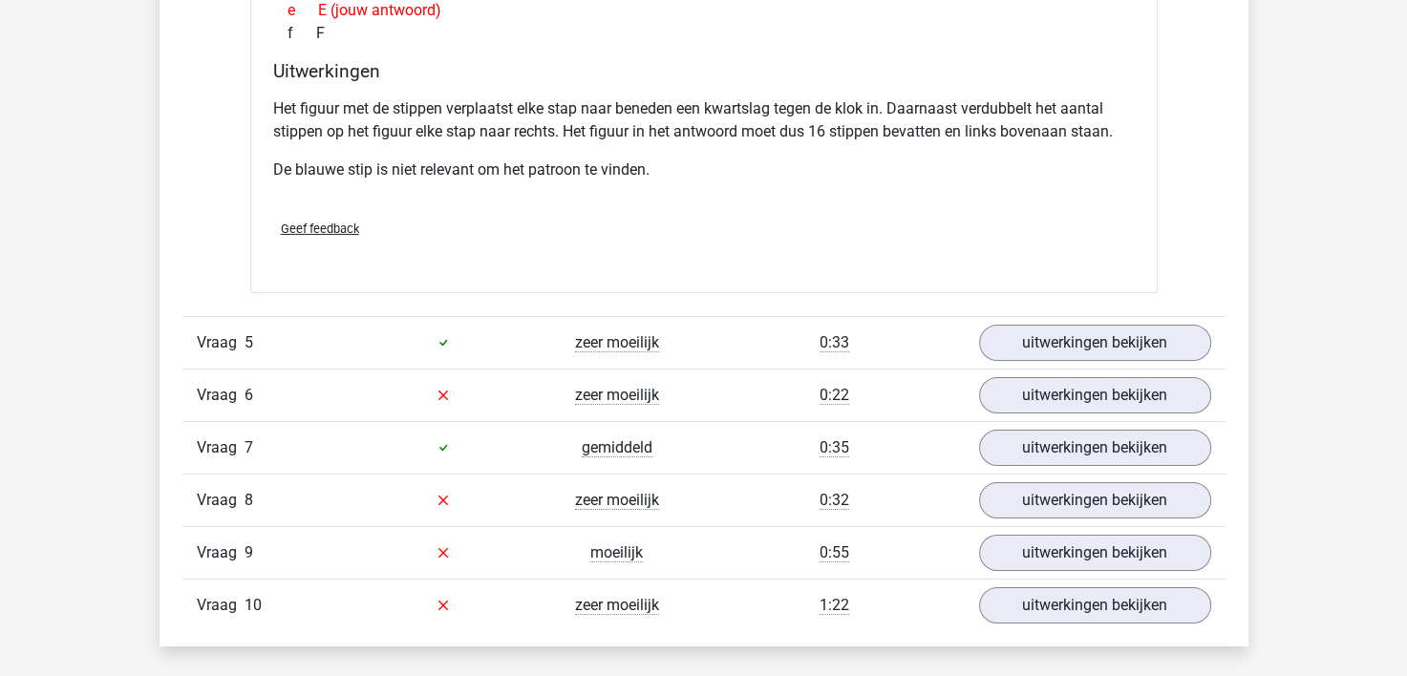
scroll to position [6304, 0]
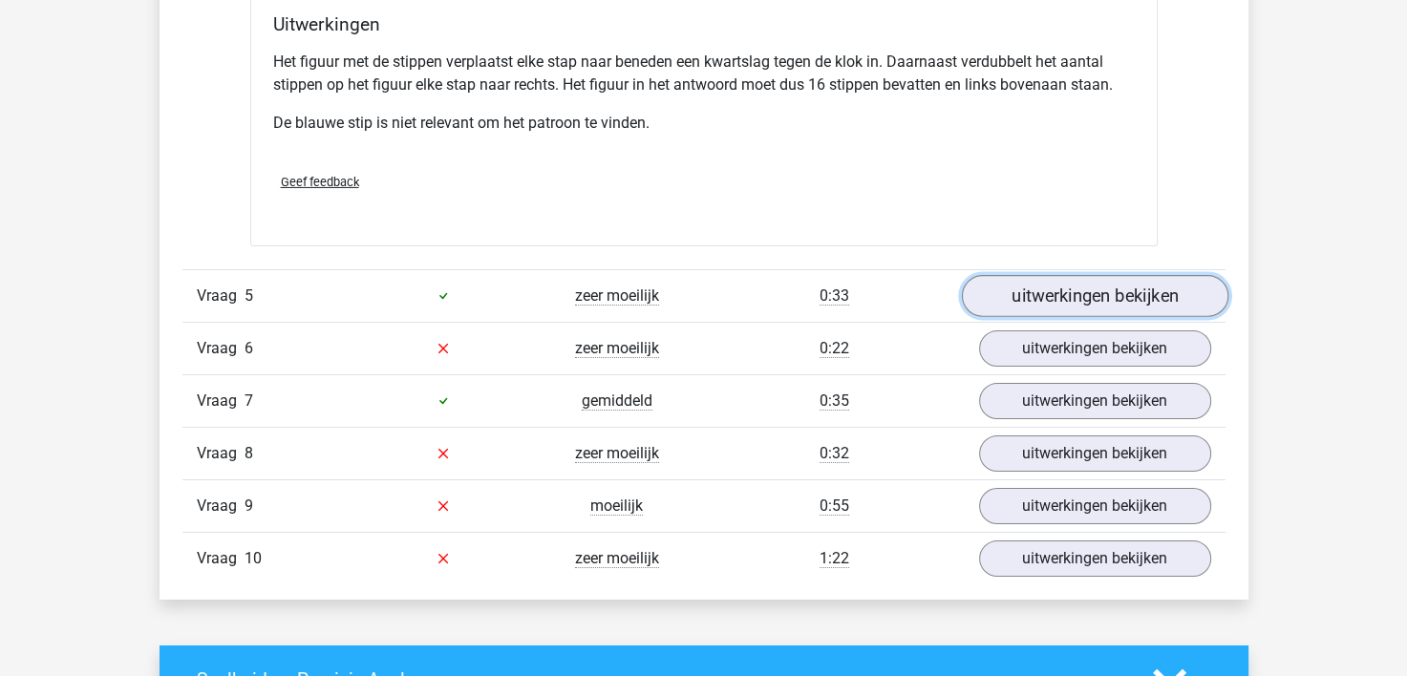
click at [1043, 294] on link "uitwerkingen bekijken" at bounding box center [1094, 296] width 267 height 42
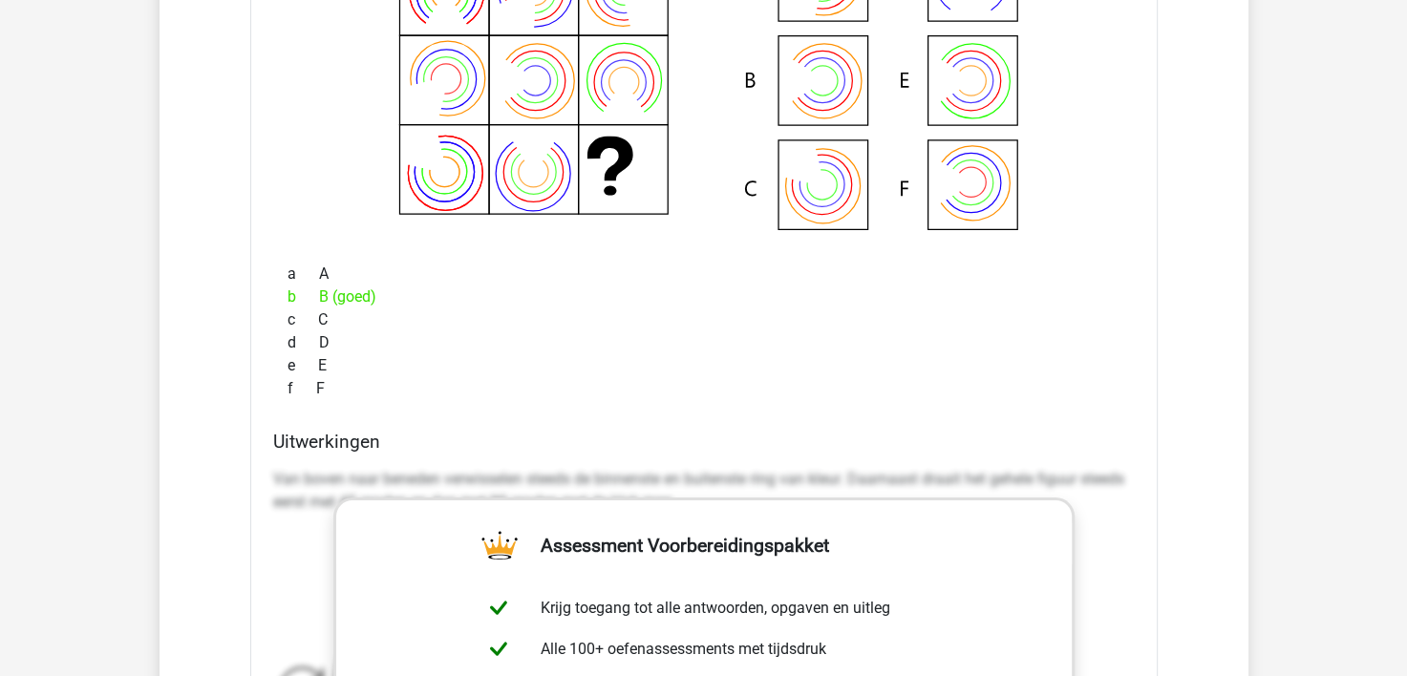
scroll to position [6782, 0]
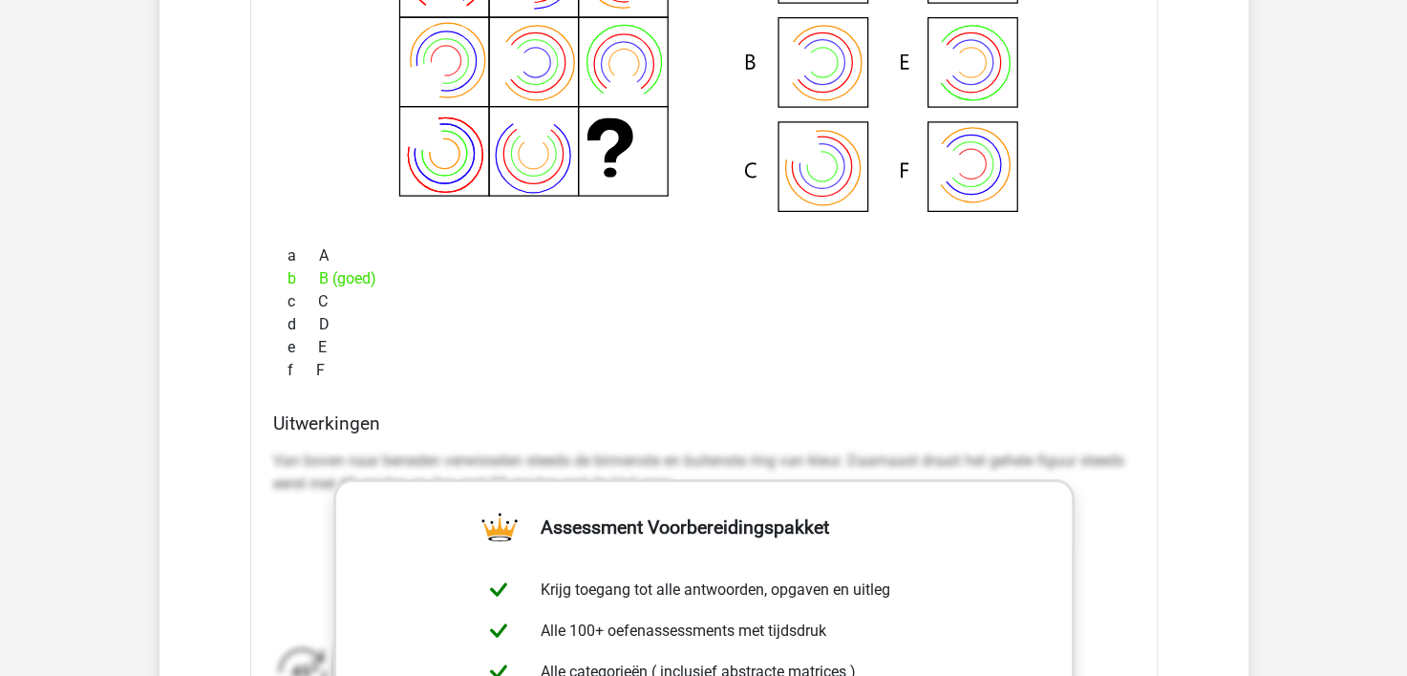
click at [986, 336] on div "e E" at bounding box center [704, 347] width 862 height 23
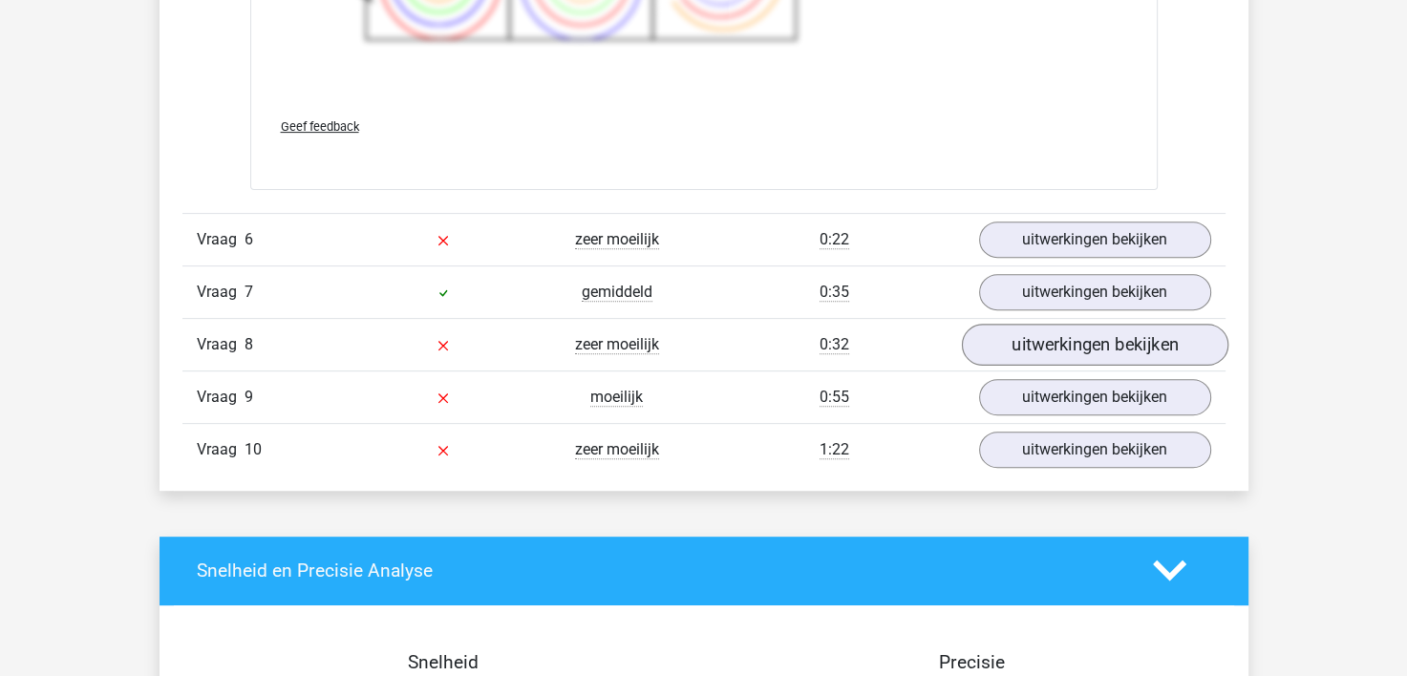
scroll to position [7737, 0]
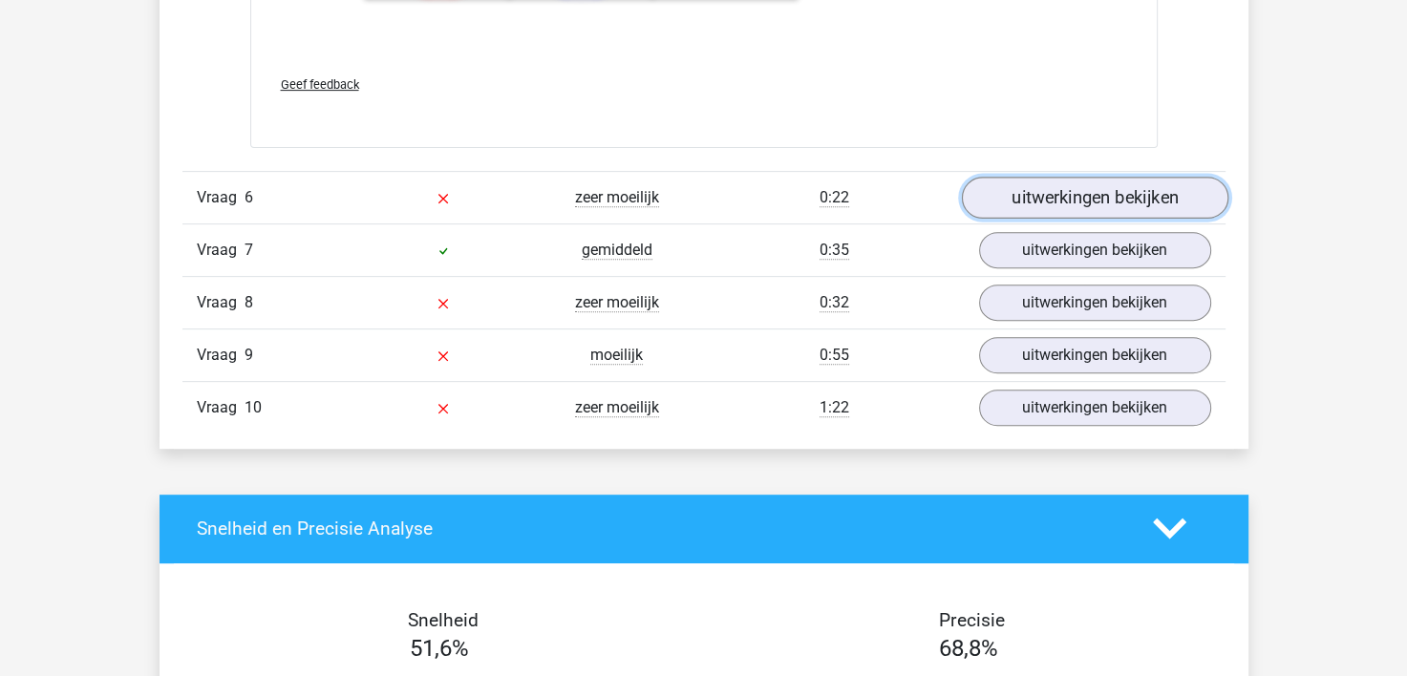
click at [1081, 187] on link "uitwerkingen bekijken" at bounding box center [1094, 198] width 267 height 42
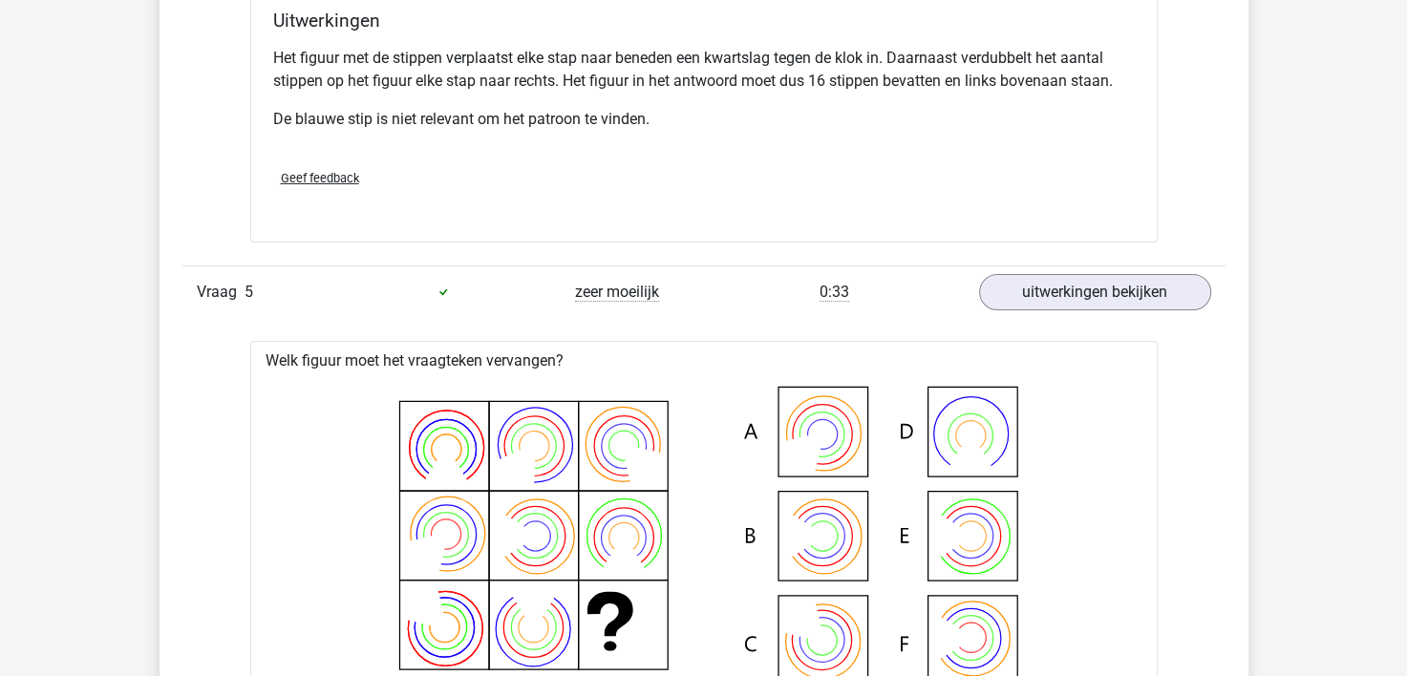
scroll to position [6304, 0]
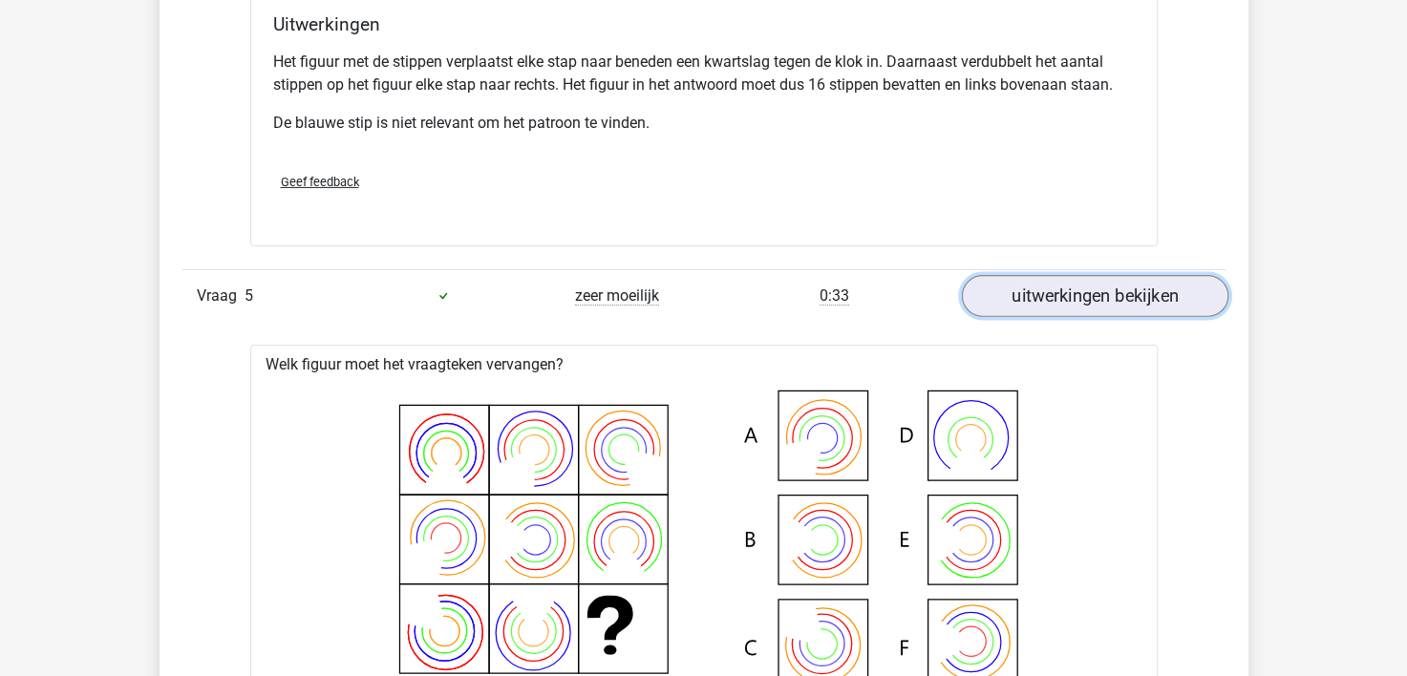
click at [1060, 290] on link "uitwerkingen bekijken" at bounding box center [1094, 296] width 267 height 42
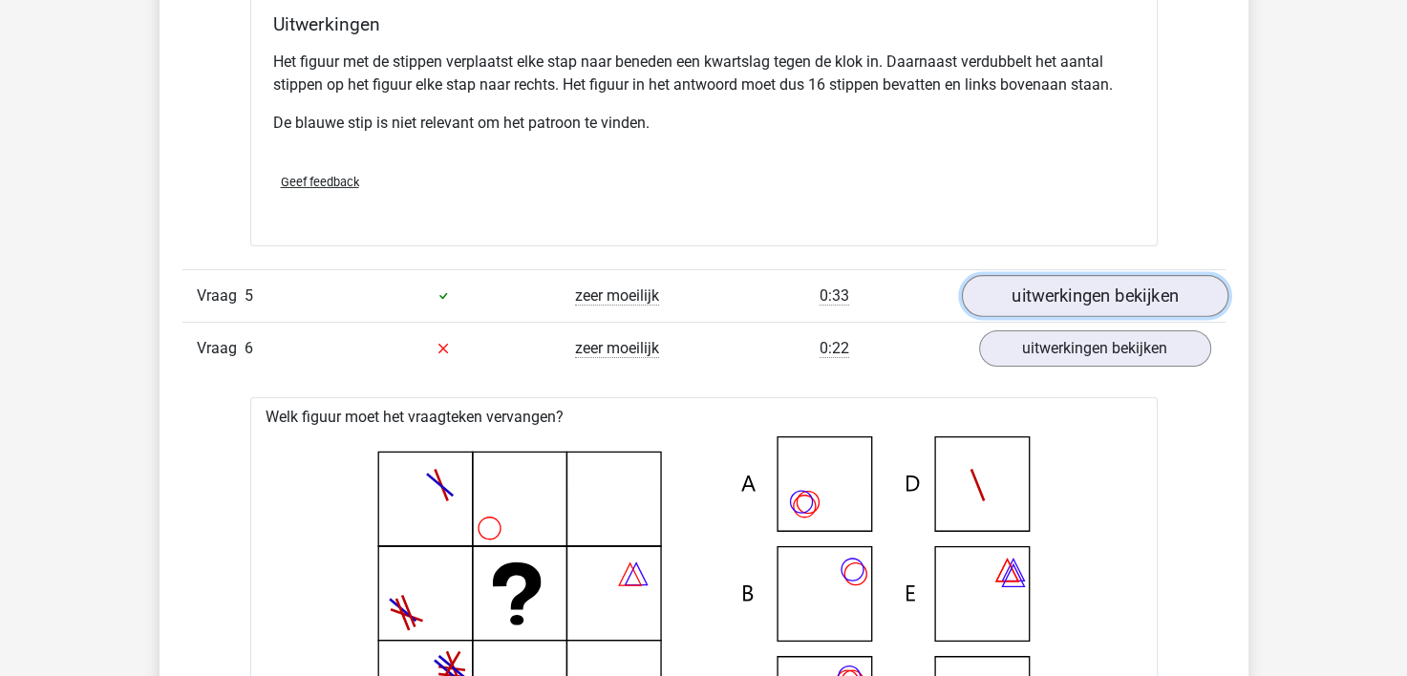
click at [1060, 290] on link "uitwerkingen bekijken" at bounding box center [1094, 296] width 267 height 42
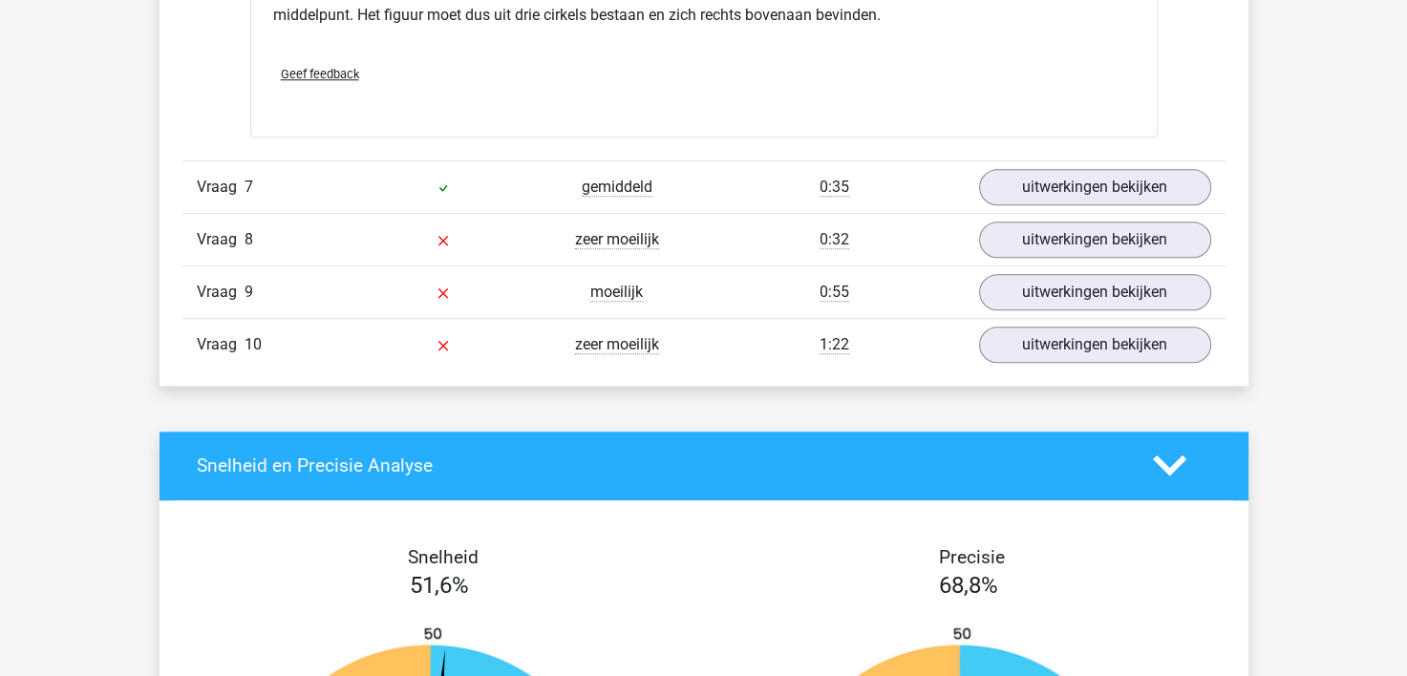
scroll to position [8597, 0]
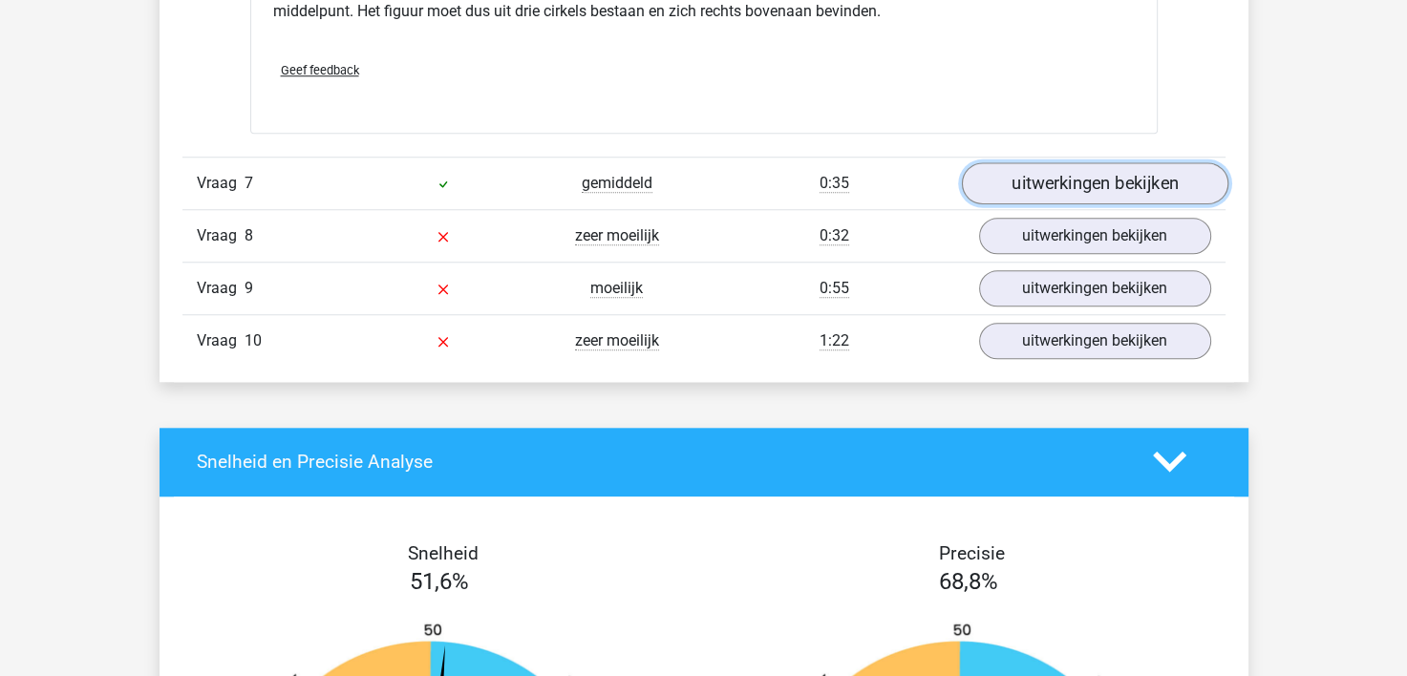
click at [1099, 180] on link "uitwerkingen bekijken" at bounding box center [1094, 183] width 267 height 42
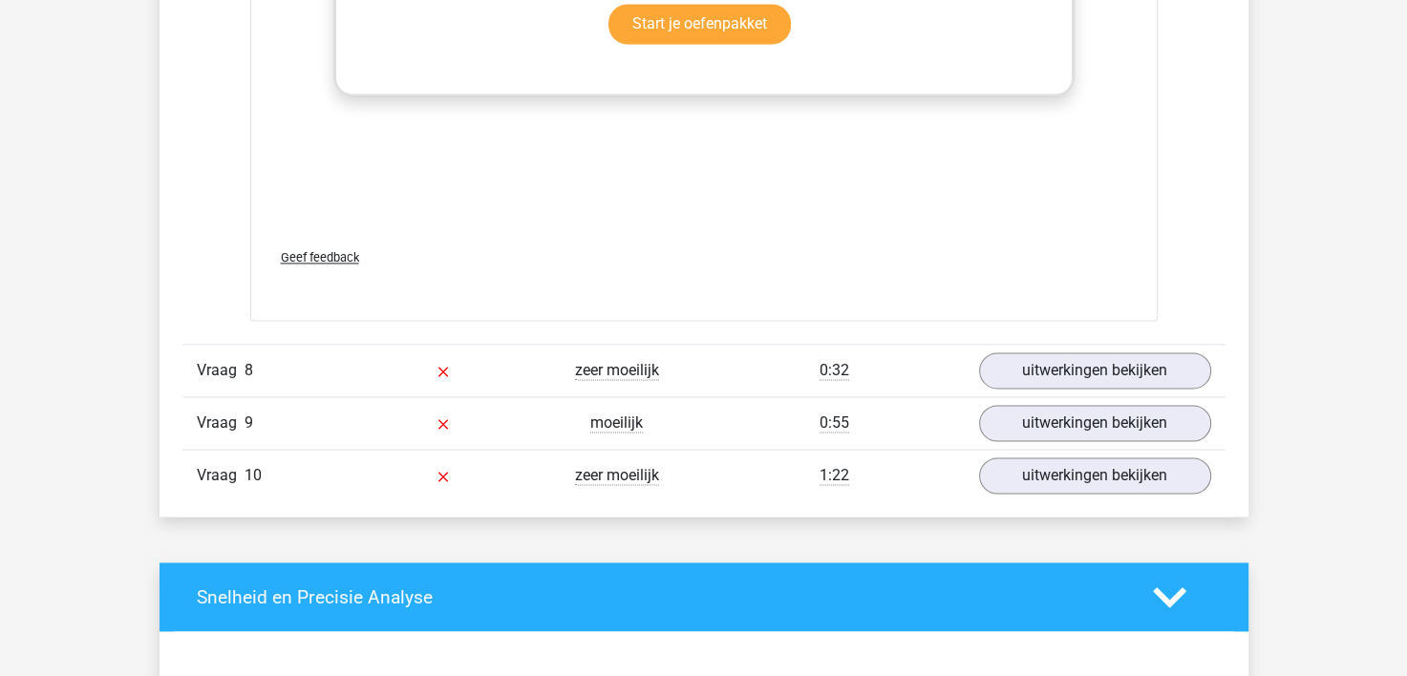
scroll to position [9839, 0]
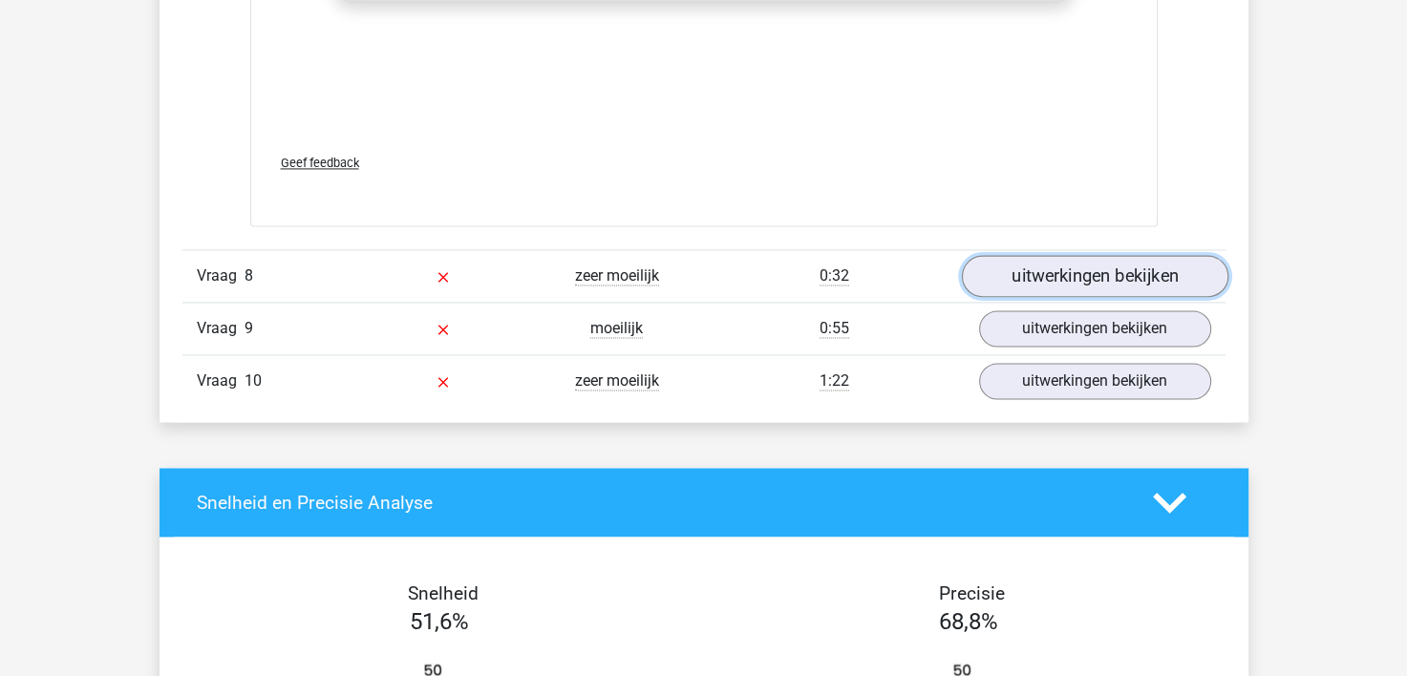
click at [1082, 262] on link "uitwerkingen bekijken" at bounding box center [1094, 276] width 267 height 42
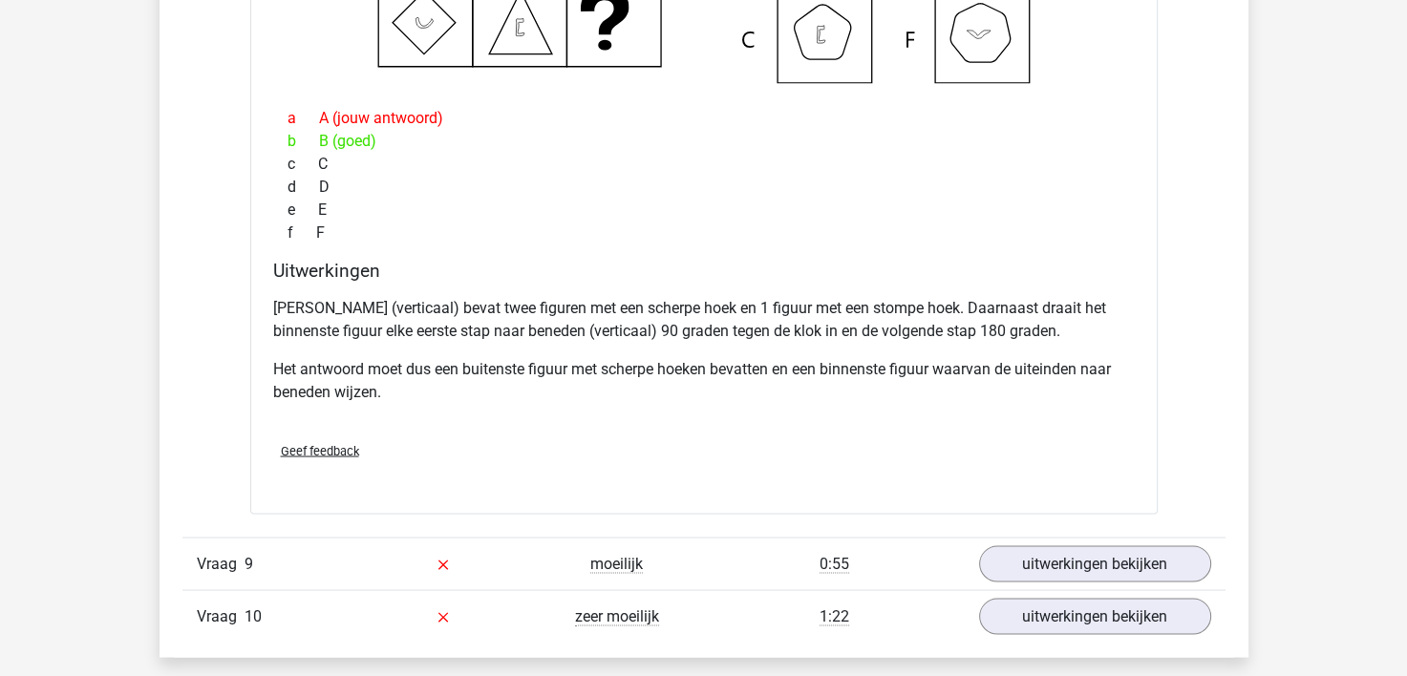
scroll to position [10507, 0]
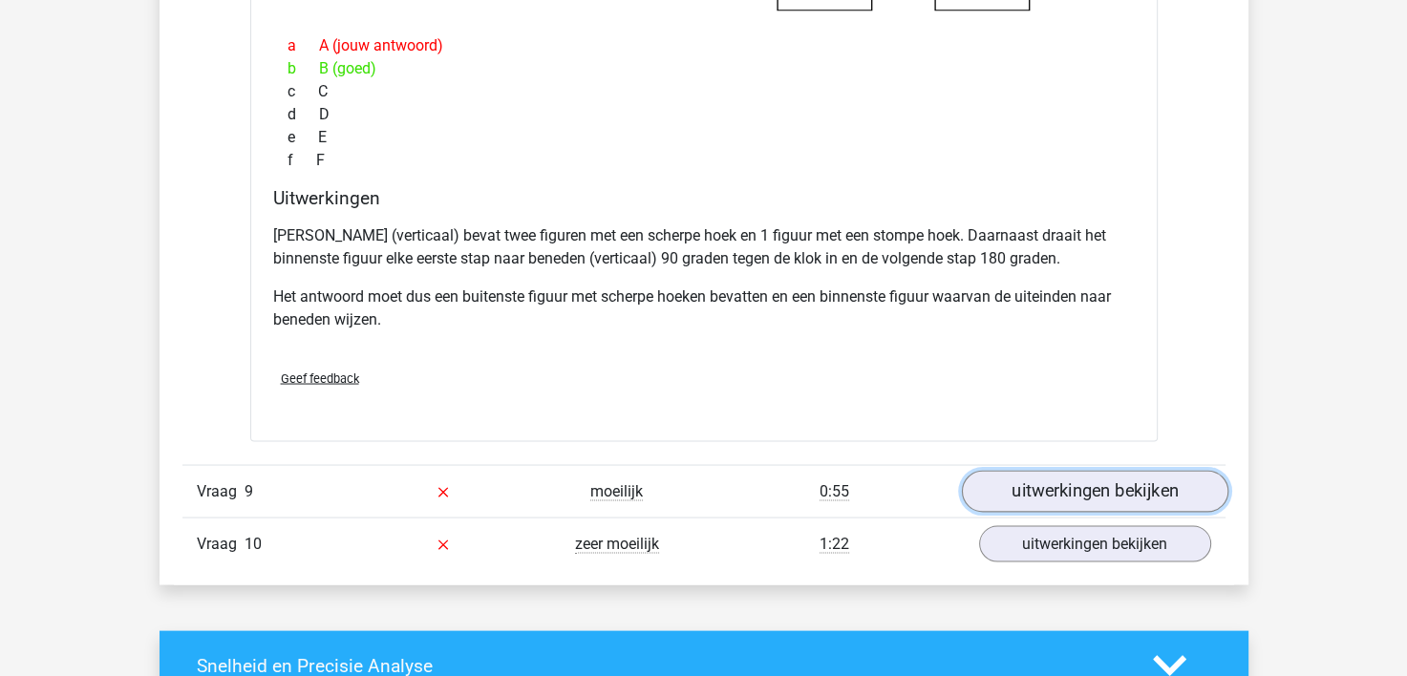
click at [1035, 490] on link "uitwerkingen bekijken" at bounding box center [1094, 492] width 267 height 42
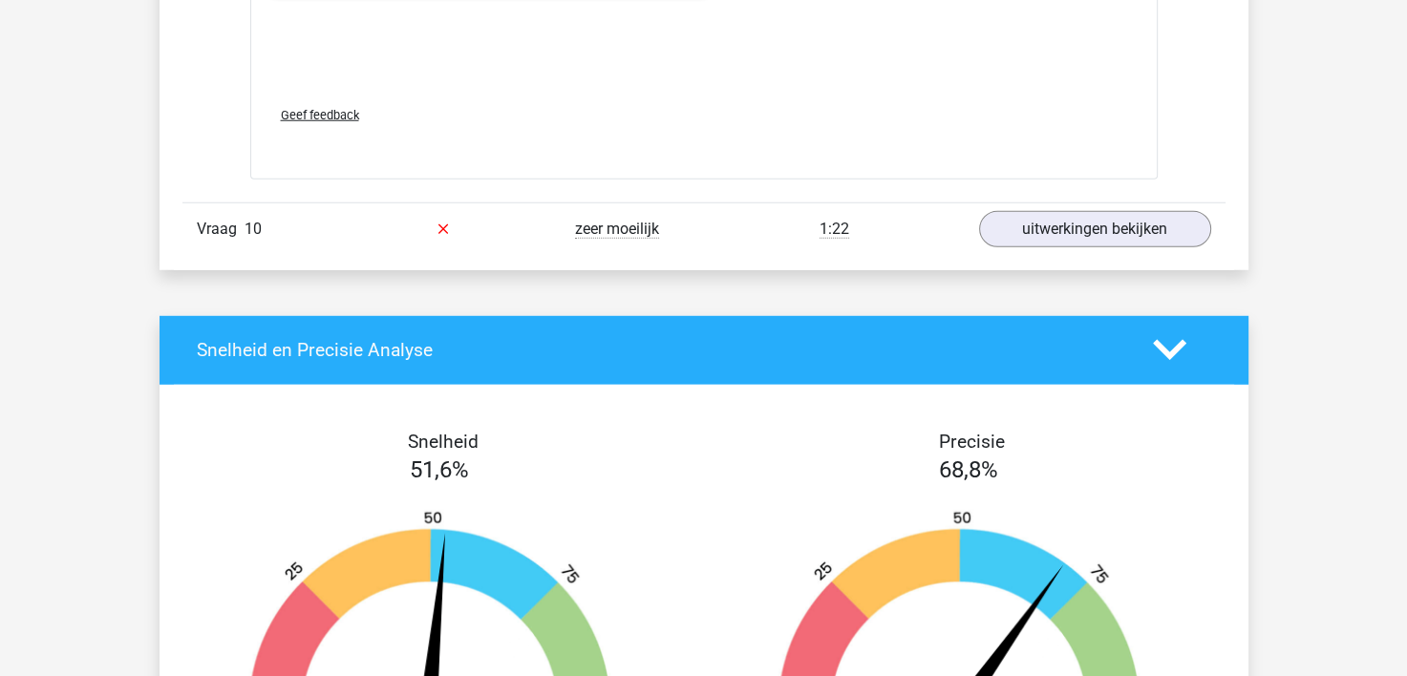
scroll to position [12131, 0]
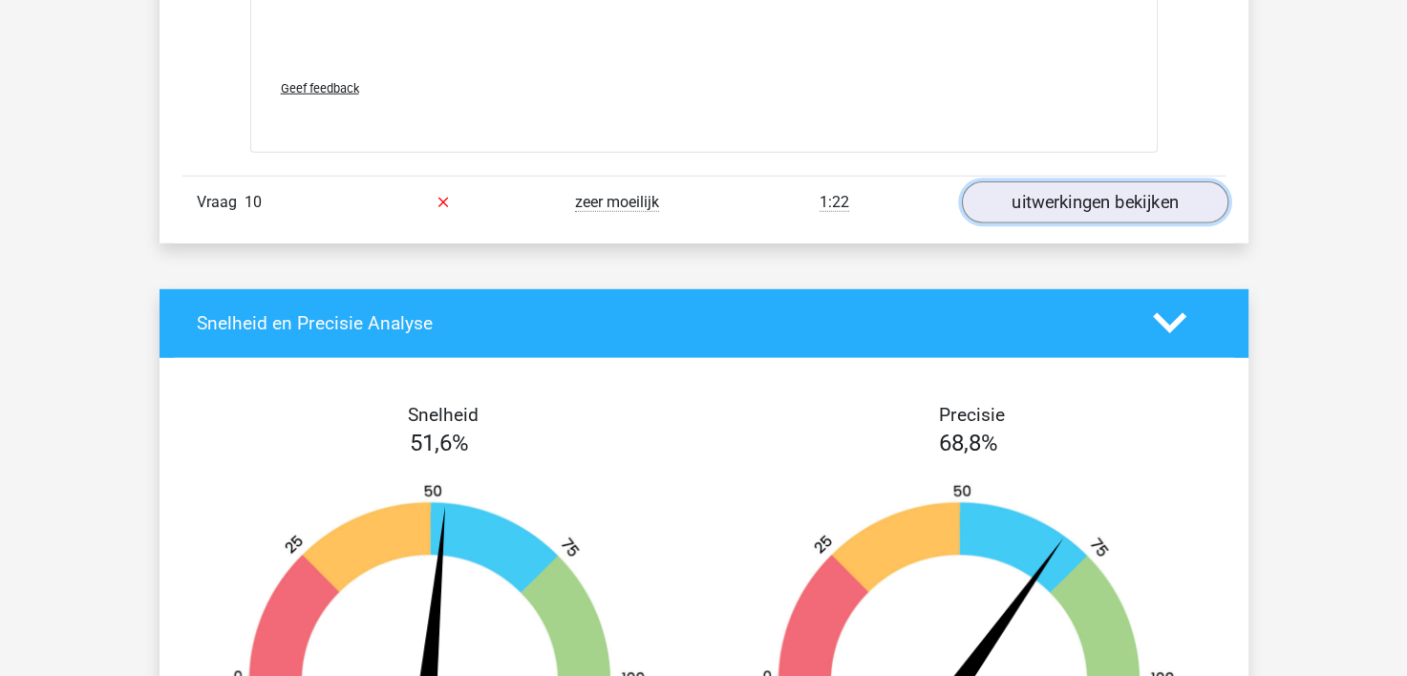
click at [1088, 191] on link "uitwerkingen bekijken" at bounding box center [1094, 202] width 267 height 42
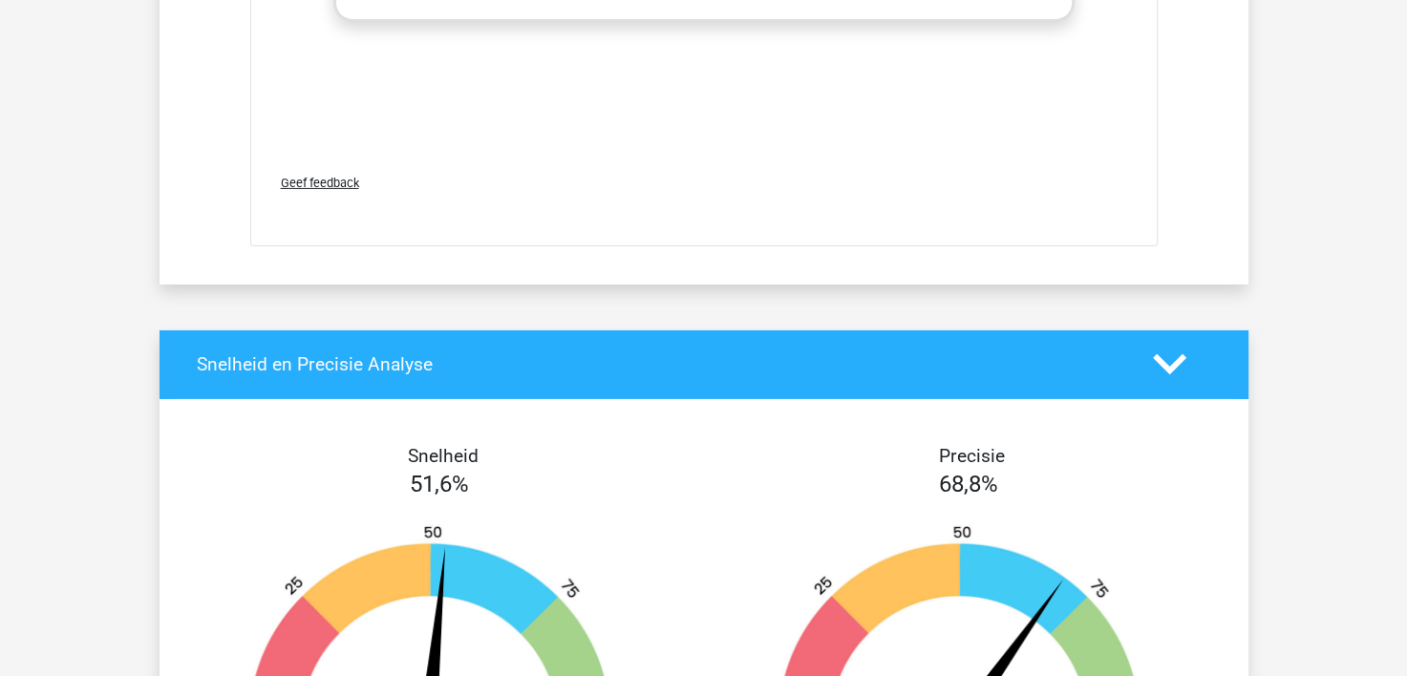
scroll to position [13373, 0]
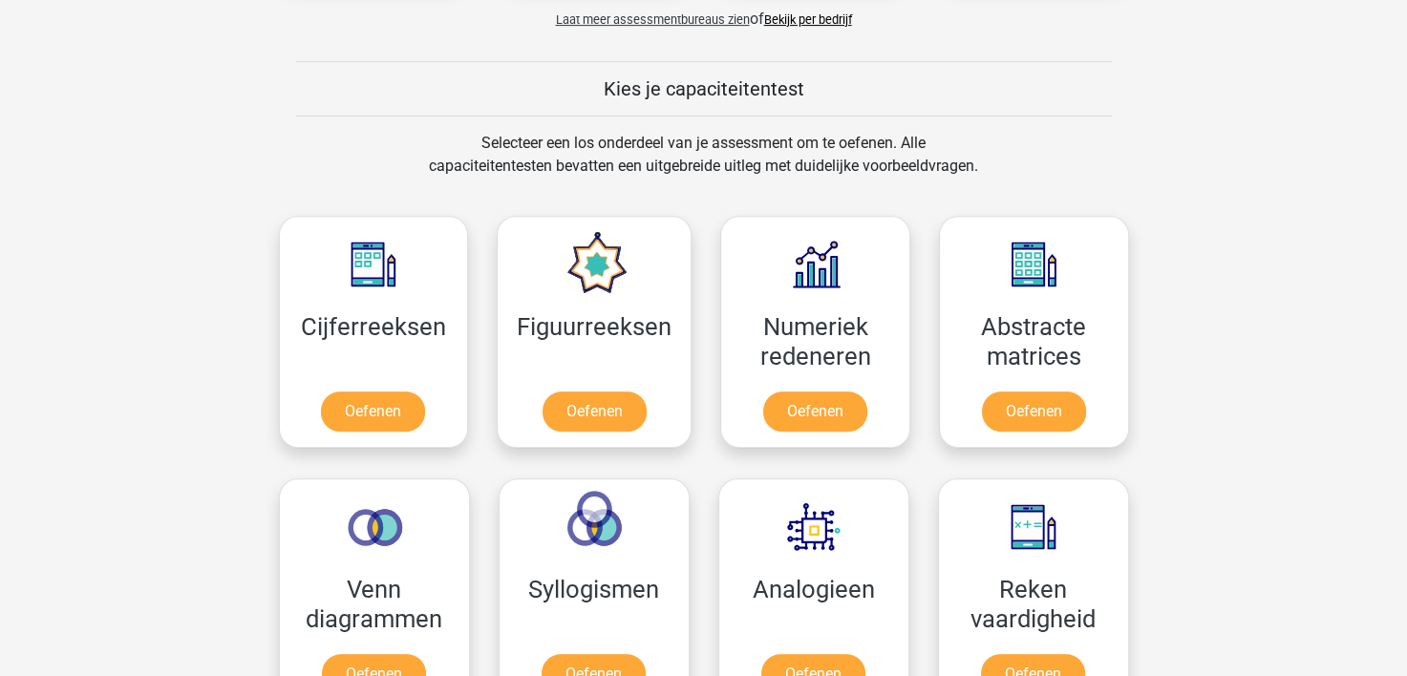
scroll to position [669, 0]
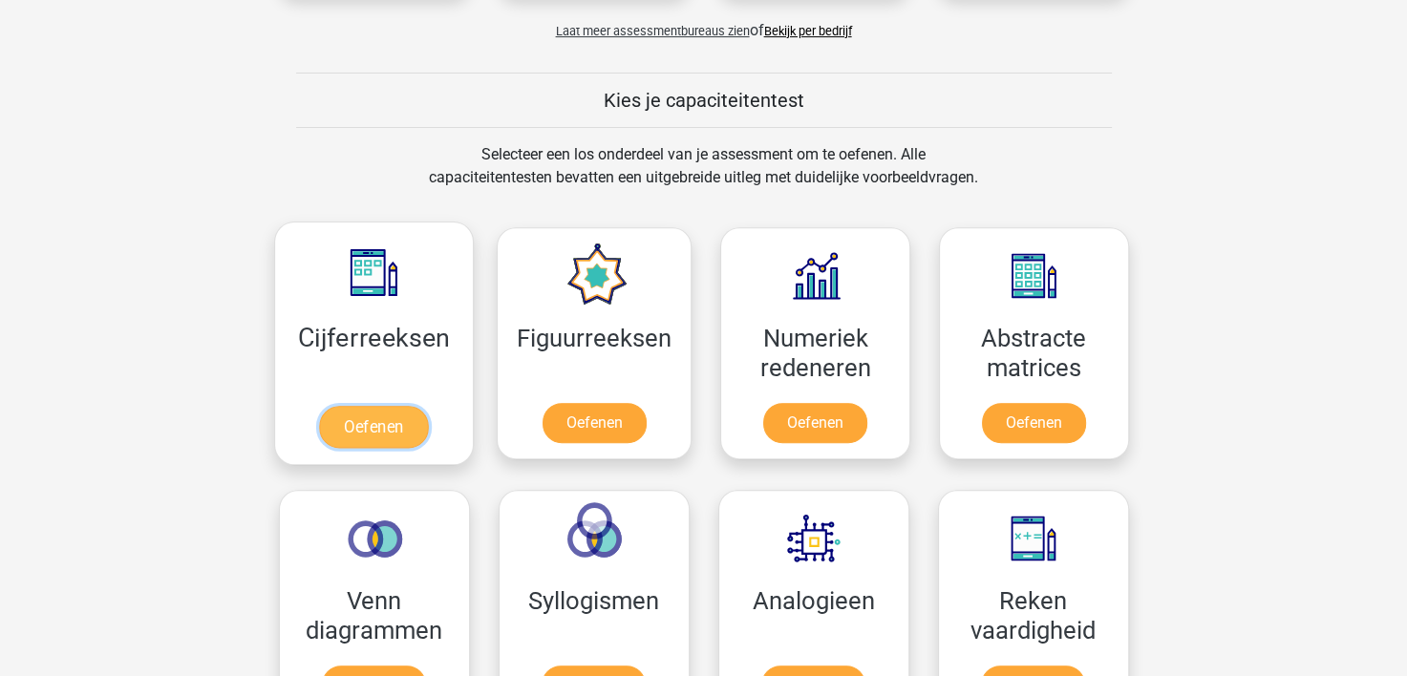
click at [349, 425] on link "Oefenen" at bounding box center [373, 427] width 109 height 42
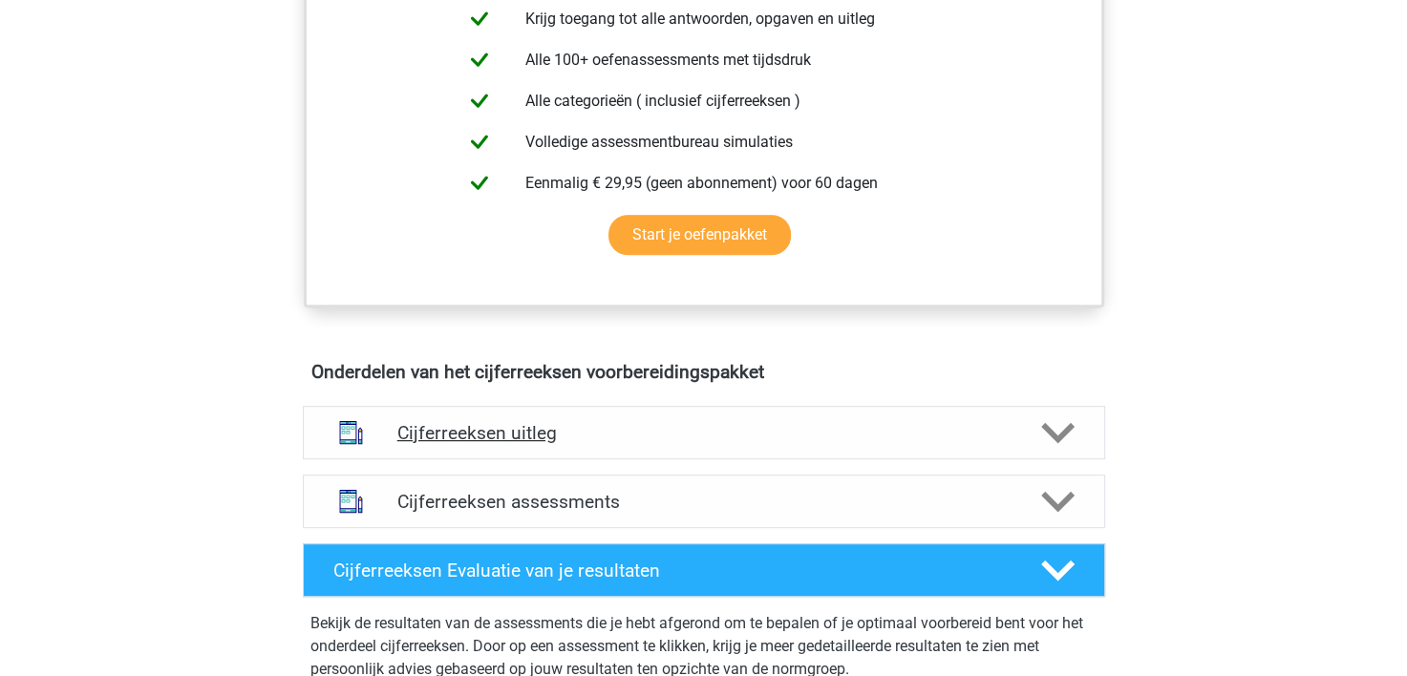
scroll to position [860, 0]
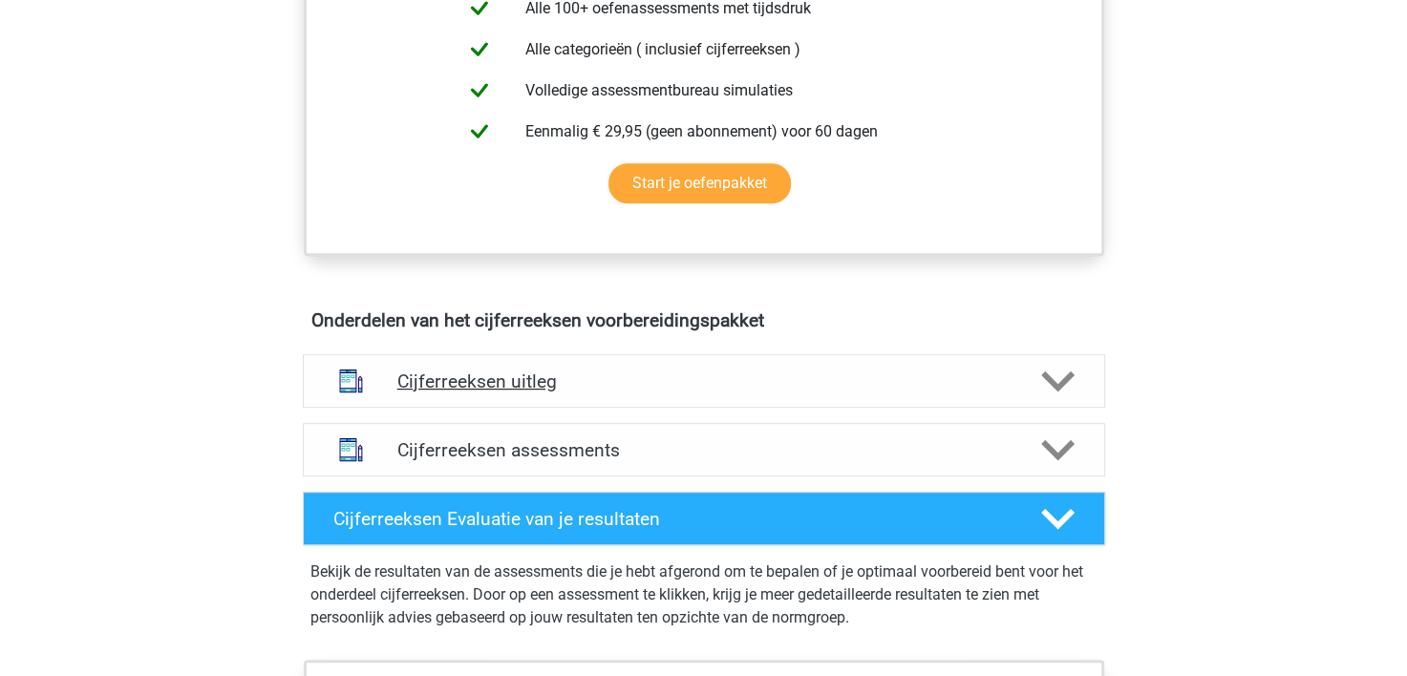
click at [1055, 390] on icon at bounding box center [1057, 381] width 33 height 33
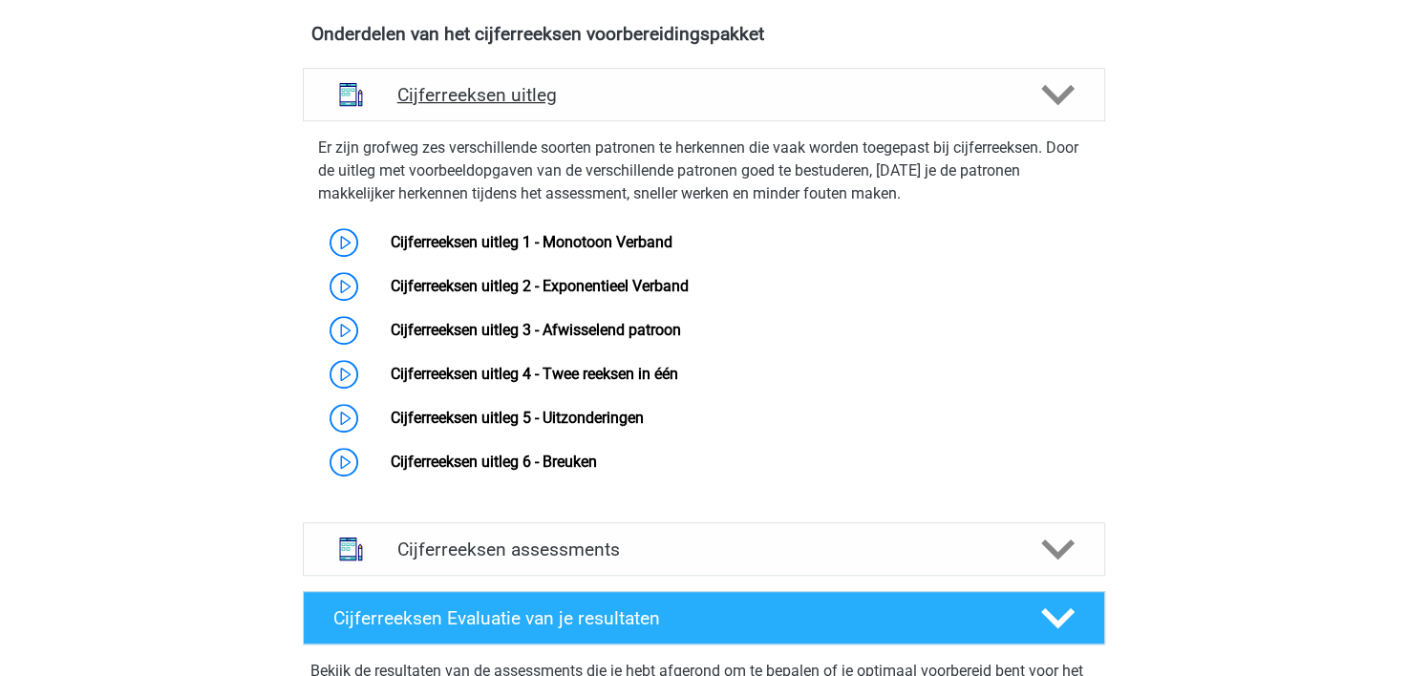
scroll to position [1337, 0]
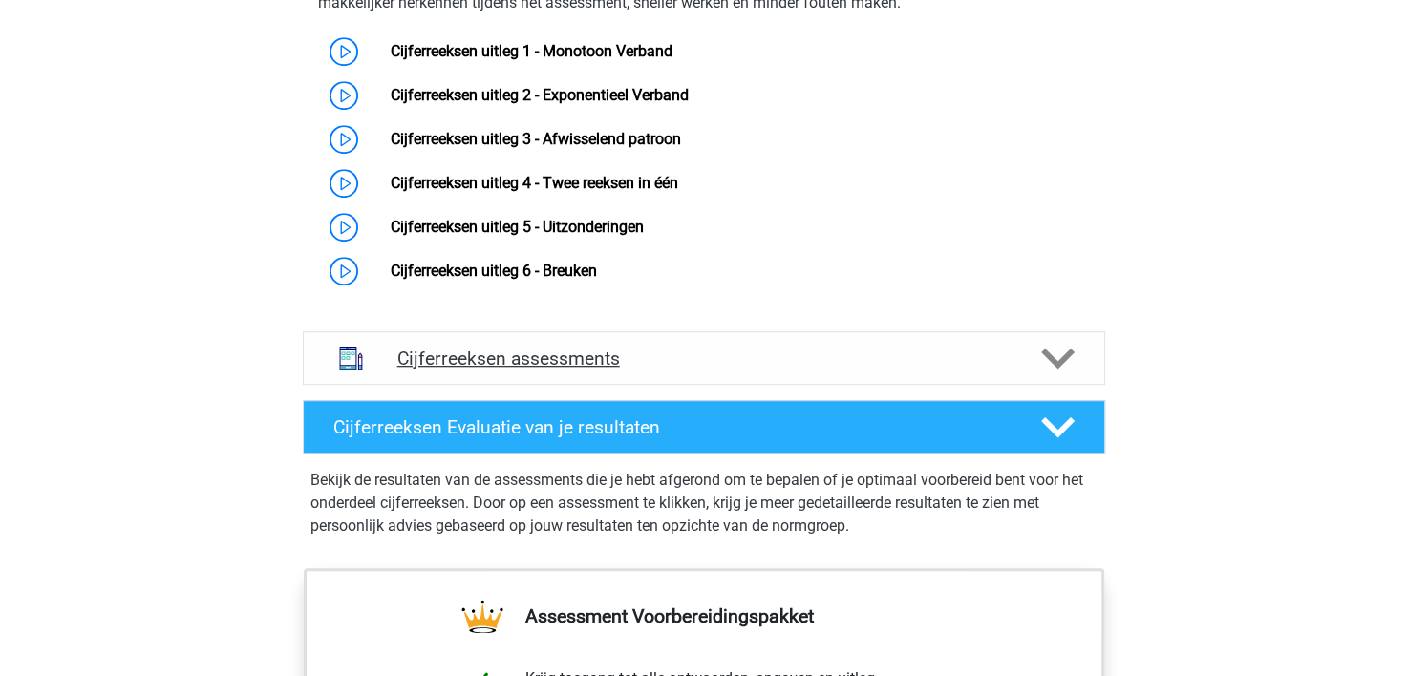
click at [1059, 375] on icon at bounding box center [1057, 358] width 33 height 33
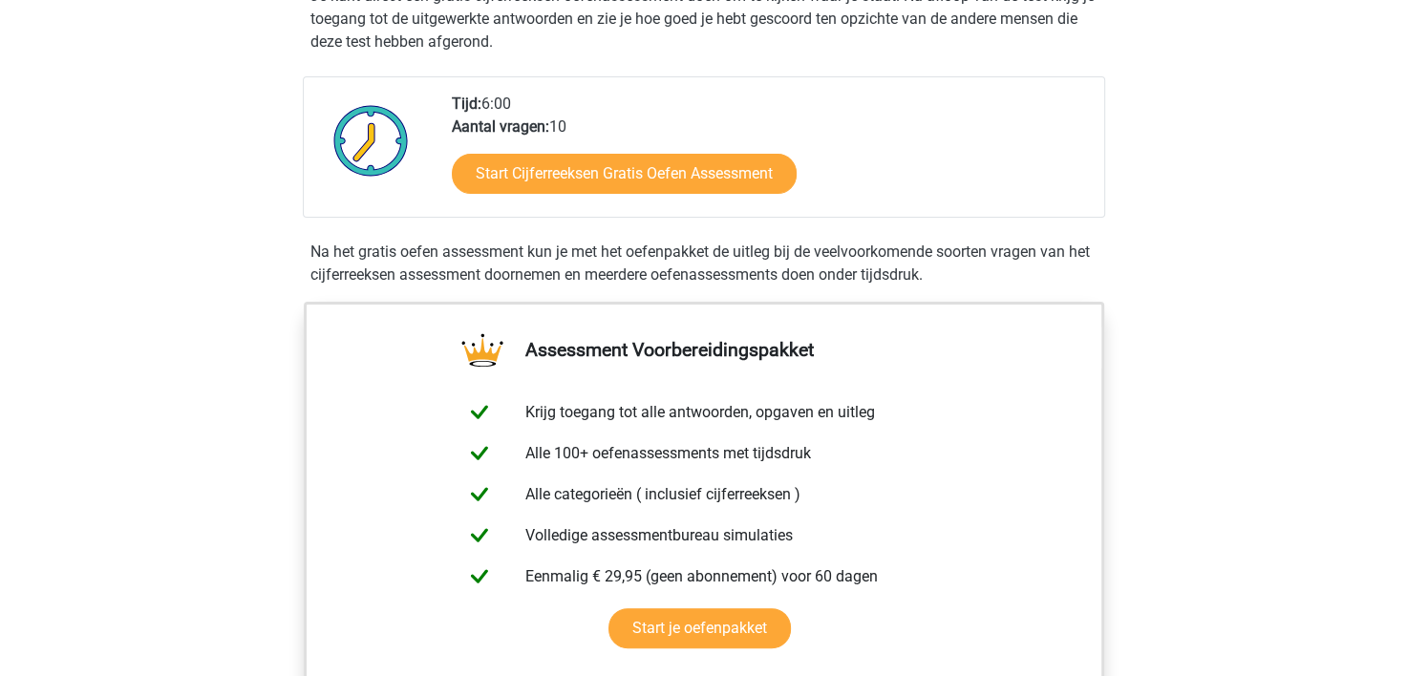
scroll to position [96, 0]
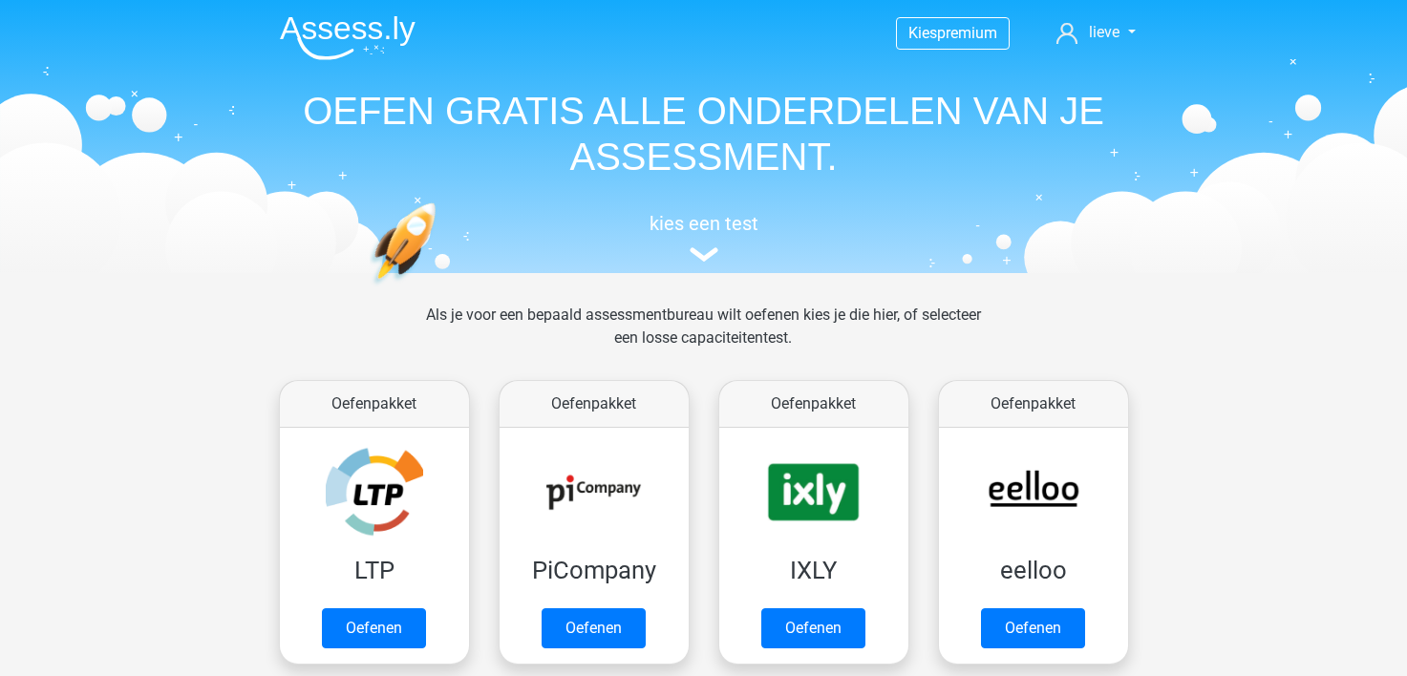
scroll to position [669, 0]
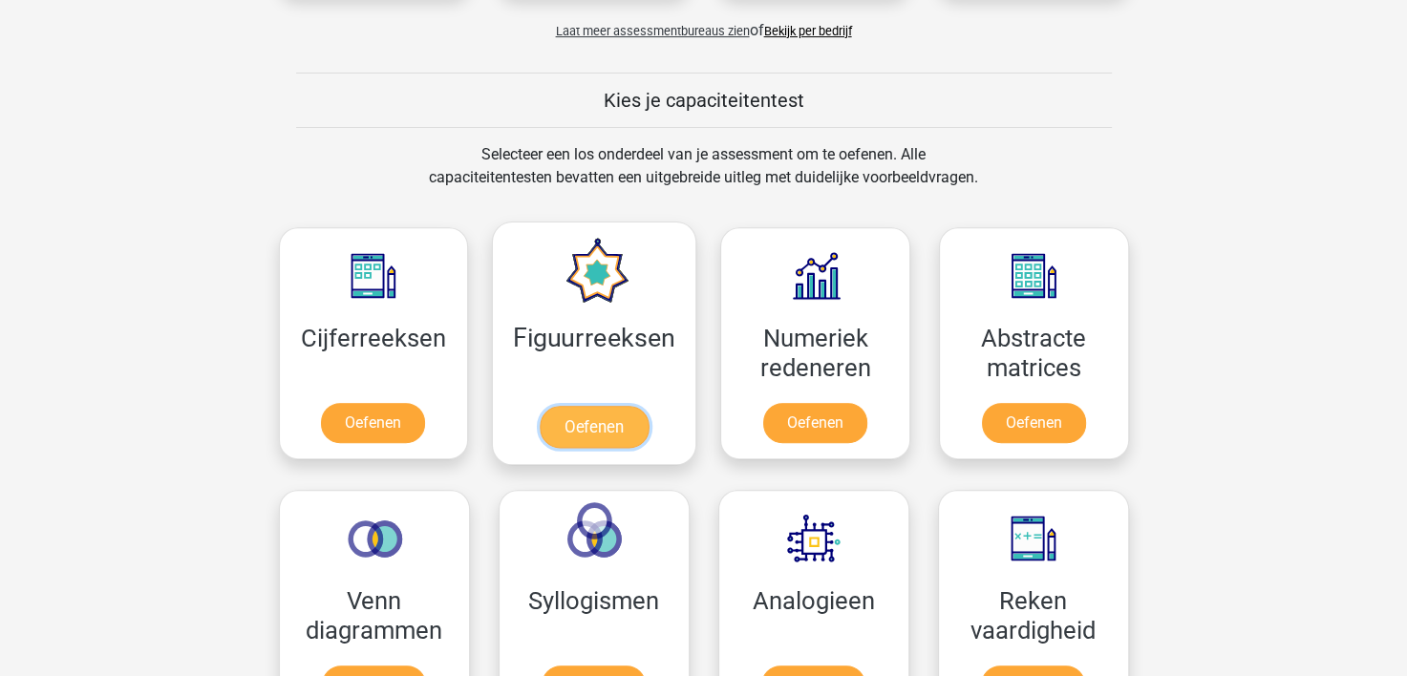
click at [585, 420] on link "Oefenen" at bounding box center [594, 427] width 109 height 42
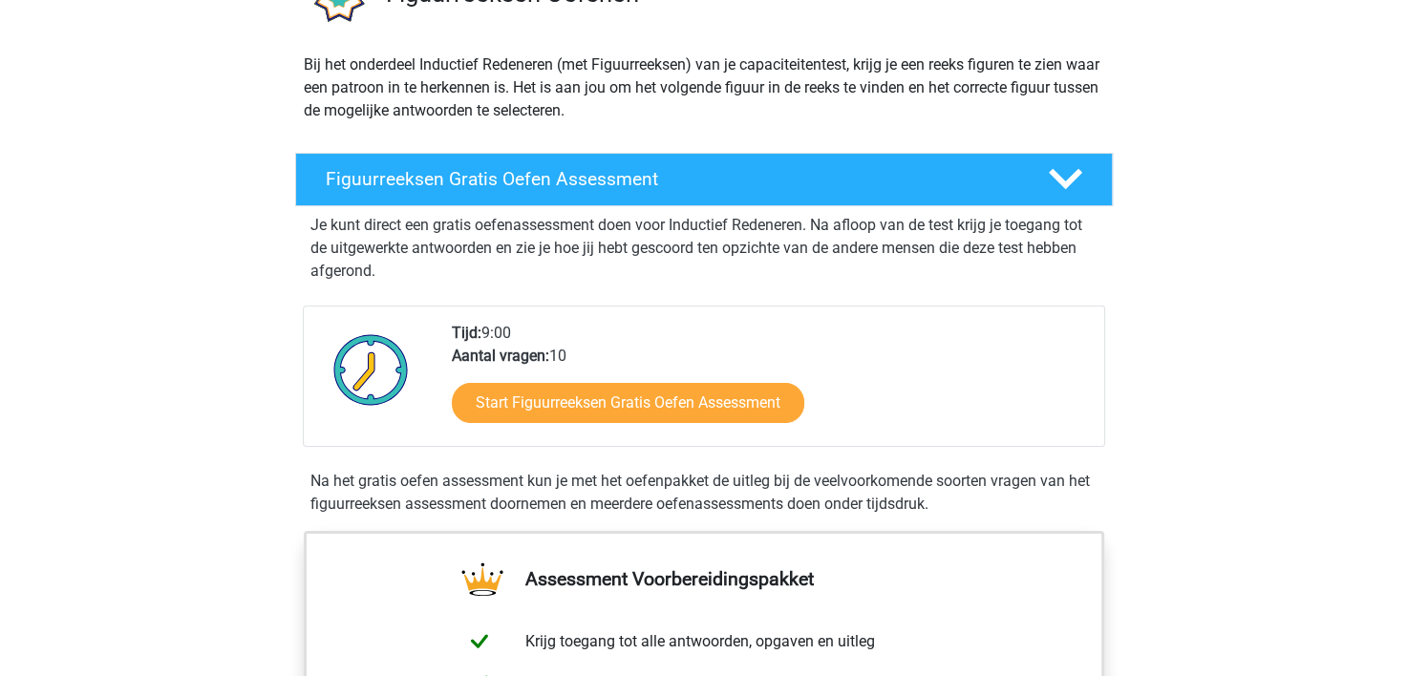
scroll to position [191, 0]
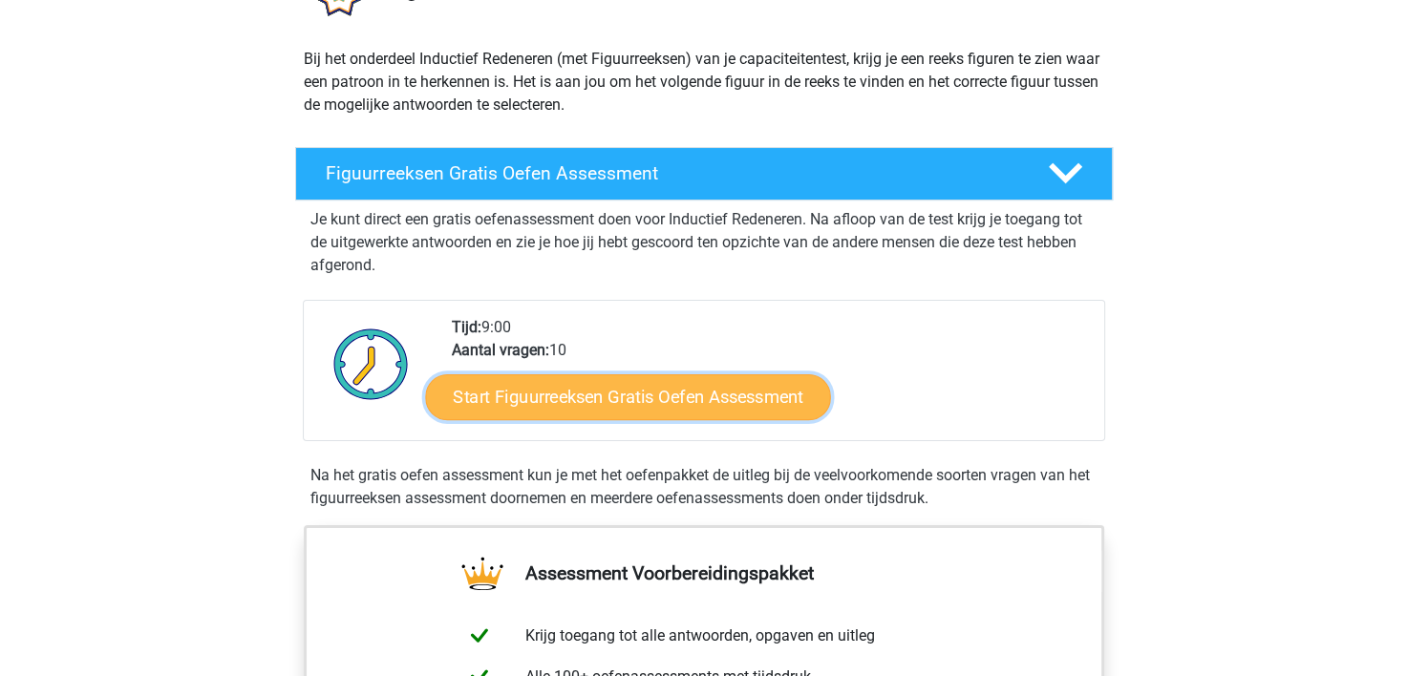
click at [596, 398] on link "Start Figuurreeksen Gratis Oefen Assessment" at bounding box center [627, 396] width 405 height 46
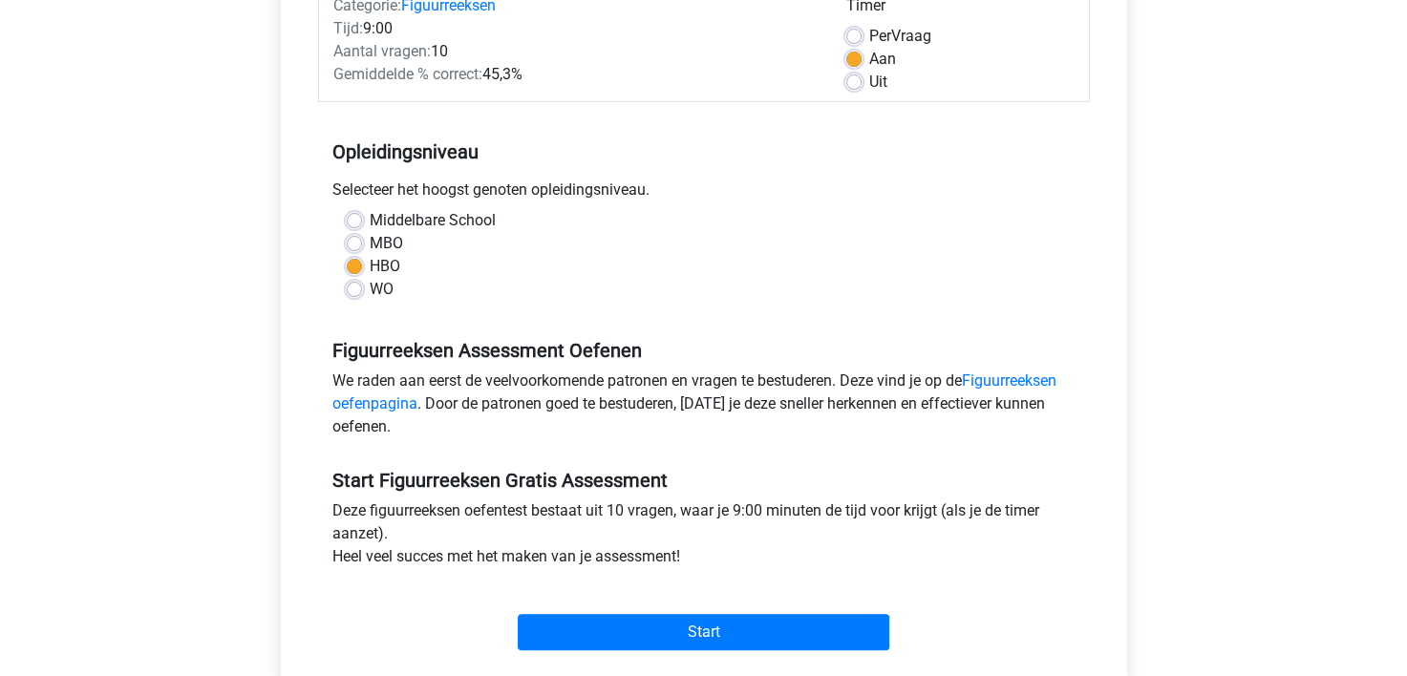
scroll to position [669, 0]
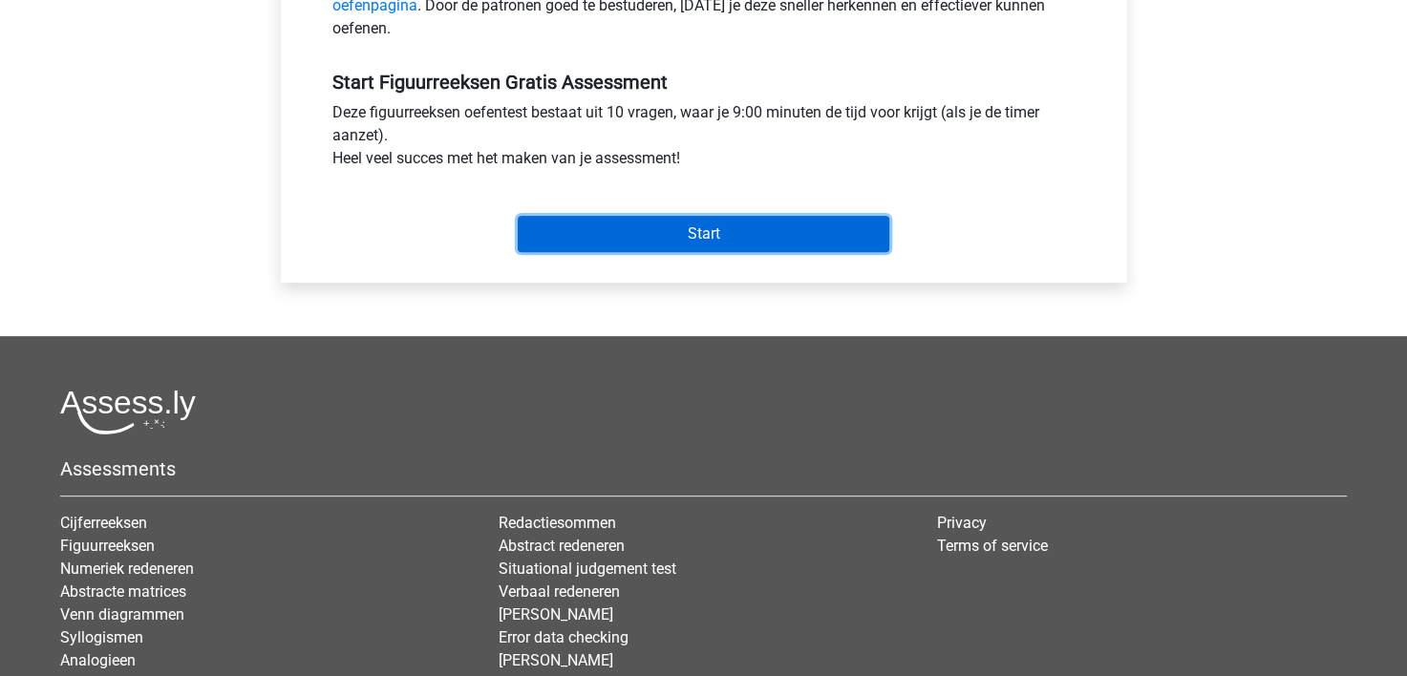
click at [681, 232] on input "Start" at bounding box center [704, 234] width 372 height 36
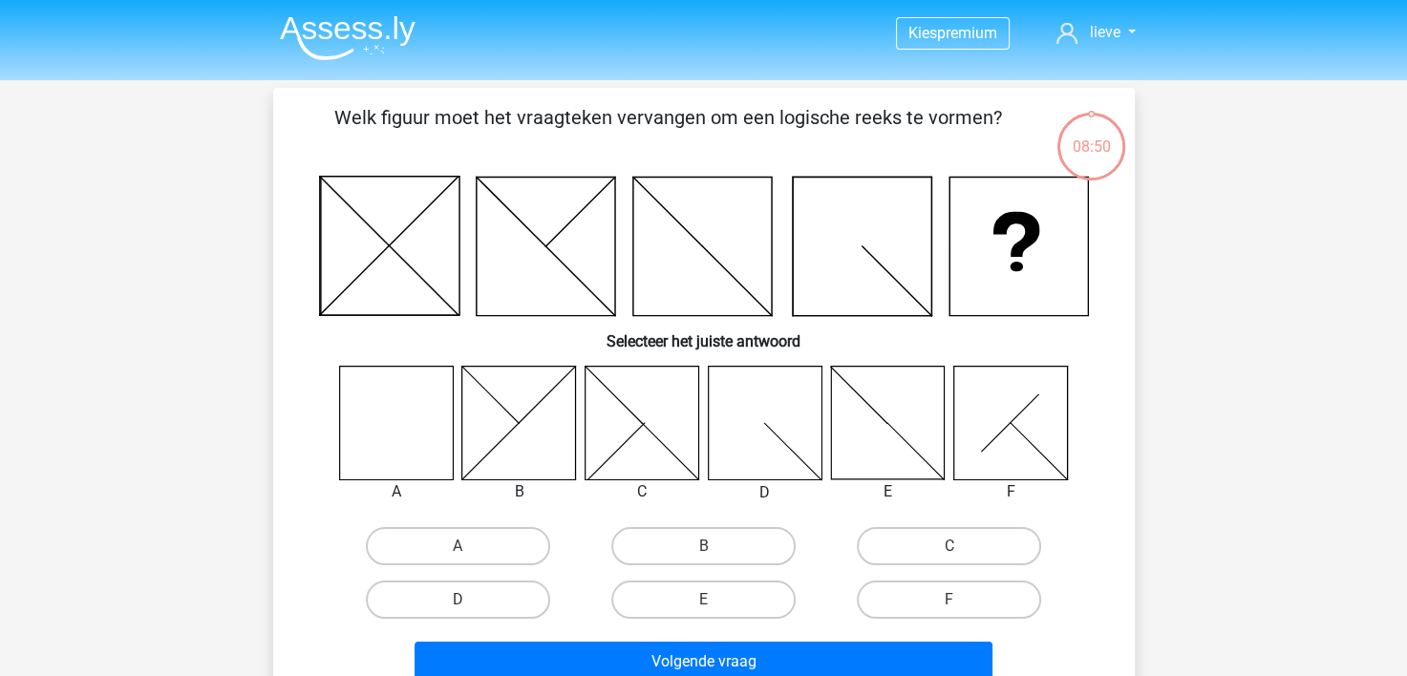
click at [387, 423] on icon at bounding box center [396, 423] width 114 height 114
drag, startPoint x: 466, startPoint y: 544, endPoint x: 520, endPoint y: 592, distance: 72.4
click at [470, 547] on label "A" at bounding box center [458, 546] width 184 height 38
click at [470, 547] on input "A" at bounding box center [464, 552] width 12 height 12
radio input "true"
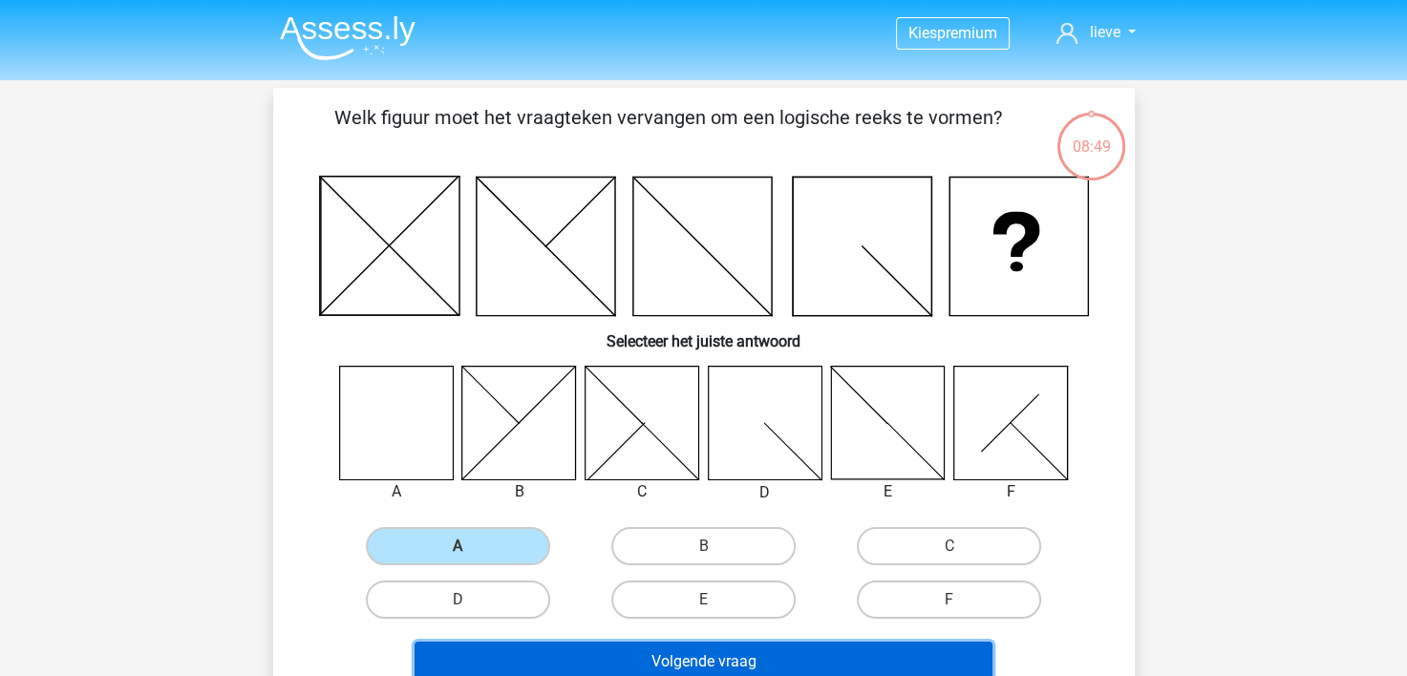
click at [577, 653] on button "Volgende vraag" at bounding box center [704, 662] width 578 height 40
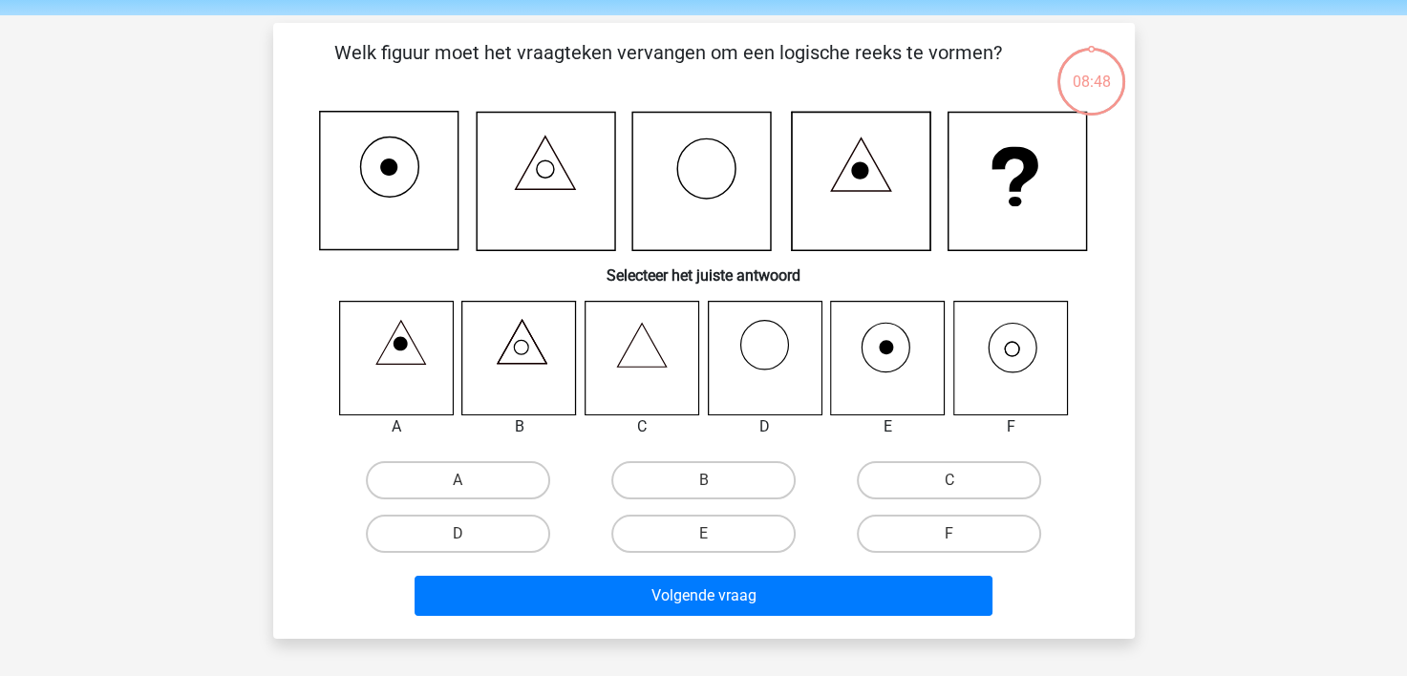
scroll to position [88, 0]
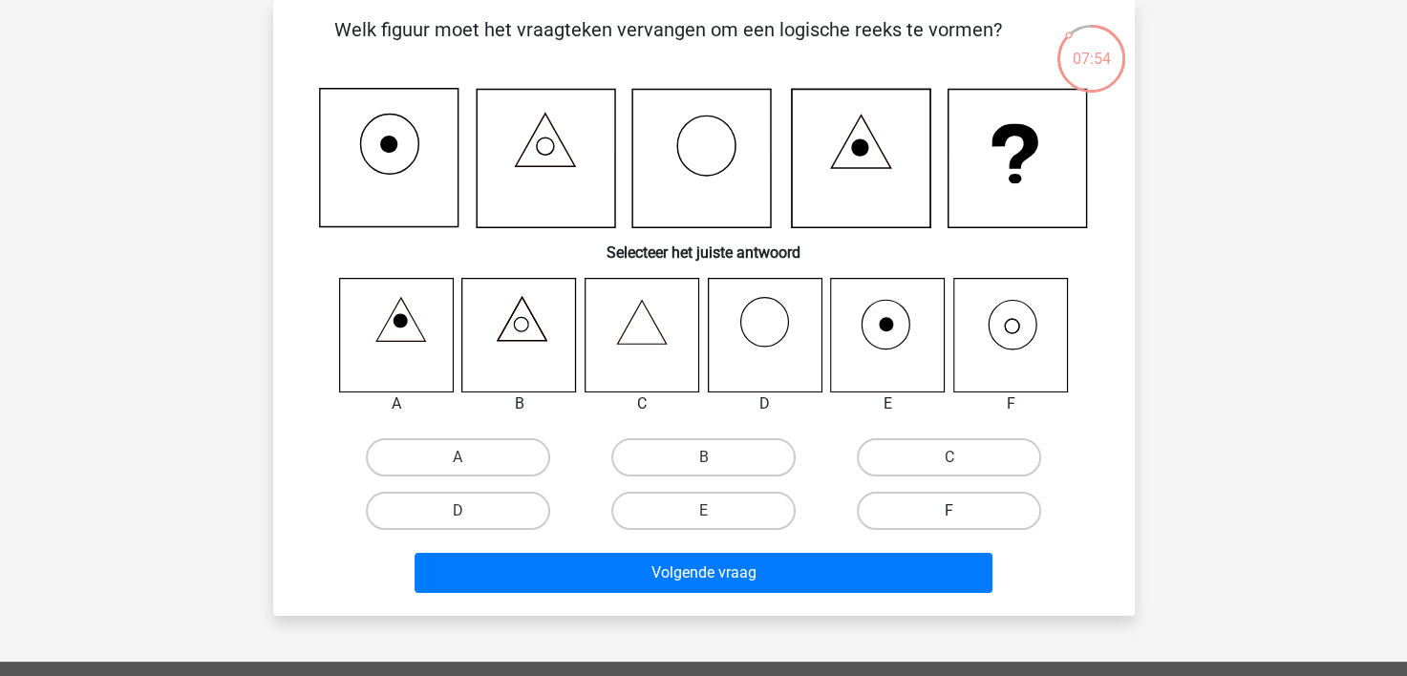
click at [925, 511] on label "F" at bounding box center [949, 511] width 184 height 38
click at [949, 511] on input "F" at bounding box center [955, 517] width 12 height 12
radio input "true"
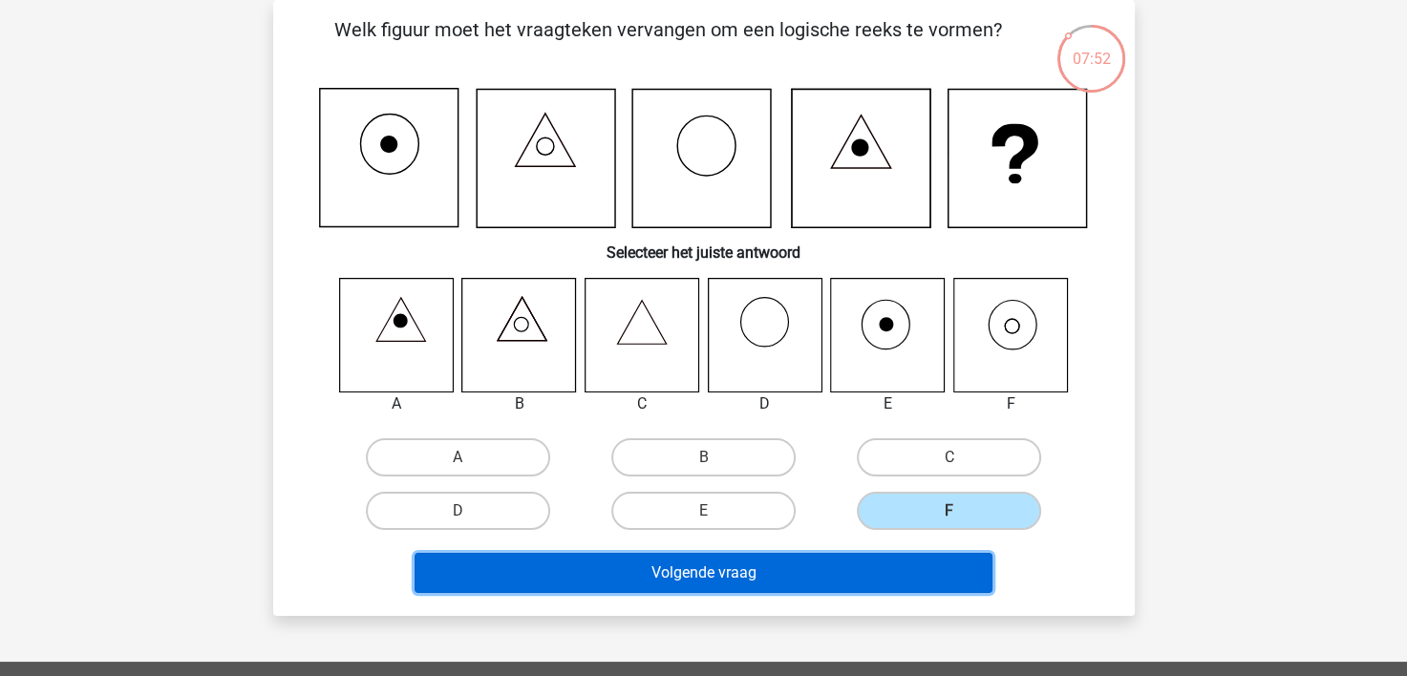
click at [745, 569] on button "Volgende vraag" at bounding box center [704, 573] width 578 height 40
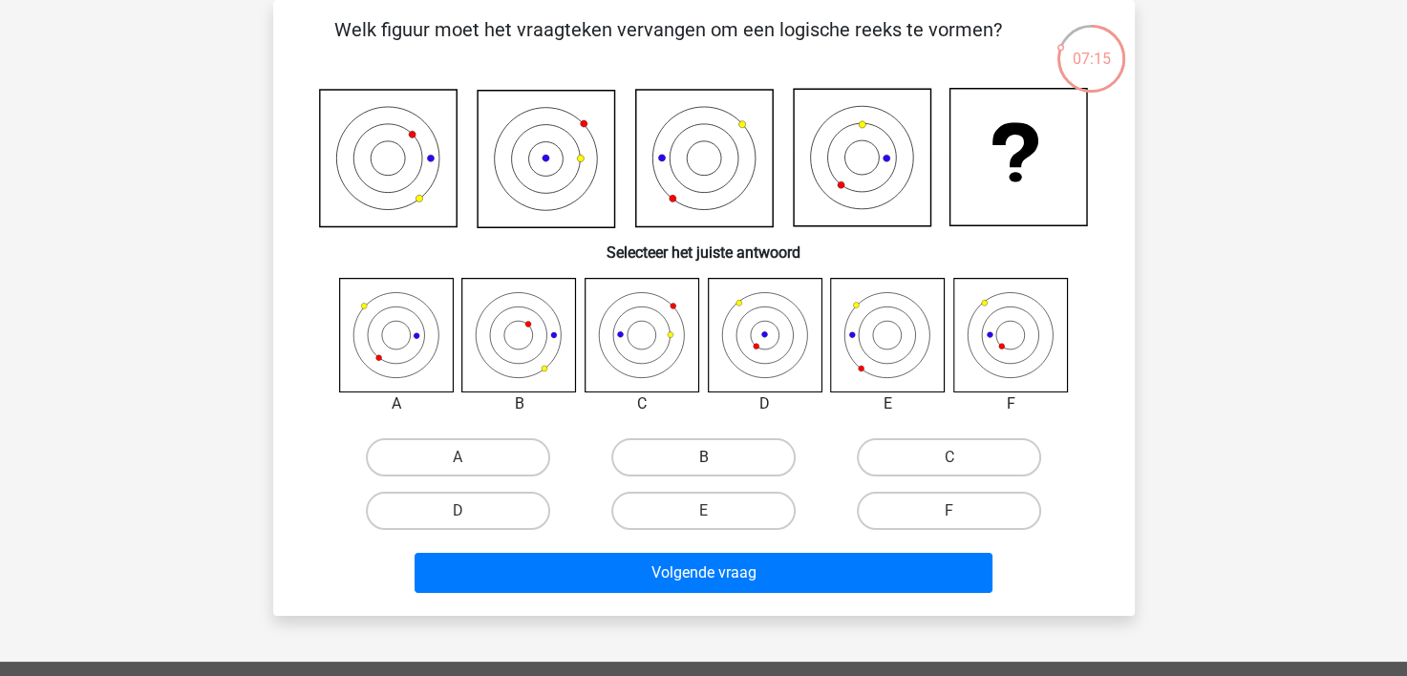
click at [672, 448] on label "B" at bounding box center [703, 457] width 184 height 38
click at [703, 458] on input "B" at bounding box center [709, 464] width 12 height 12
radio input "true"
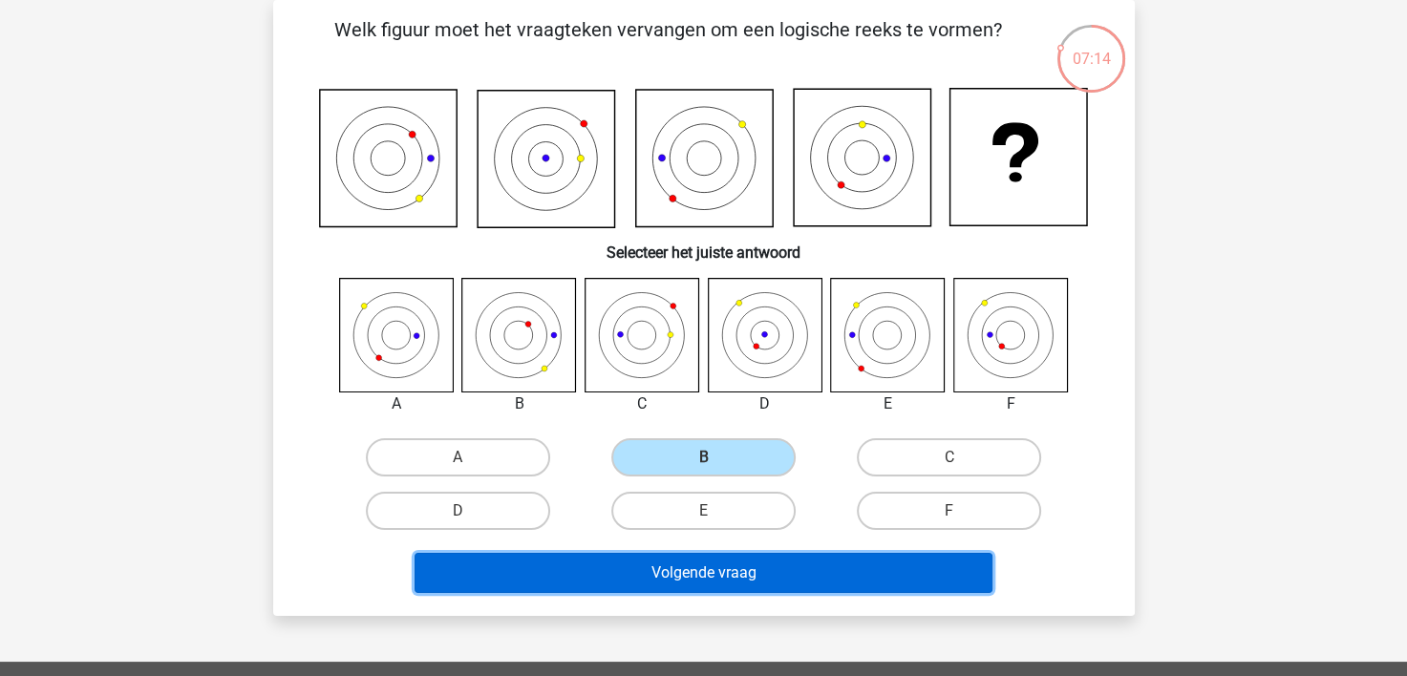
click at [687, 568] on button "Volgende vraag" at bounding box center [704, 573] width 578 height 40
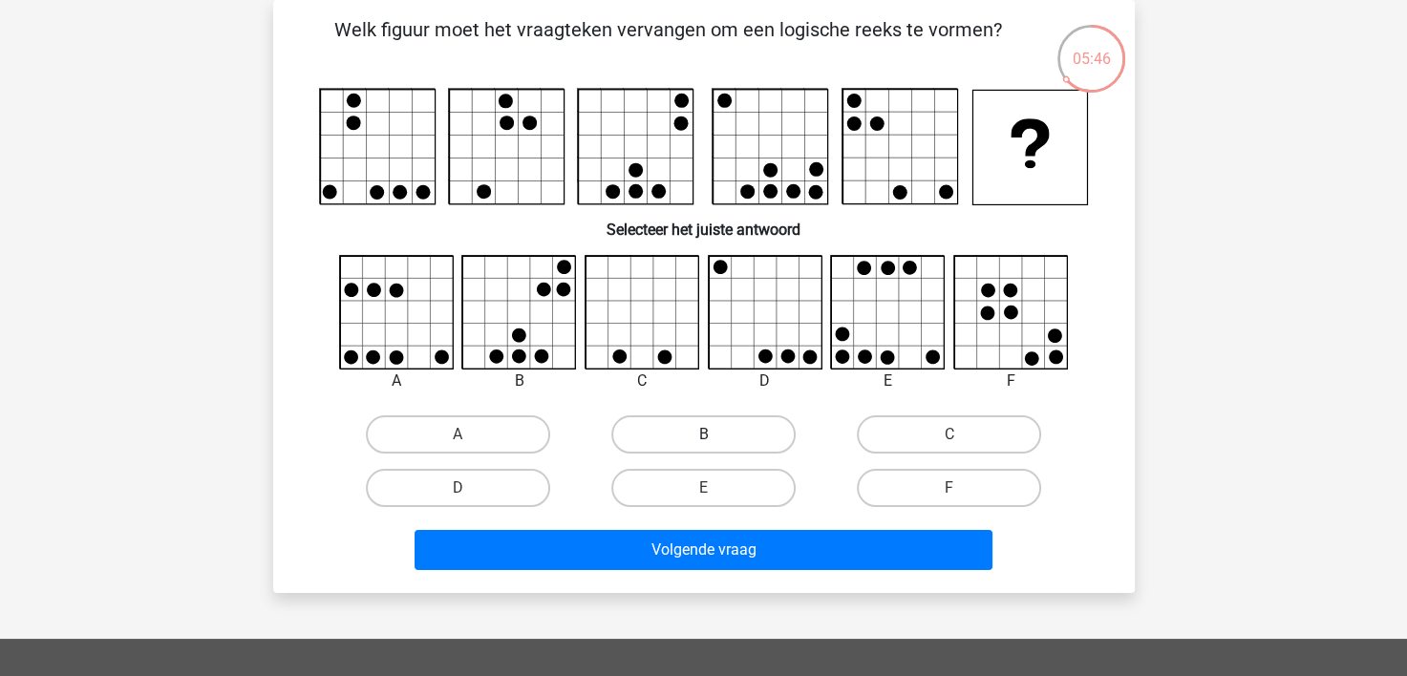
click at [672, 429] on label "B" at bounding box center [703, 435] width 184 height 38
click at [703, 435] on input "B" at bounding box center [709, 441] width 12 height 12
radio input "true"
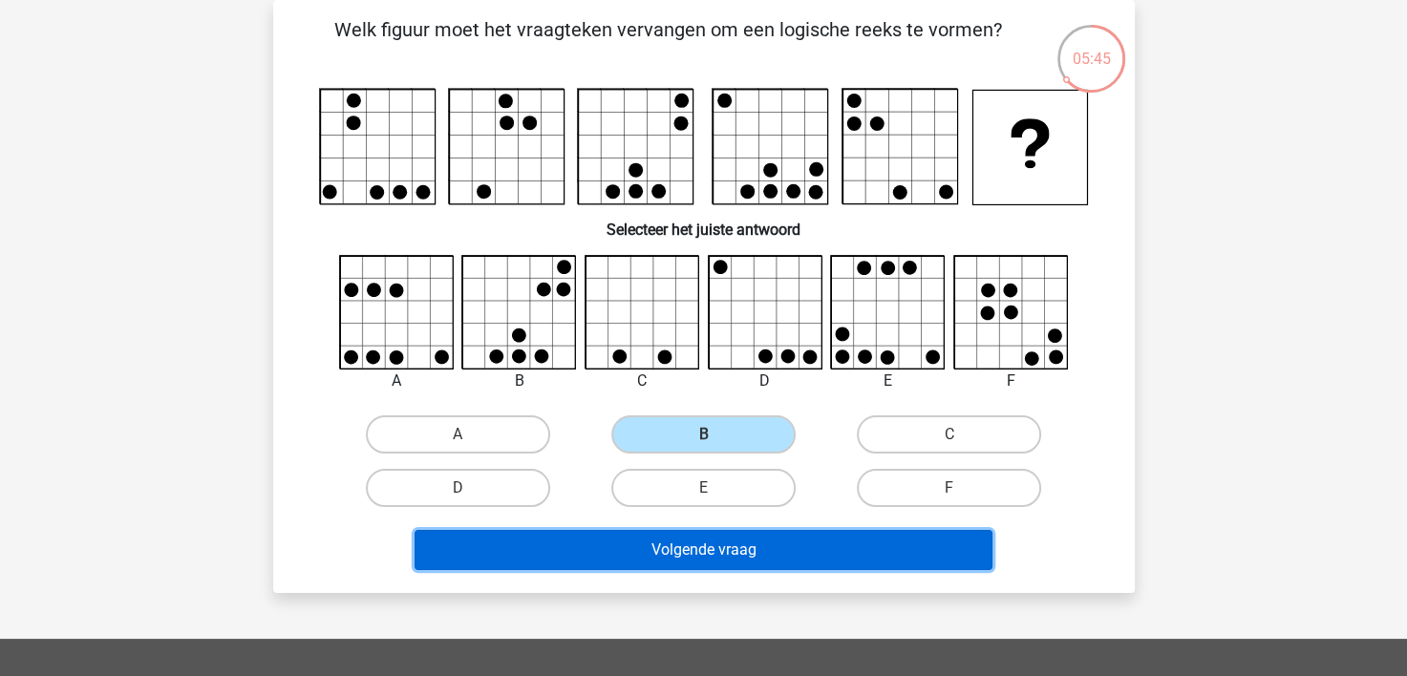
click at [666, 546] on button "Volgende vraag" at bounding box center [704, 550] width 578 height 40
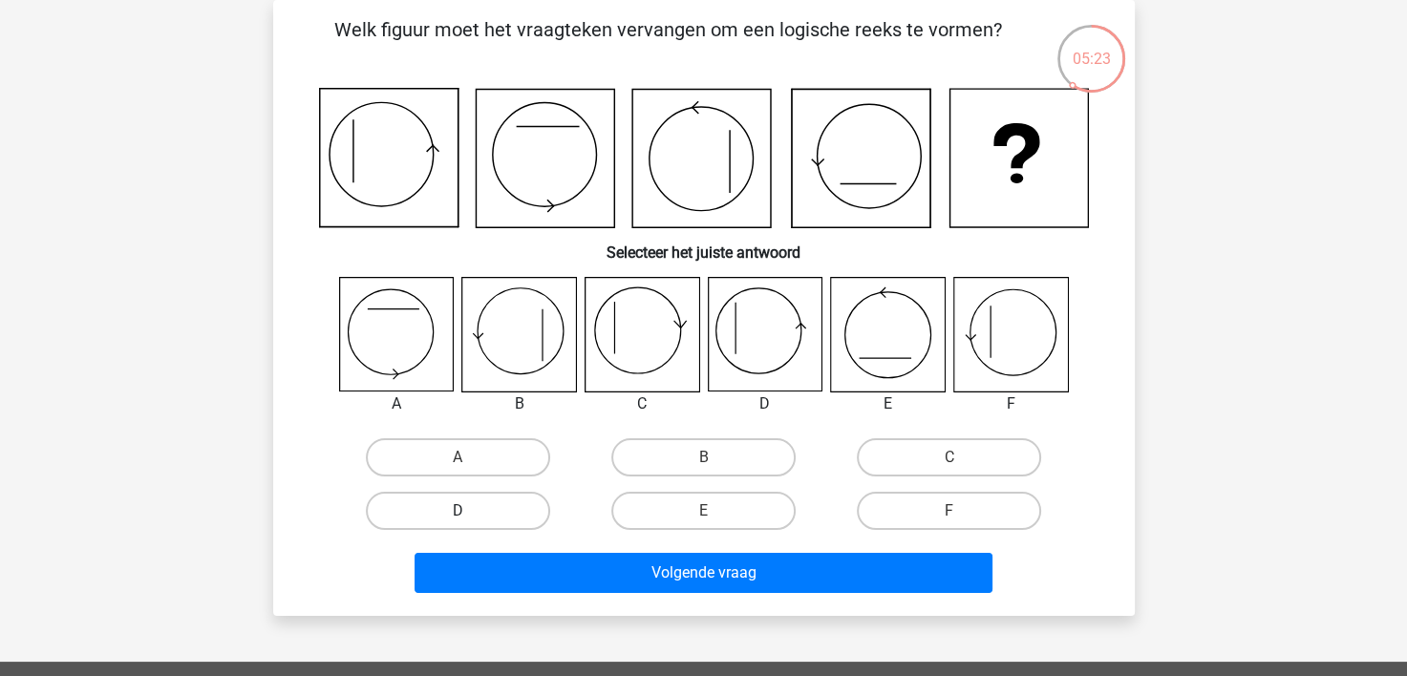
click at [478, 506] on label "D" at bounding box center [458, 511] width 184 height 38
click at [470, 511] on input "D" at bounding box center [464, 517] width 12 height 12
radio input "true"
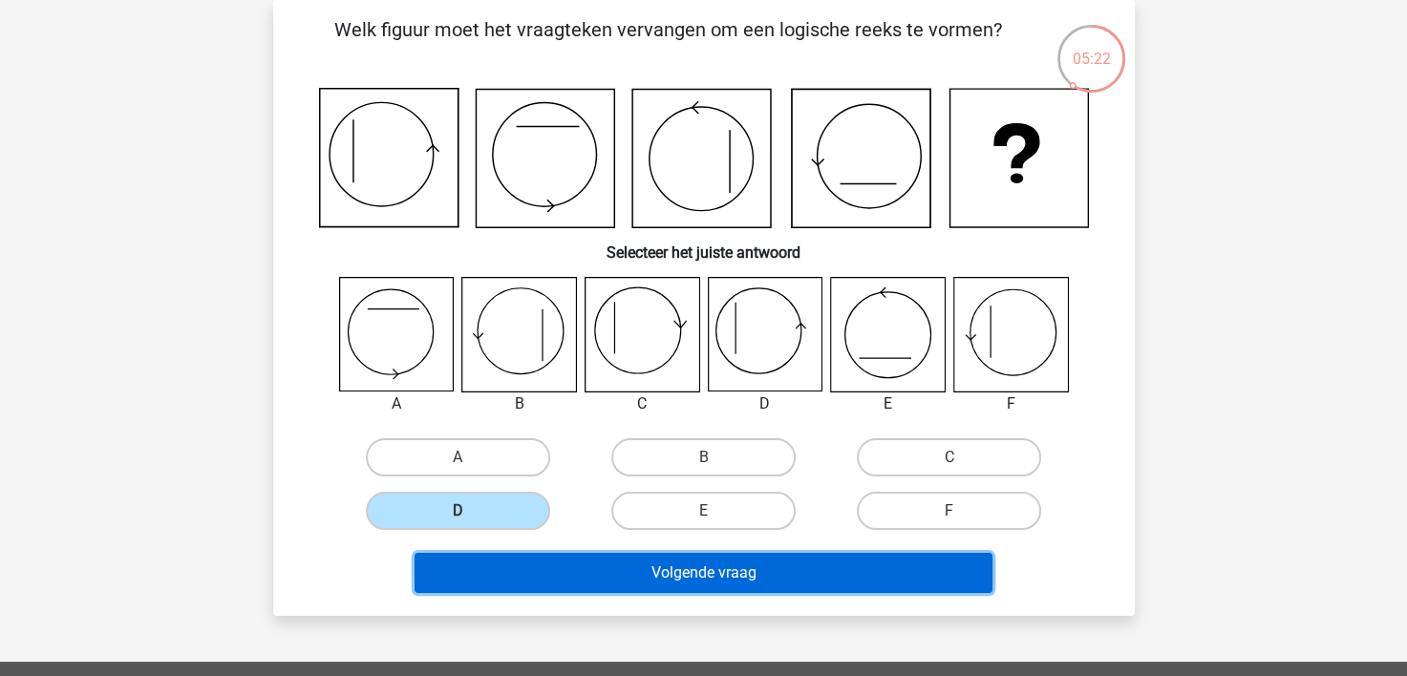
click at [657, 571] on button "Volgende vraag" at bounding box center [704, 573] width 578 height 40
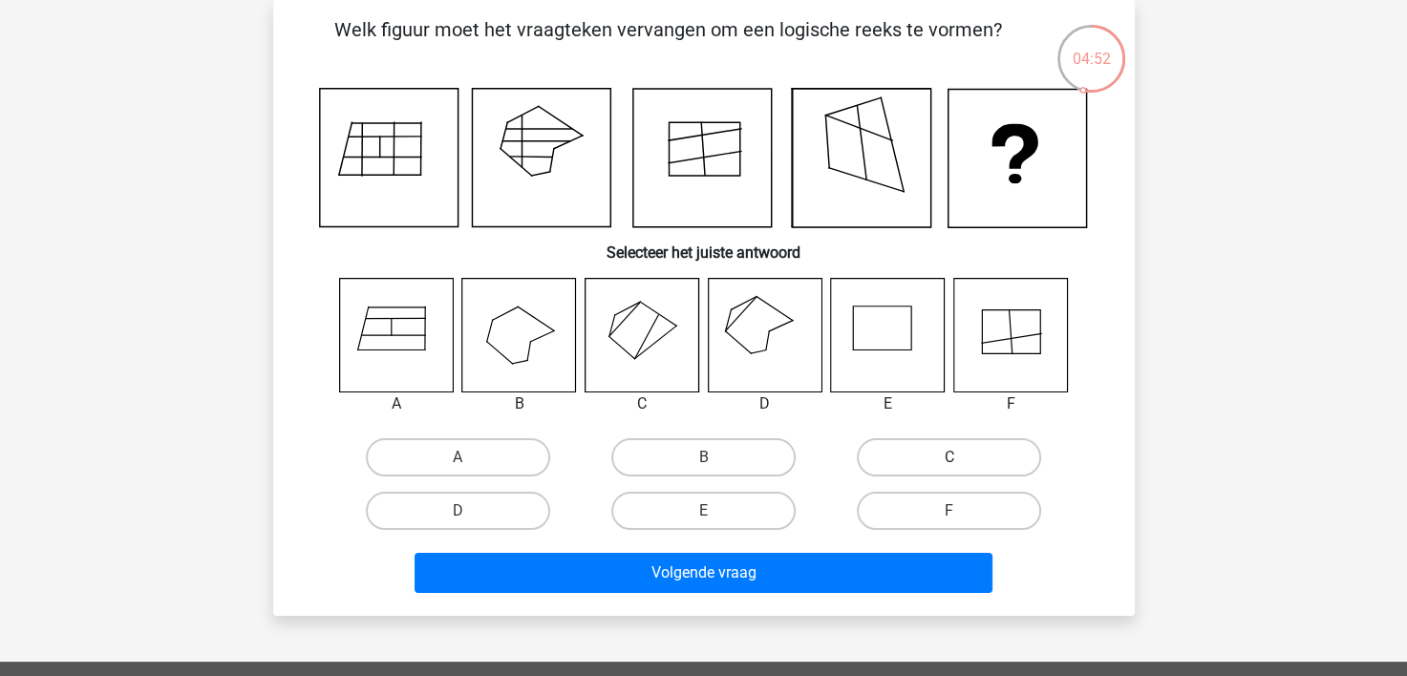
click at [902, 446] on label "C" at bounding box center [949, 457] width 184 height 38
click at [949, 458] on input "C" at bounding box center [955, 464] width 12 height 12
radio input "true"
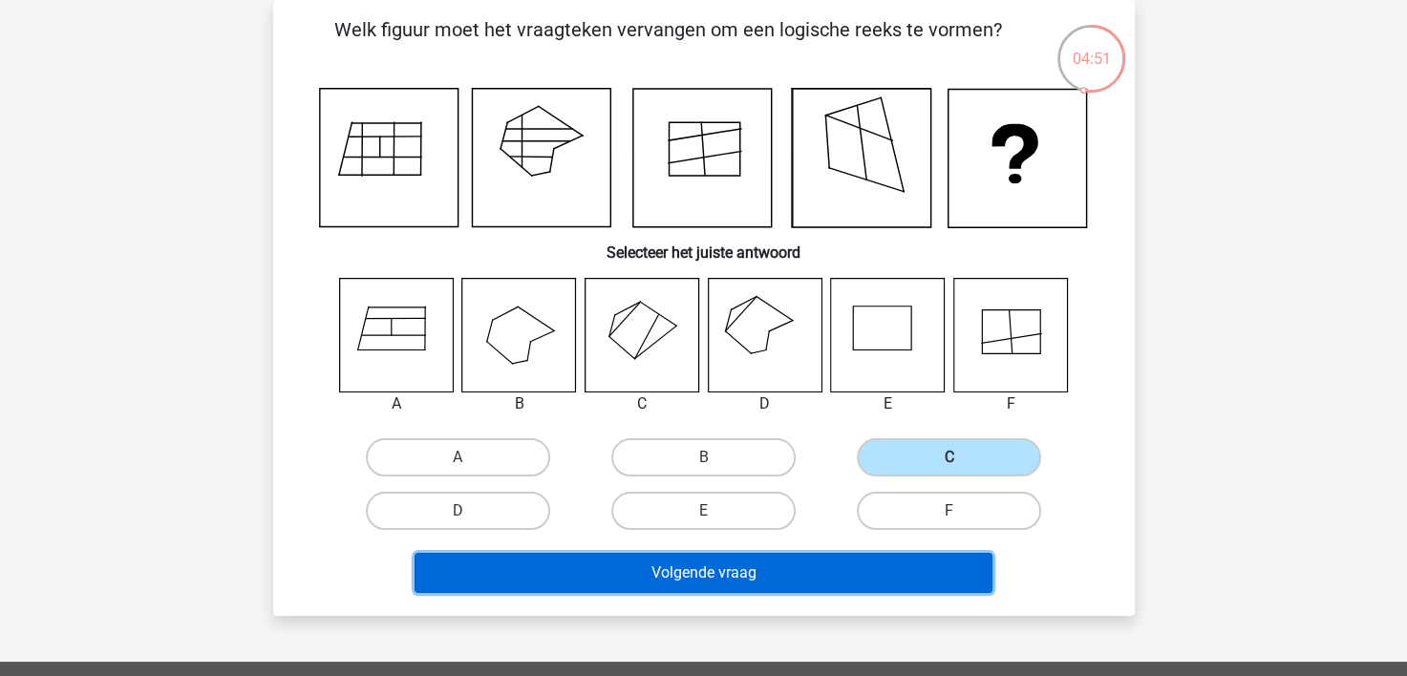
click at [755, 568] on button "Volgende vraag" at bounding box center [704, 573] width 578 height 40
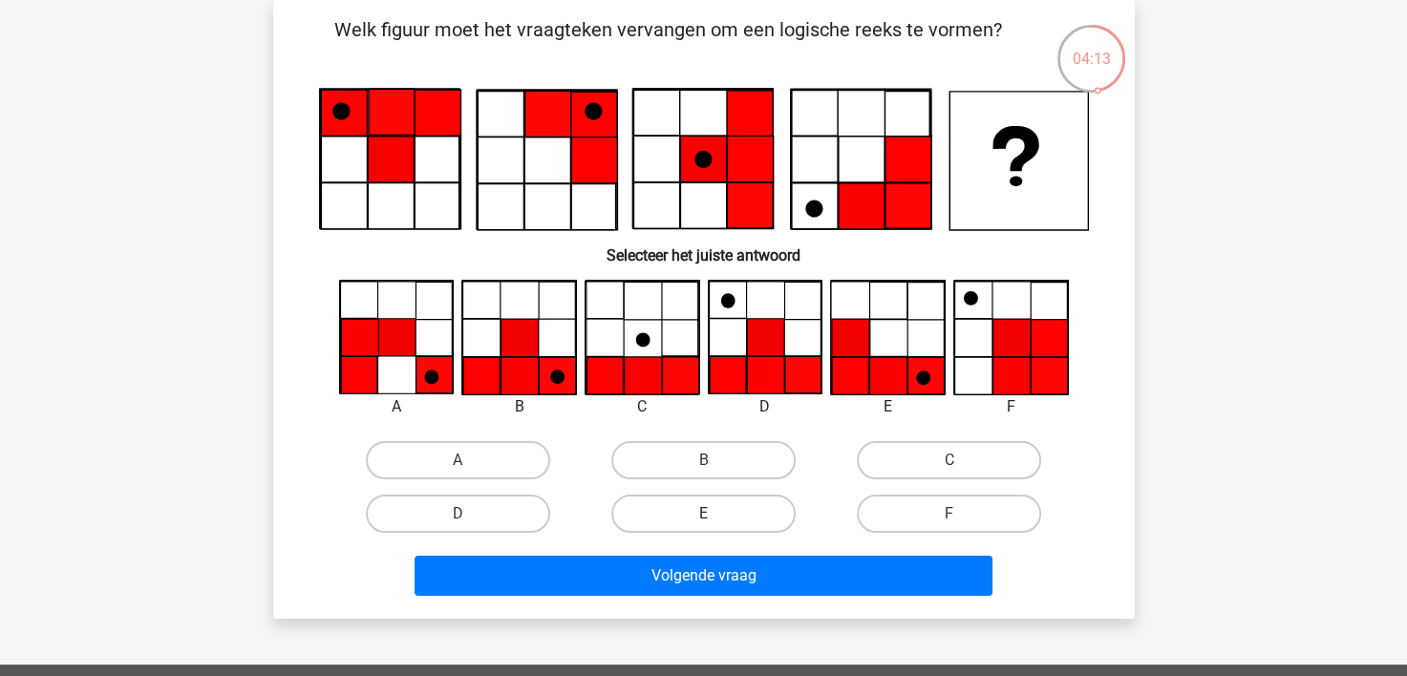
click at [683, 513] on label "E" at bounding box center [703, 514] width 184 height 38
click at [703, 514] on input "E" at bounding box center [709, 520] width 12 height 12
radio input "true"
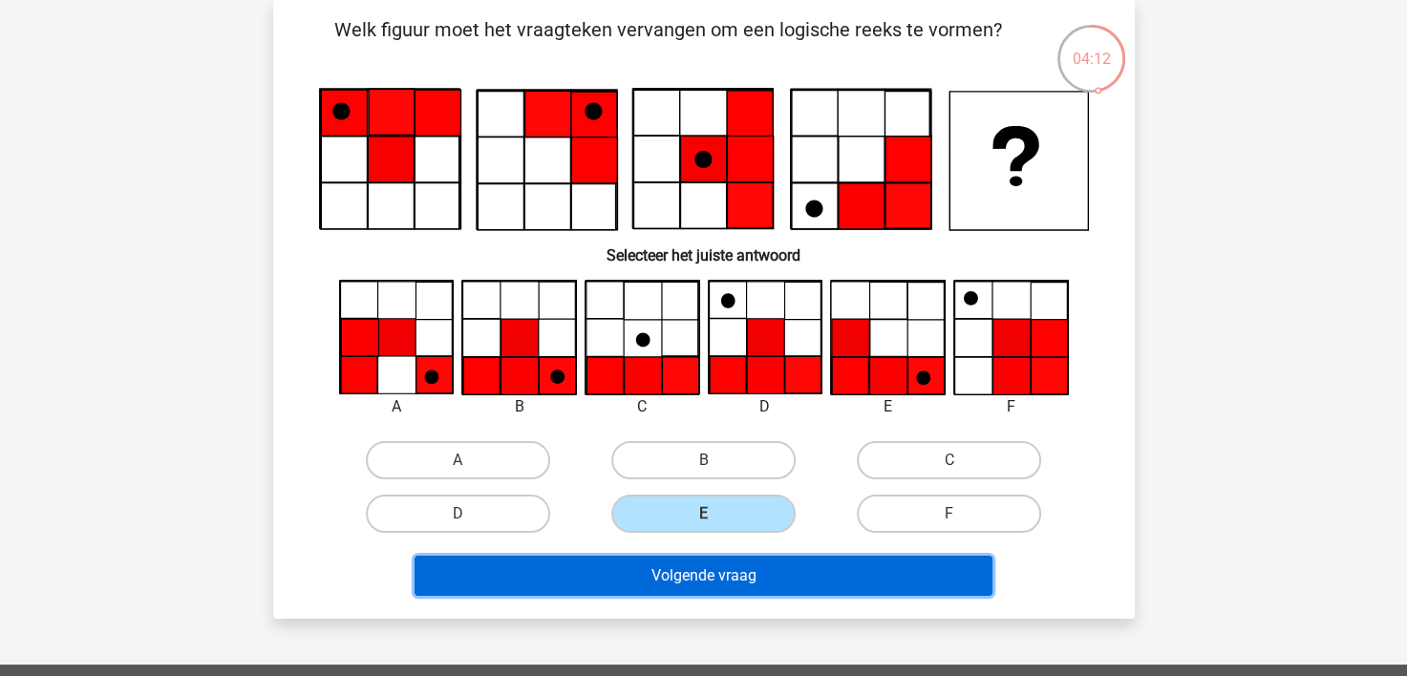
click at [694, 571] on button "Volgende vraag" at bounding box center [704, 576] width 578 height 40
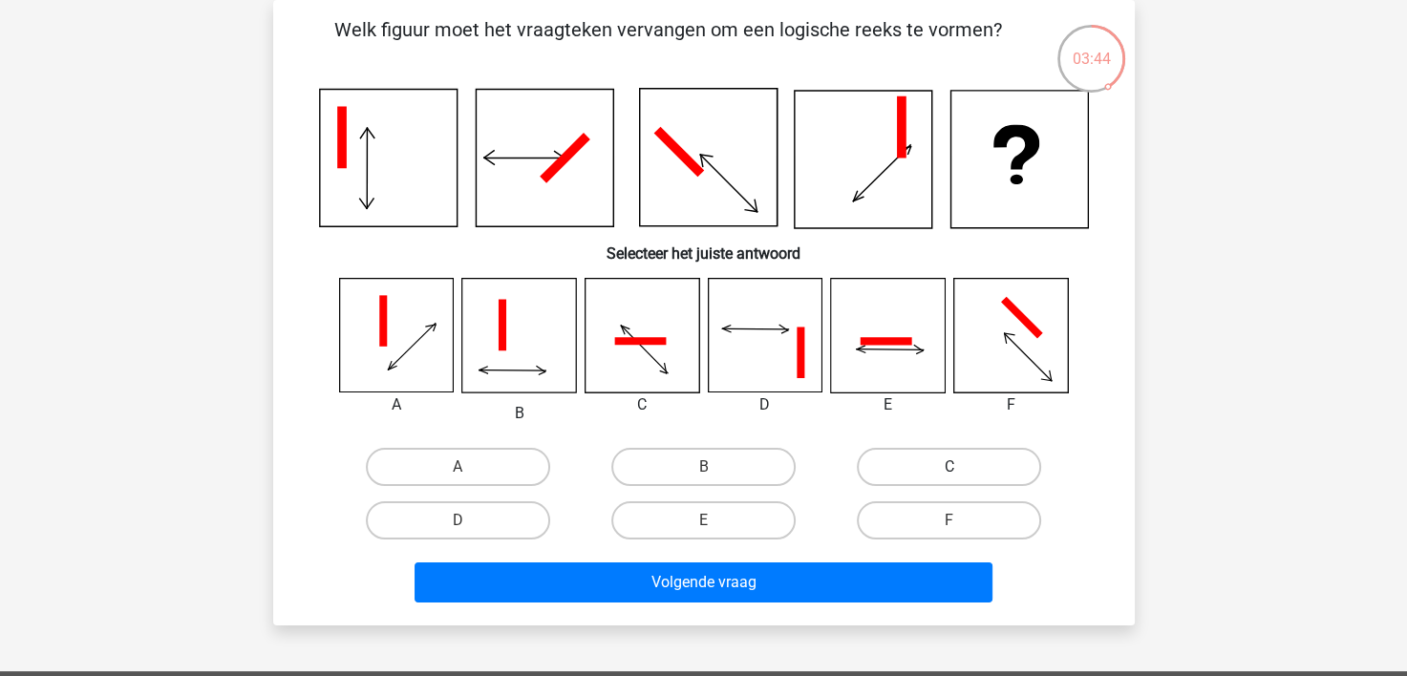
click at [888, 464] on label "C" at bounding box center [949, 467] width 184 height 38
click at [949, 467] on input "C" at bounding box center [955, 473] width 12 height 12
radio input "true"
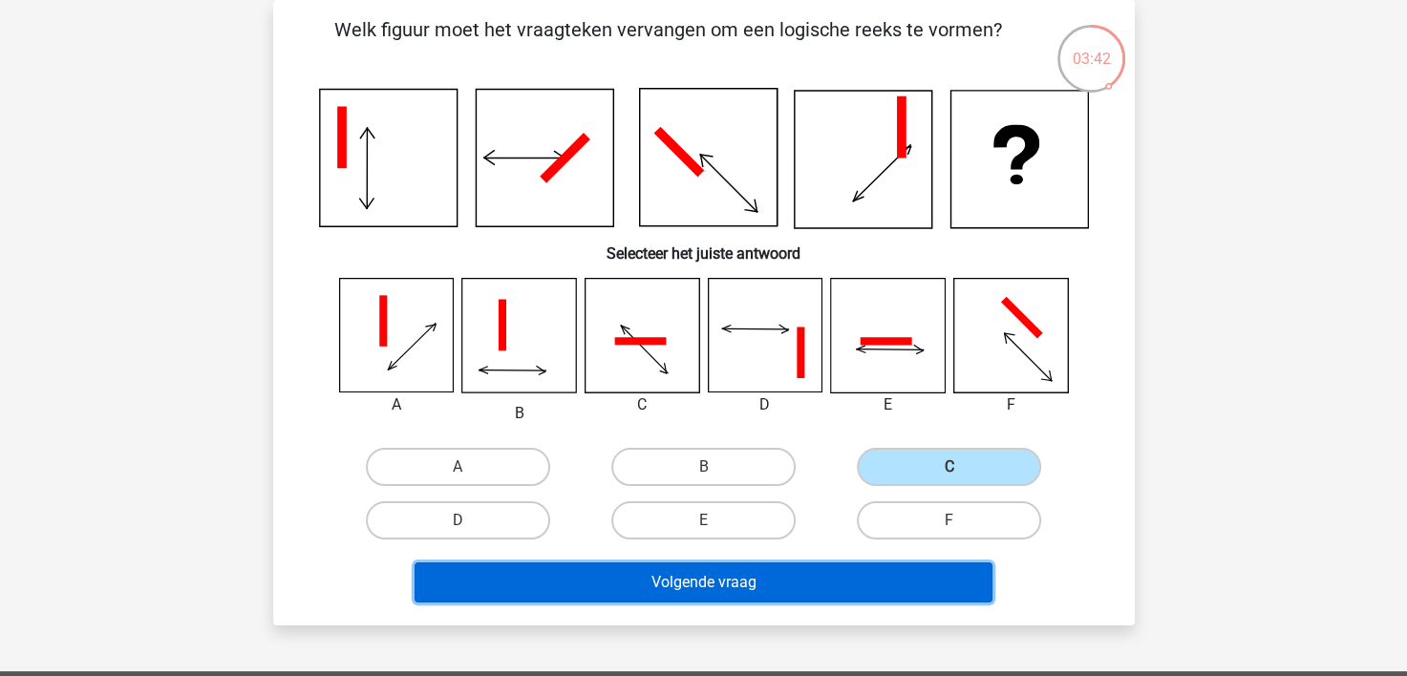
click at [756, 581] on button "Volgende vraag" at bounding box center [704, 583] width 578 height 40
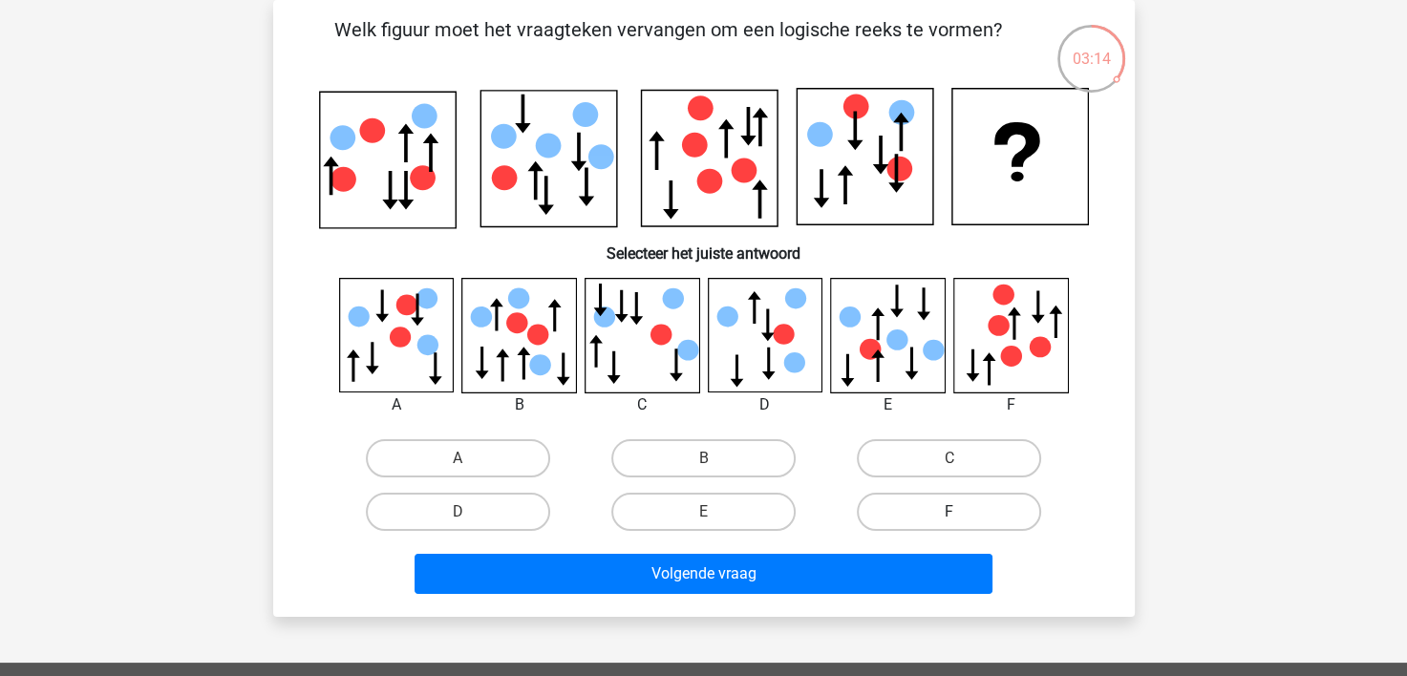
click at [905, 503] on label "F" at bounding box center [949, 512] width 184 height 38
click at [949, 512] on input "F" at bounding box center [955, 518] width 12 height 12
radio input "true"
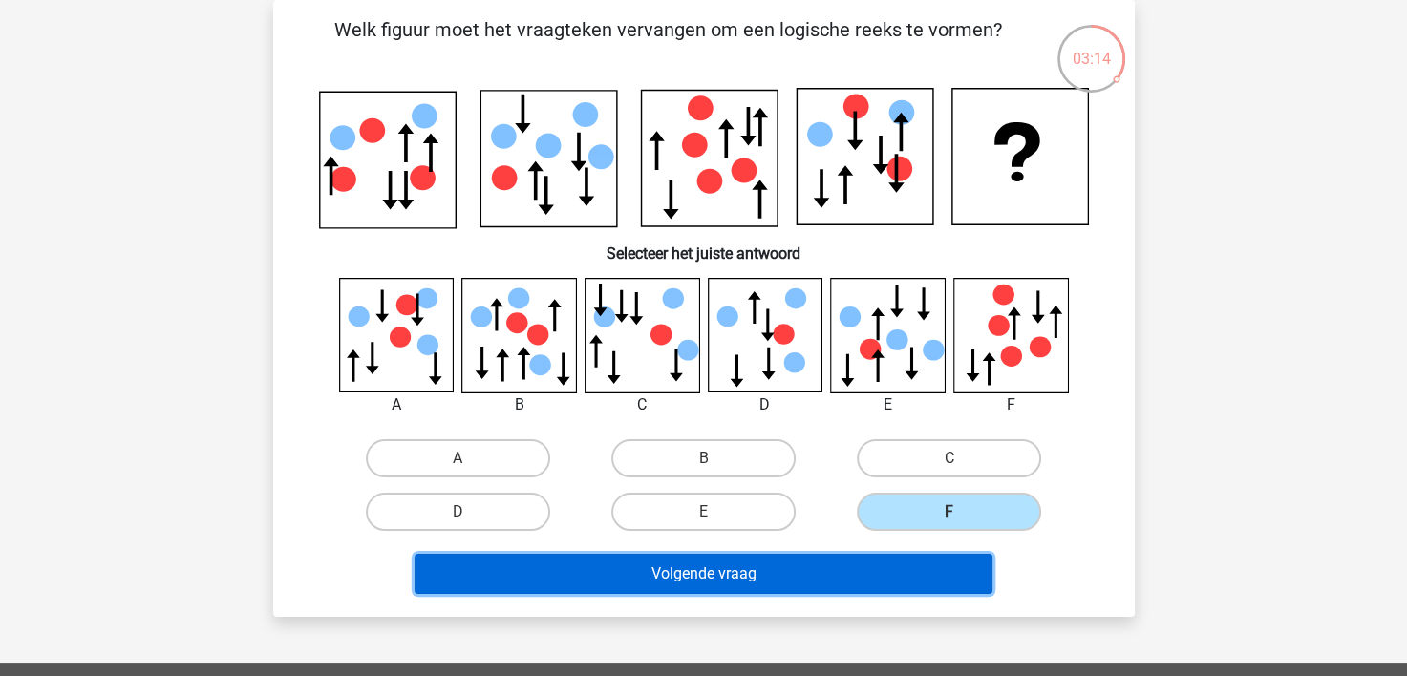
click at [885, 565] on button "Volgende vraag" at bounding box center [704, 574] width 578 height 40
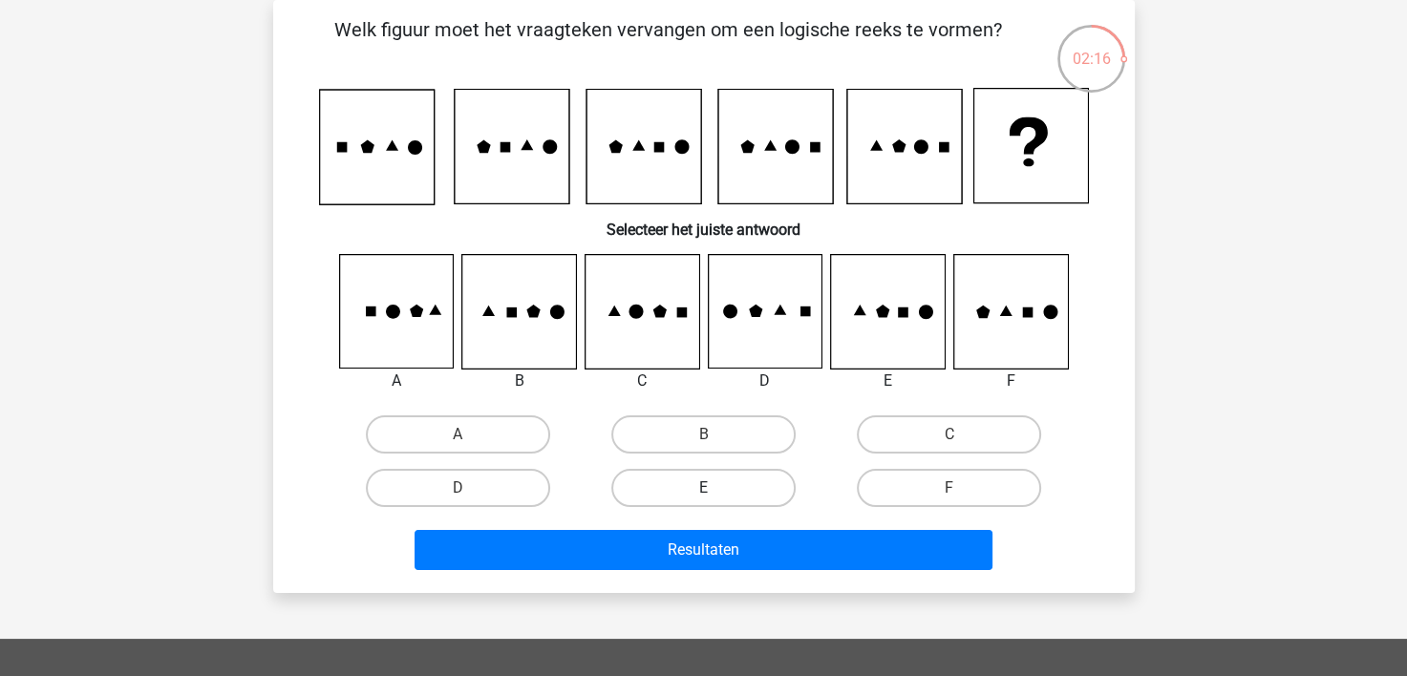
click at [718, 490] on label "E" at bounding box center [703, 488] width 184 height 38
click at [715, 490] on input "E" at bounding box center [709, 494] width 12 height 12
radio input "true"
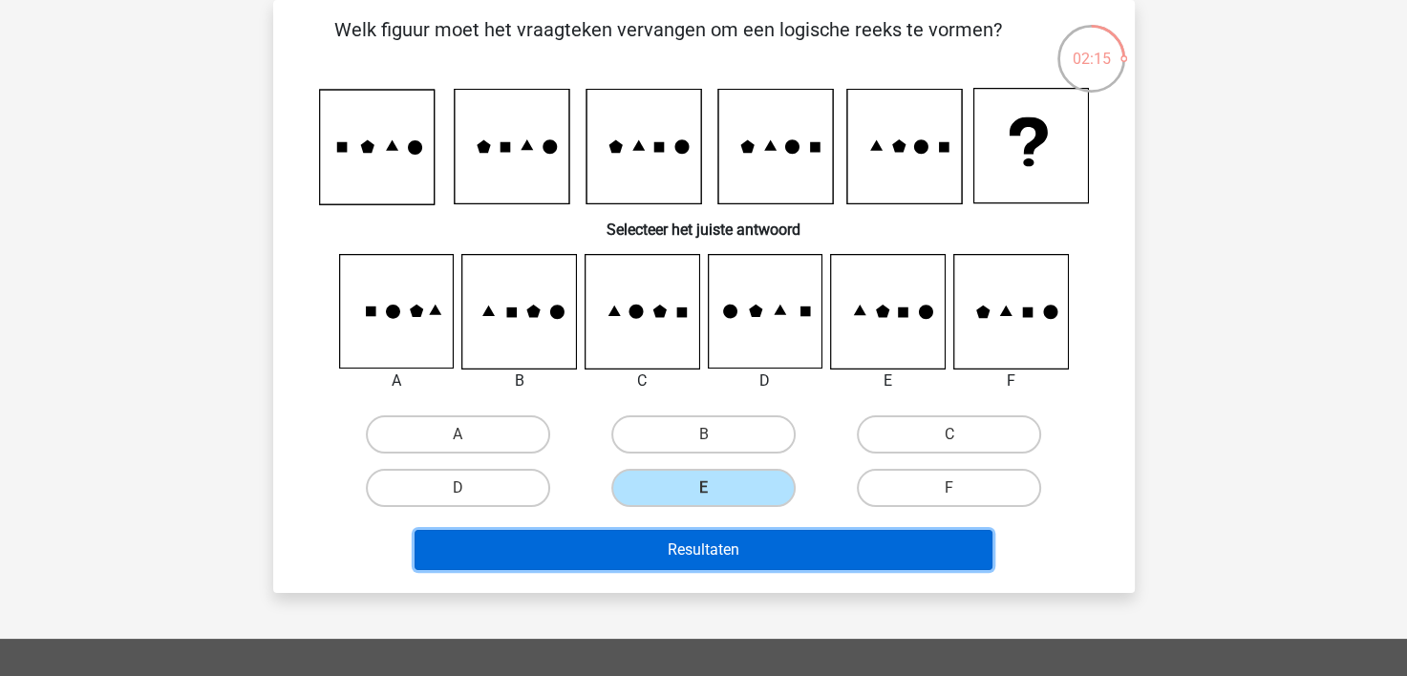
click at [720, 542] on button "Resultaten" at bounding box center [704, 550] width 578 height 40
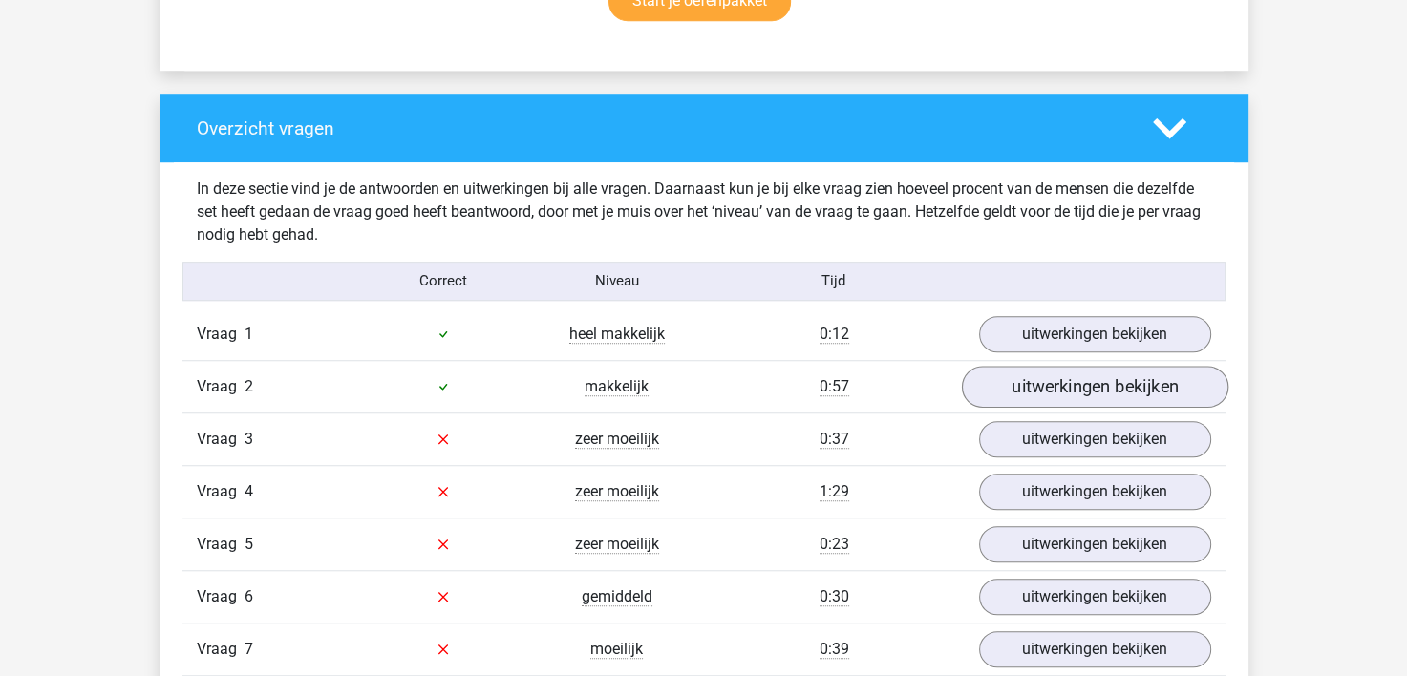
scroll to position [1337, 0]
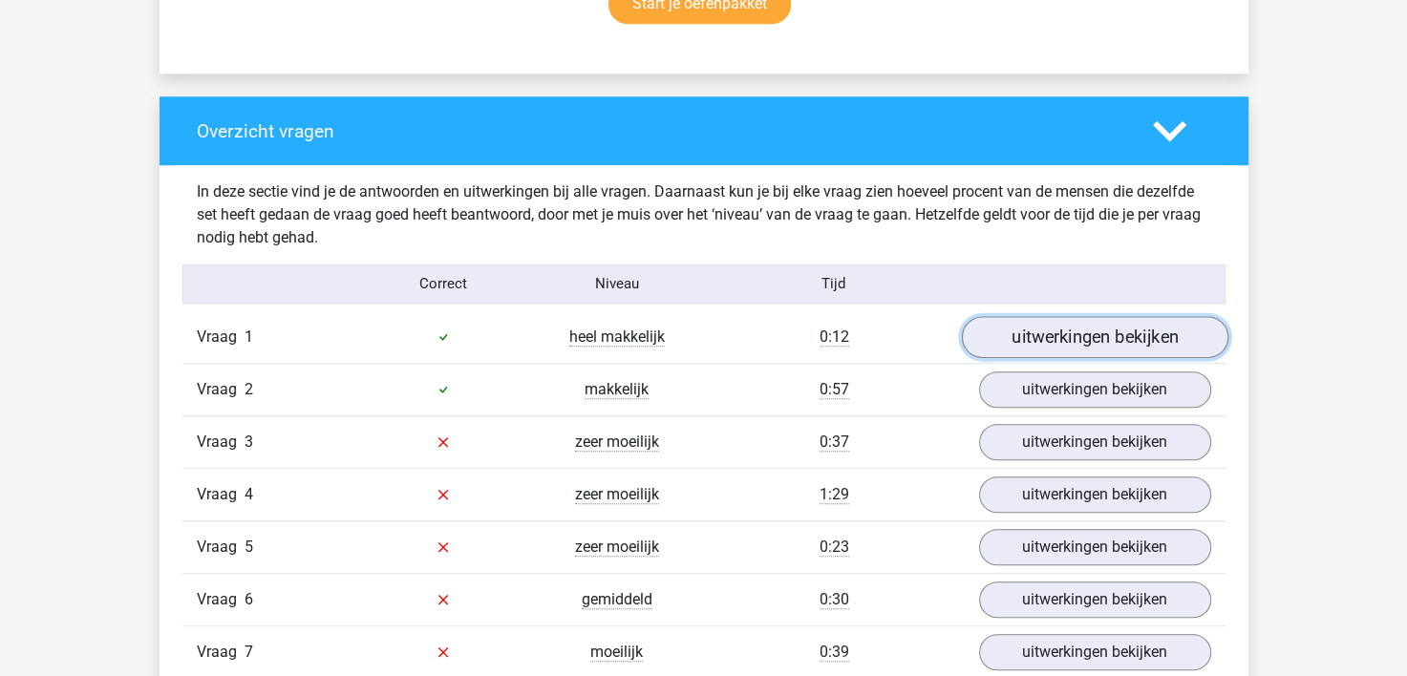
click at [1120, 339] on link "uitwerkingen bekijken" at bounding box center [1094, 337] width 267 height 42
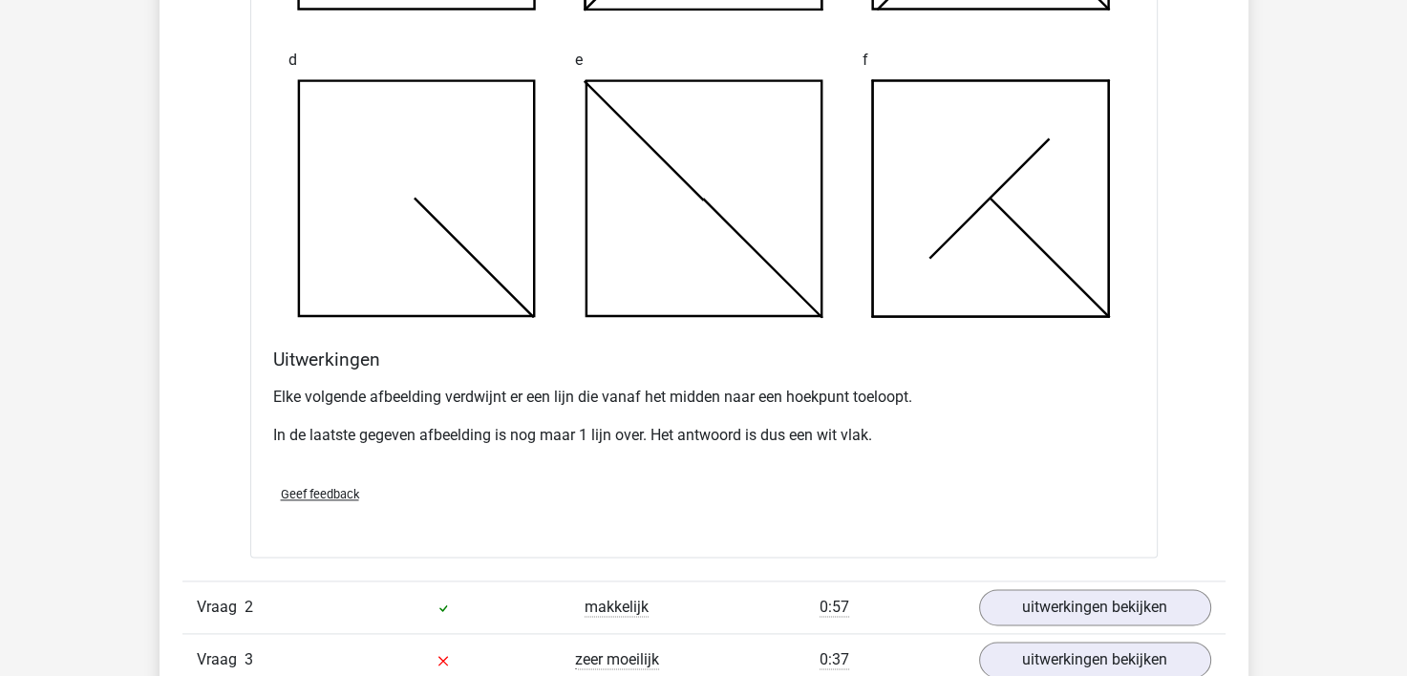
scroll to position [2579, 0]
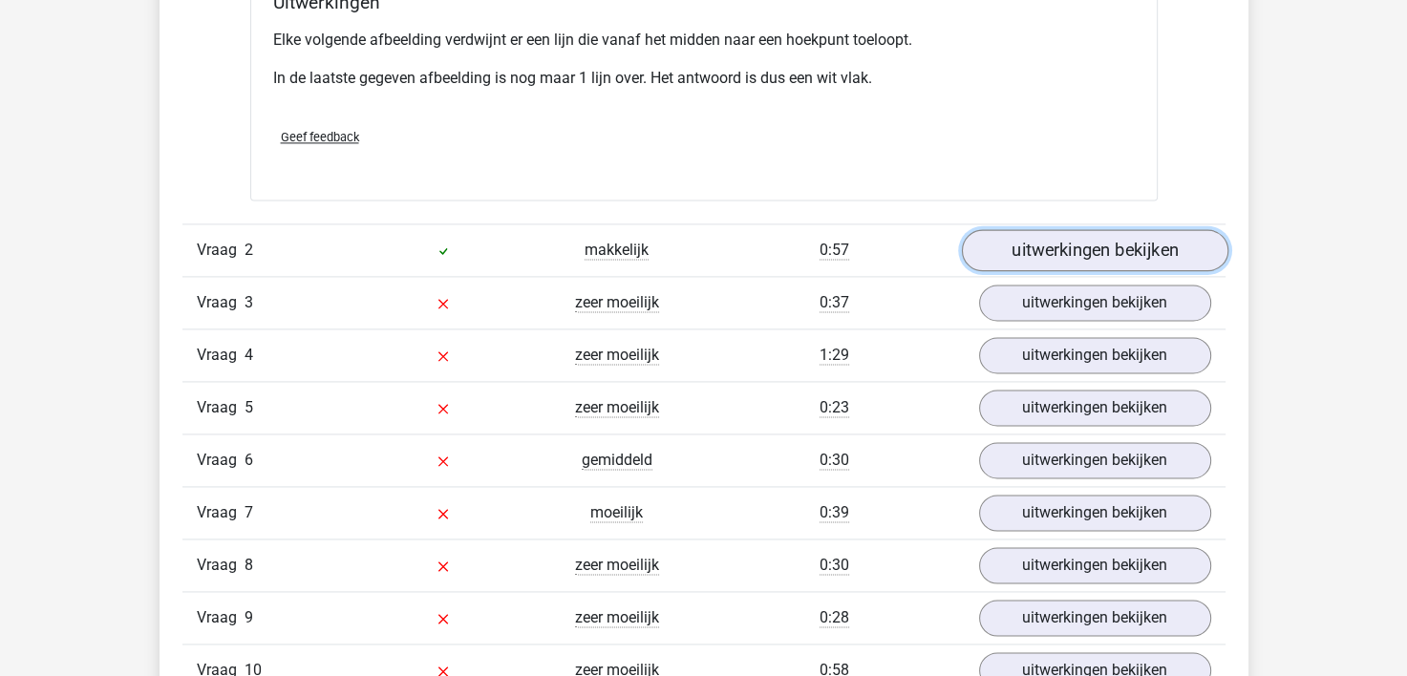
click at [1094, 239] on link "uitwerkingen bekijken" at bounding box center [1094, 250] width 267 height 42
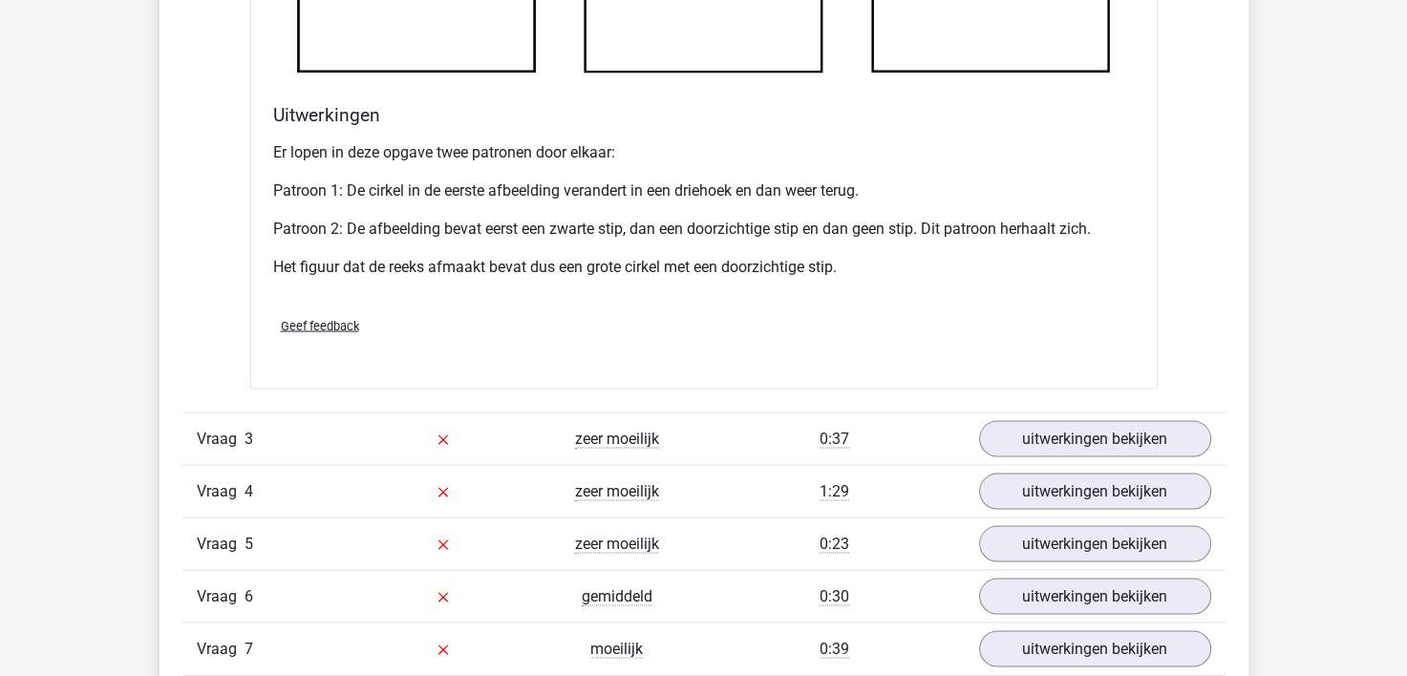
scroll to position [3725, 0]
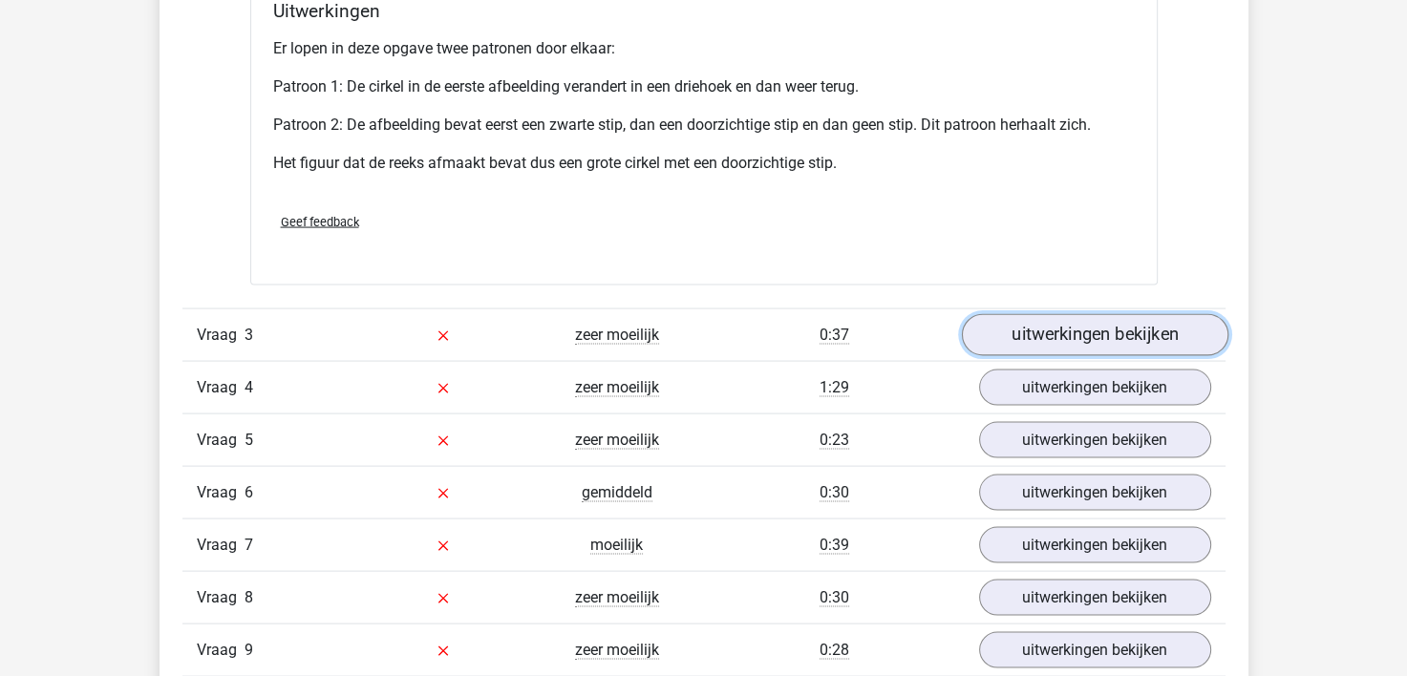
click at [1074, 329] on link "uitwerkingen bekijken" at bounding box center [1094, 335] width 267 height 42
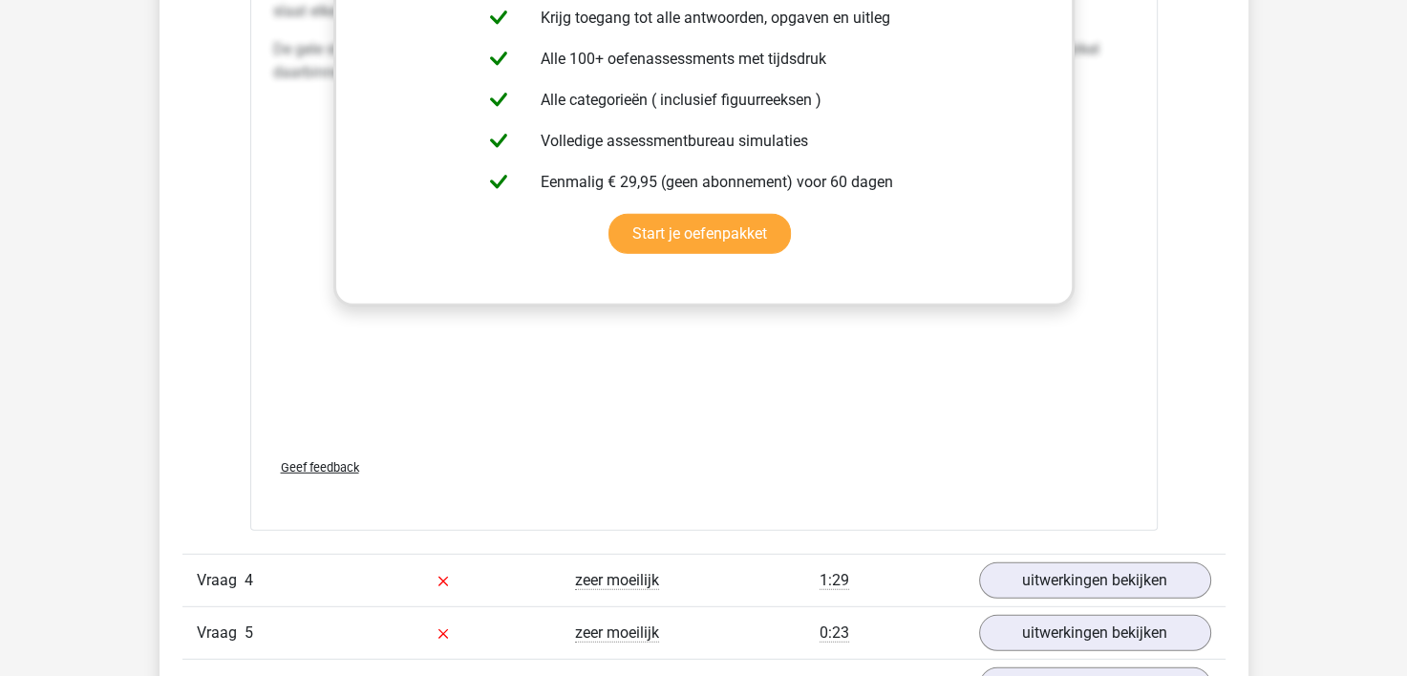
scroll to position [5349, 0]
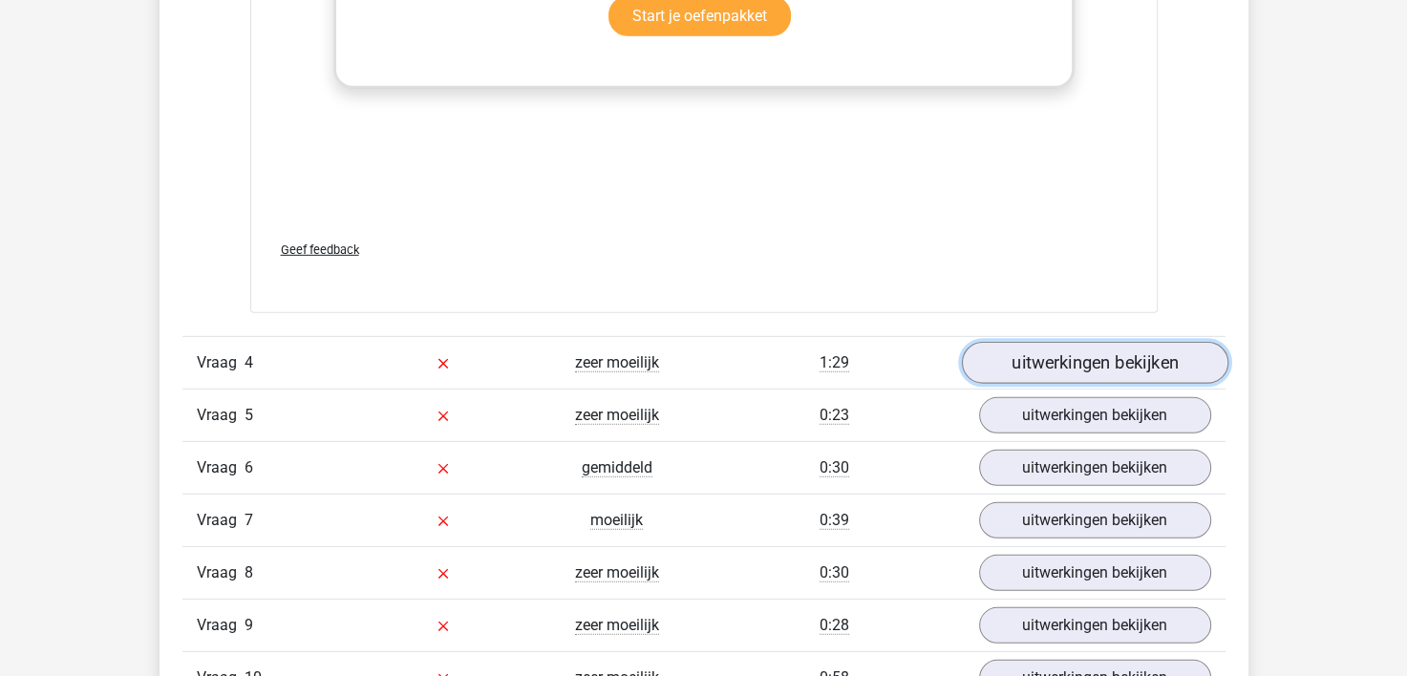
click at [1093, 351] on link "uitwerkingen bekijken" at bounding box center [1094, 363] width 267 height 42
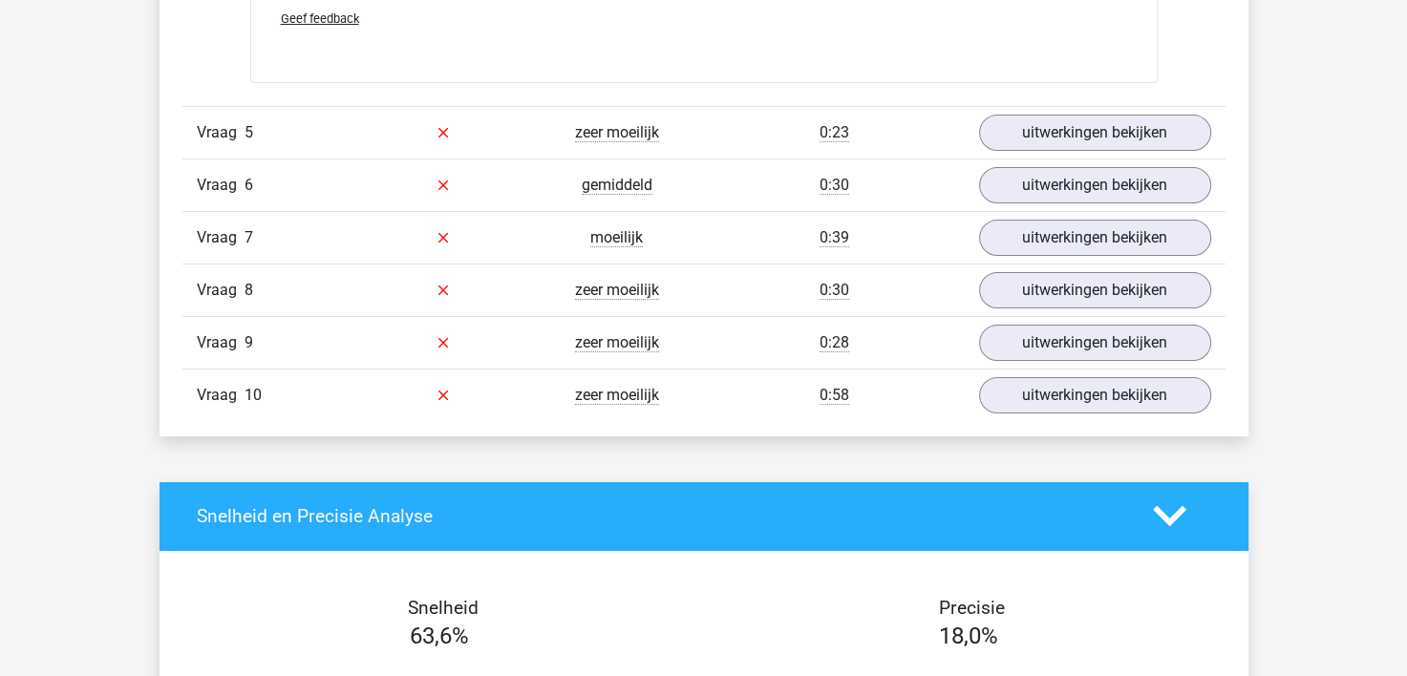
scroll to position [6782, 0]
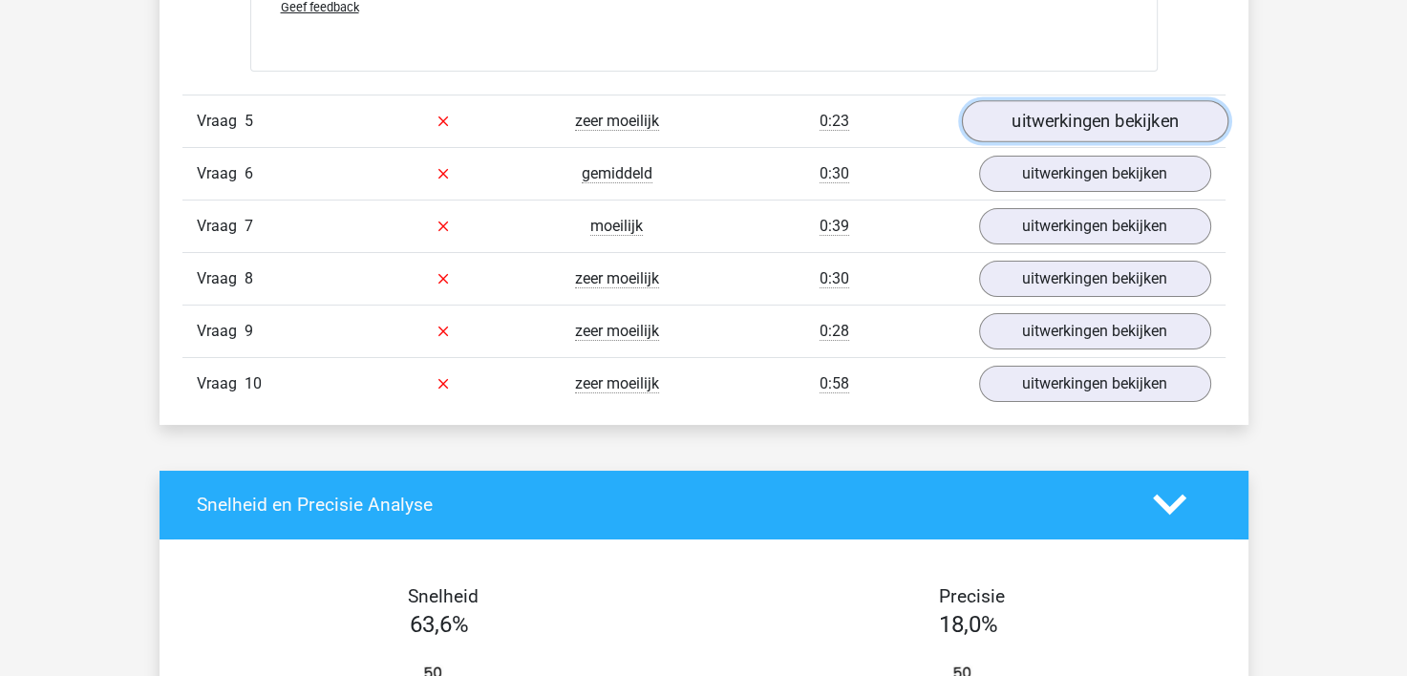
click at [1103, 114] on link "uitwerkingen bekijken" at bounding box center [1094, 121] width 267 height 42
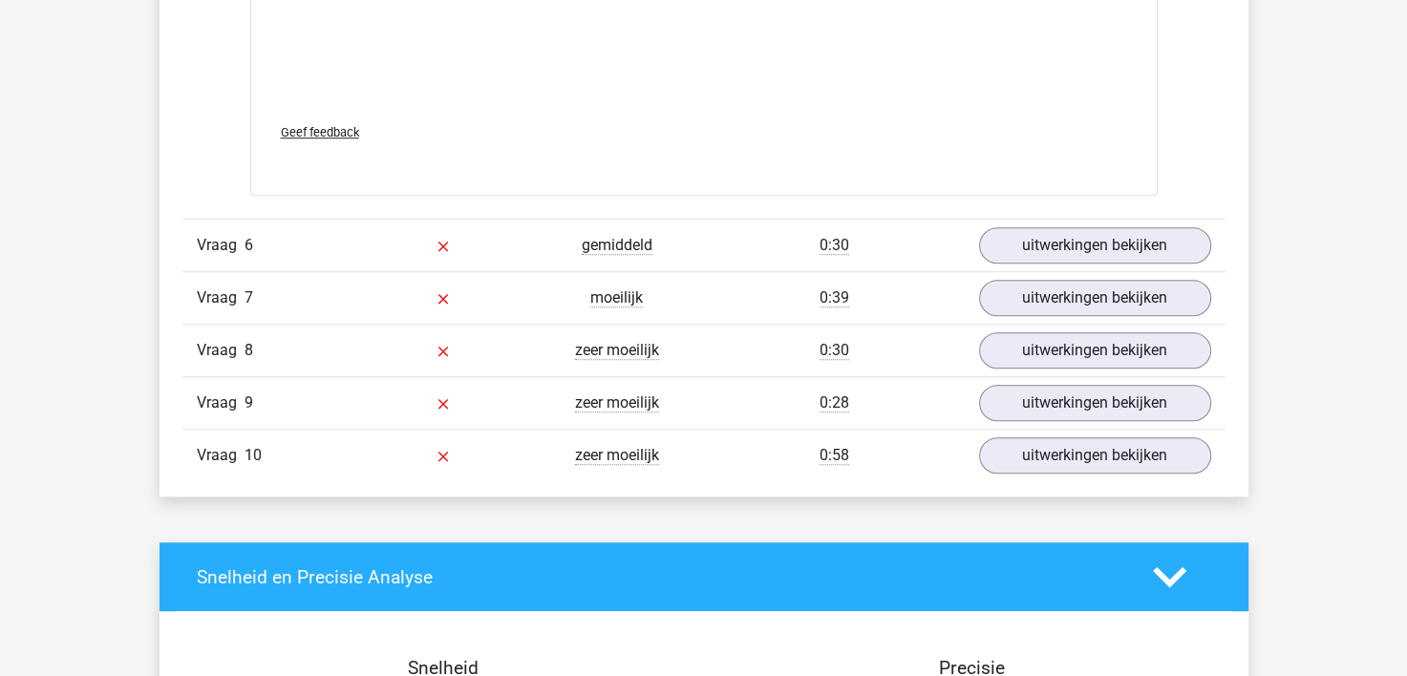
scroll to position [8310, 0]
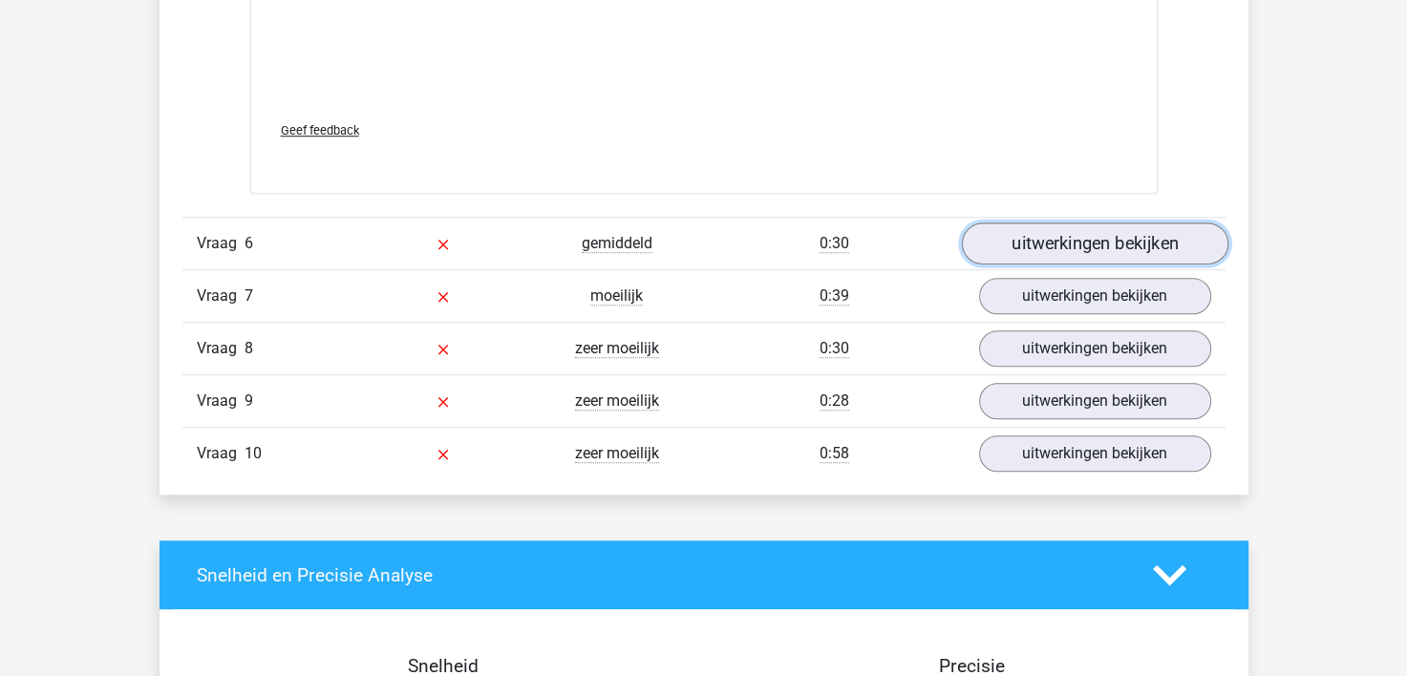
click at [1049, 241] on link "uitwerkingen bekijken" at bounding box center [1094, 245] width 267 height 42
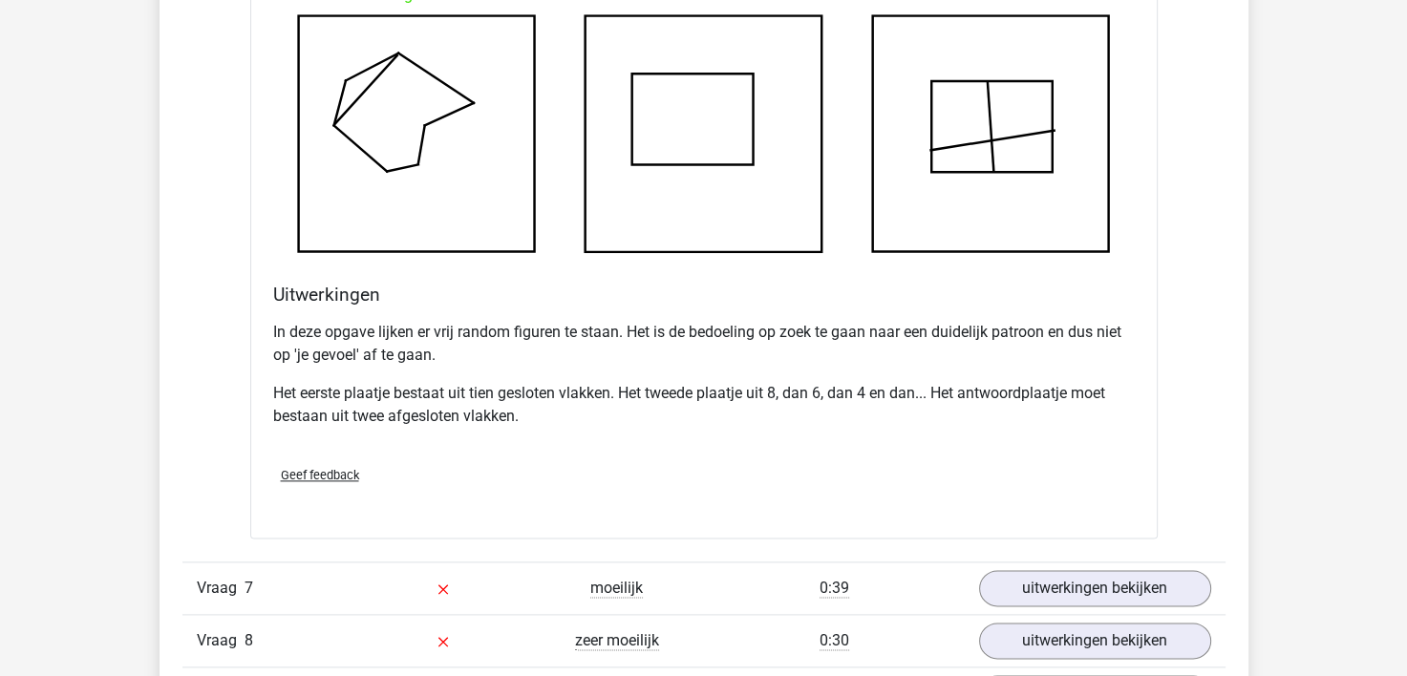
scroll to position [9457, 0]
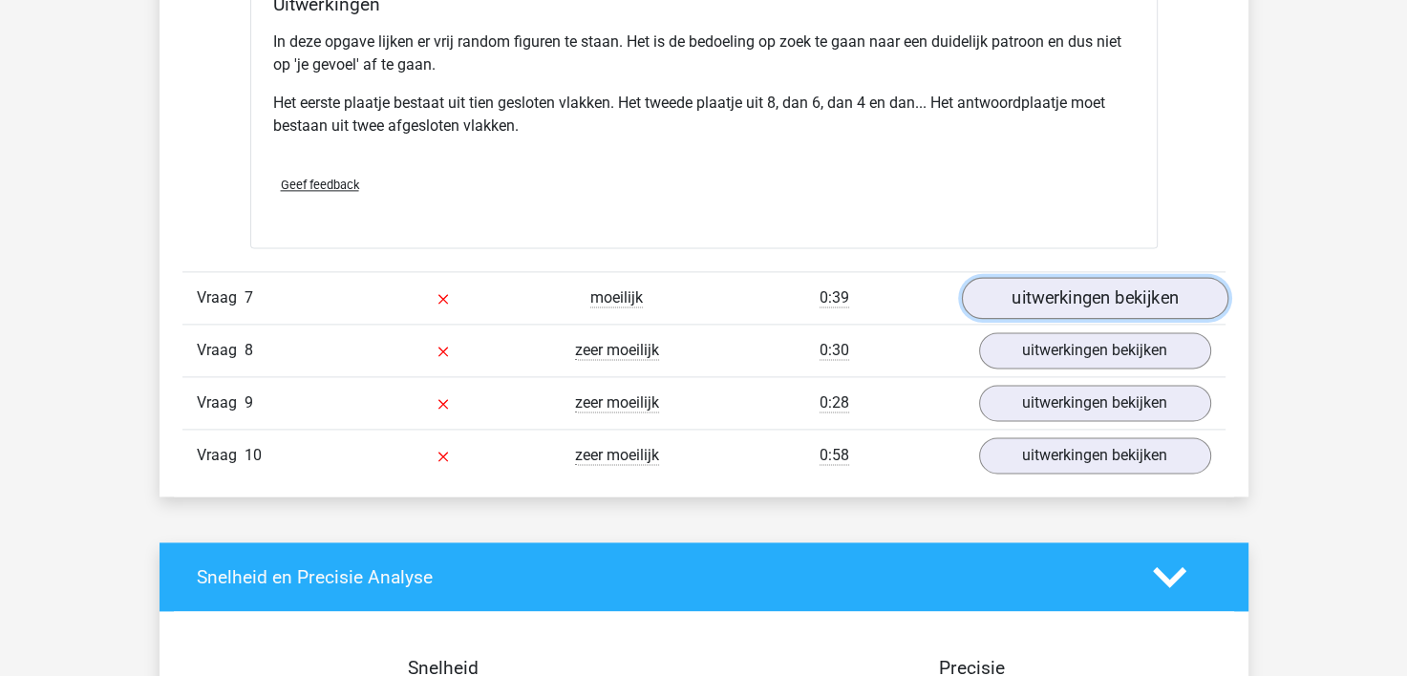
click at [1049, 287] on link "uitwerkingen bekijken" at bounding box center [1094, 299] width 267 height 42
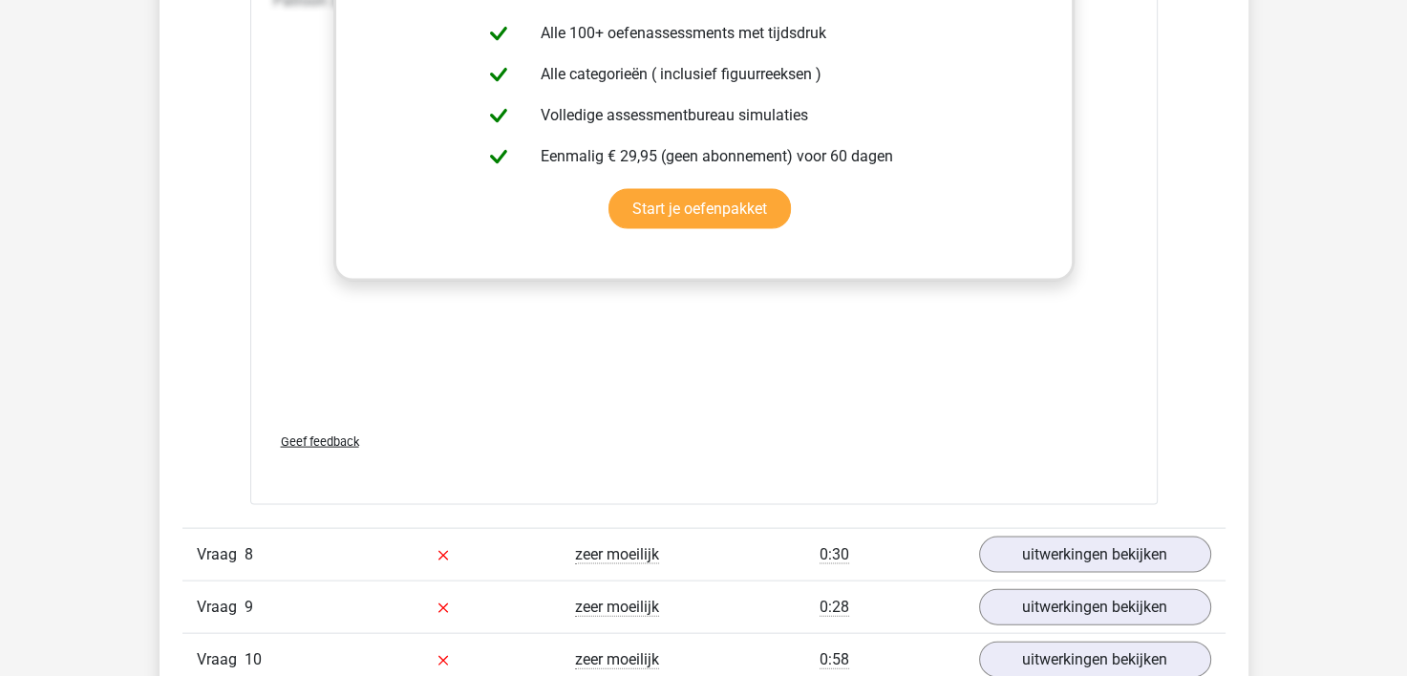
scroll to position [10985, 0]
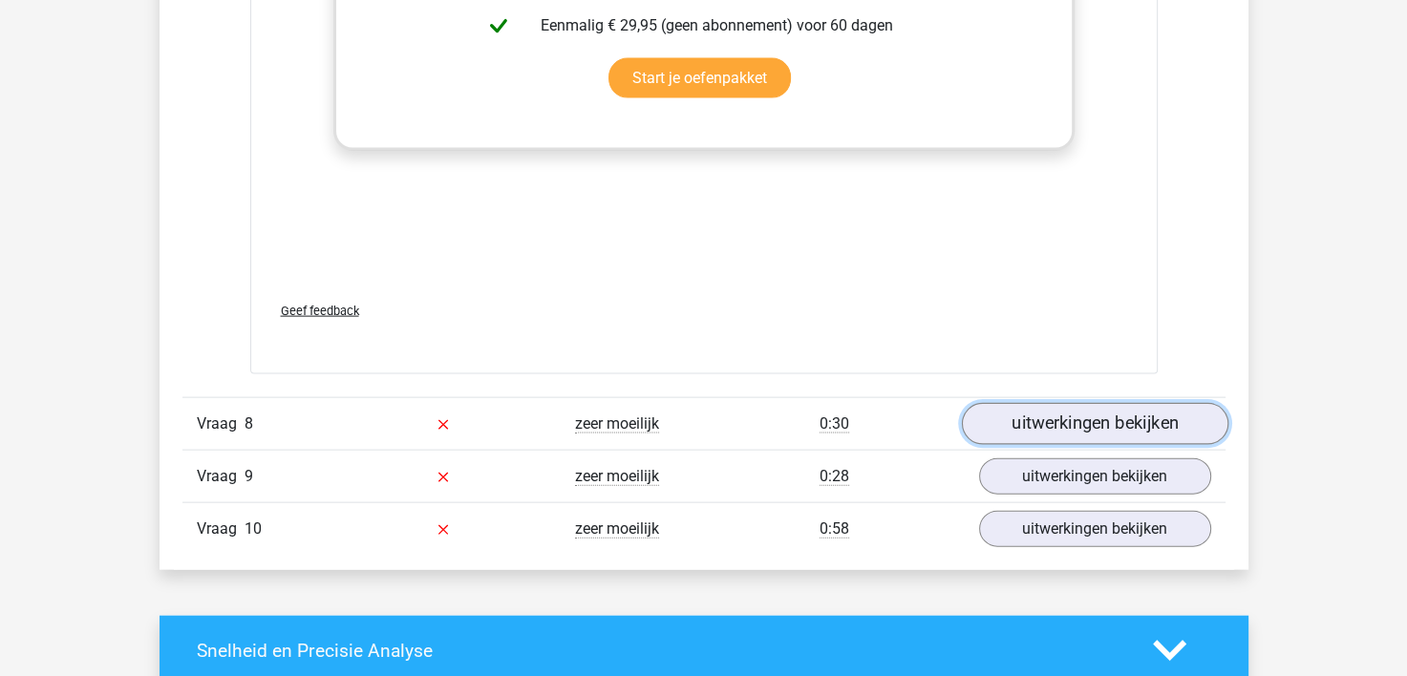
click at [1047, 411] on link "uitwerkingen bekijken" at bounding box center [1094, 425] width 267 height 42
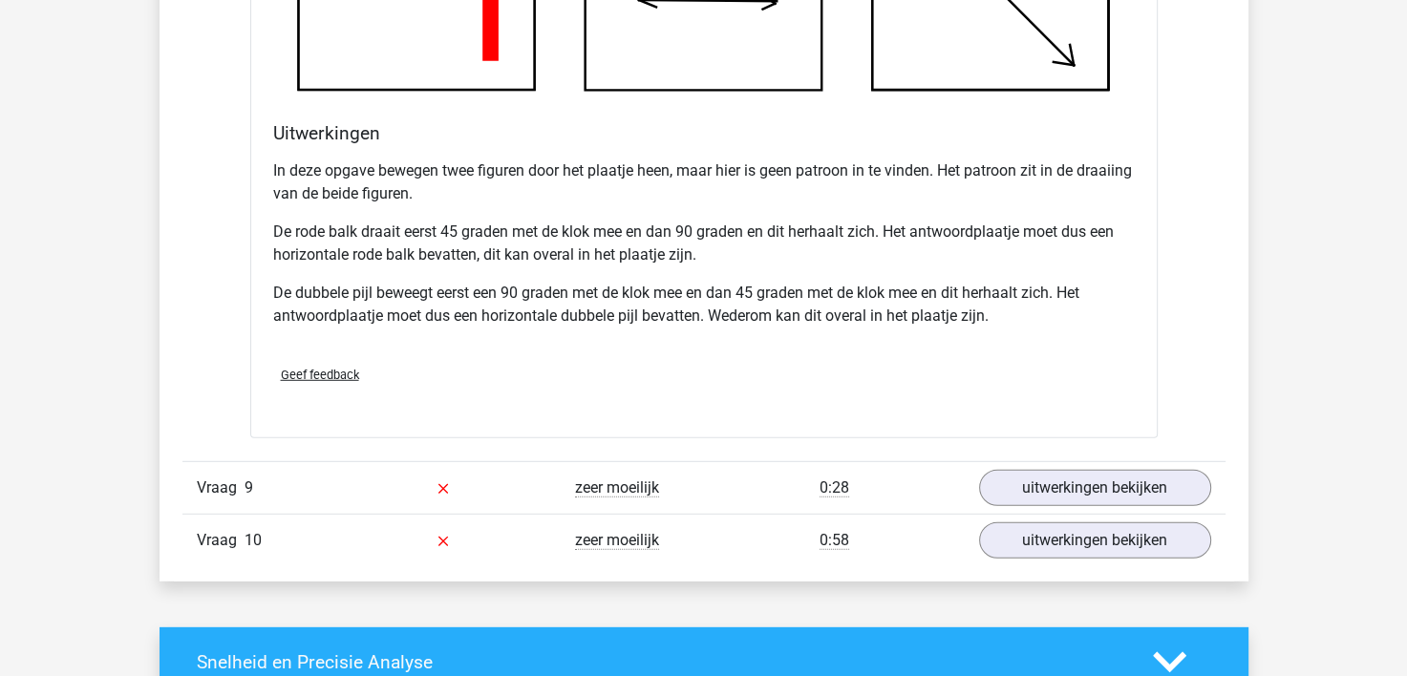
scroll to position [12227, 0]
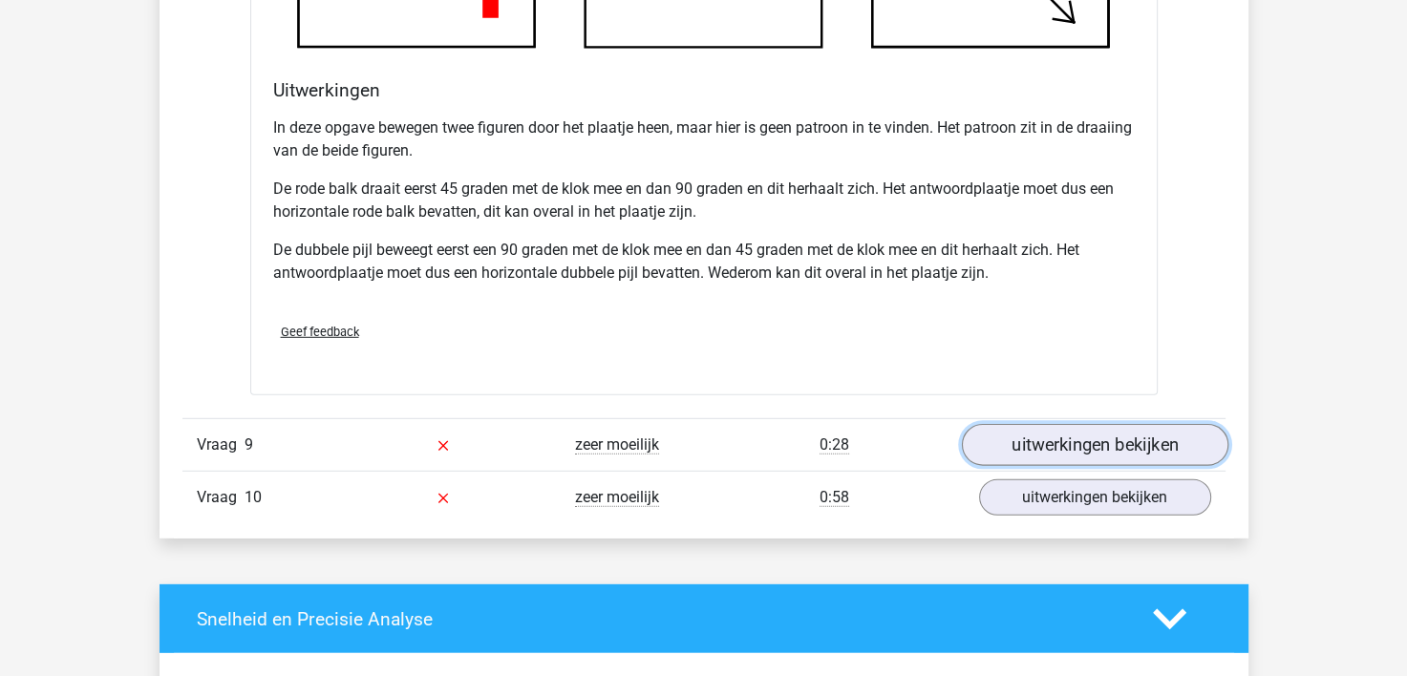
click at [1098, 425] on link "uitwerkingen bekijken" at bounding box center [1094, 445] width 267 height 42
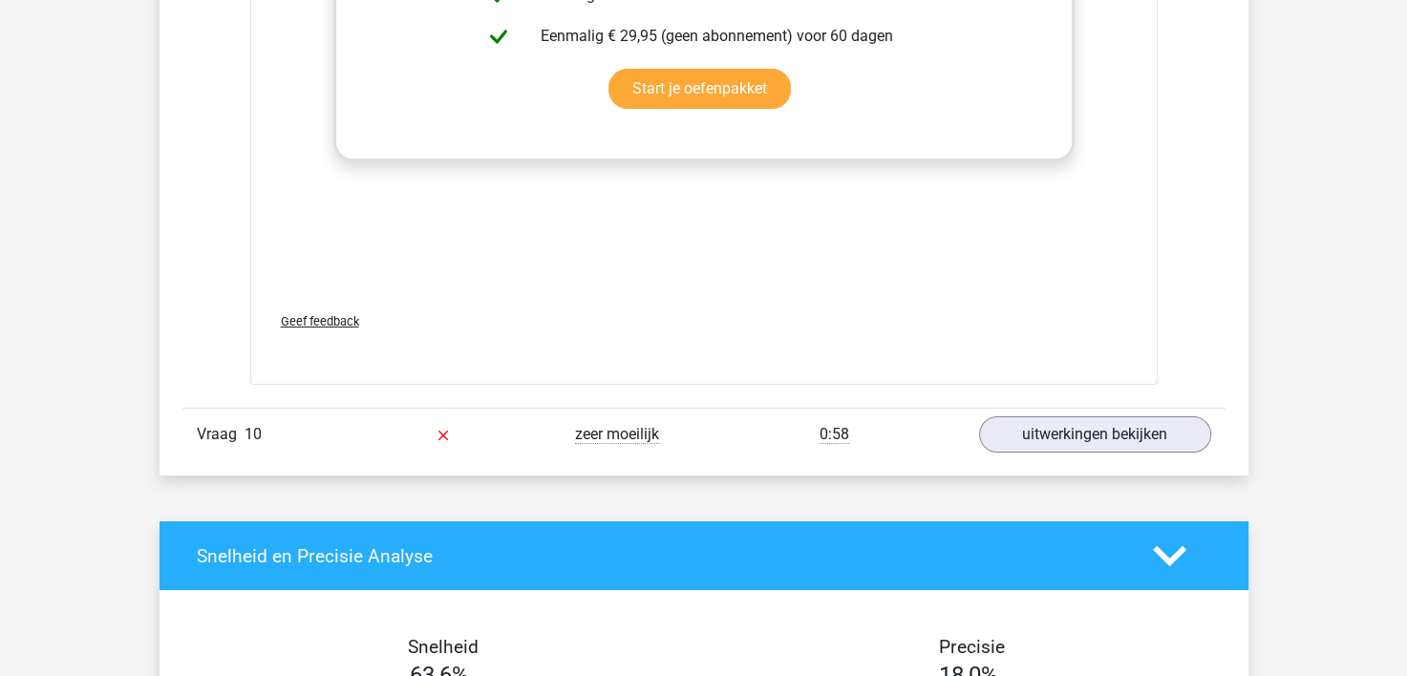
scroll to position [13946, 0]
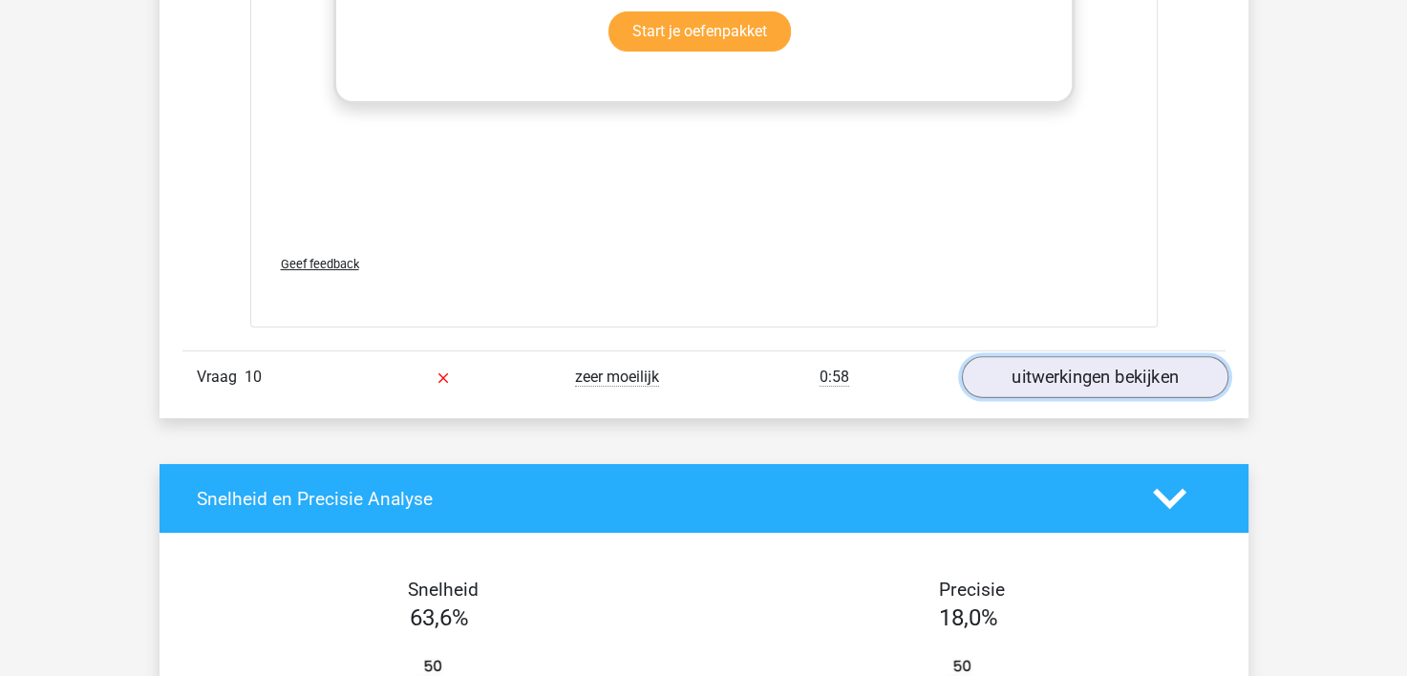
click at [1104, 375] on link "uitwerkingen bekijken" at bounding box center [1094, 378] width 267 height 42
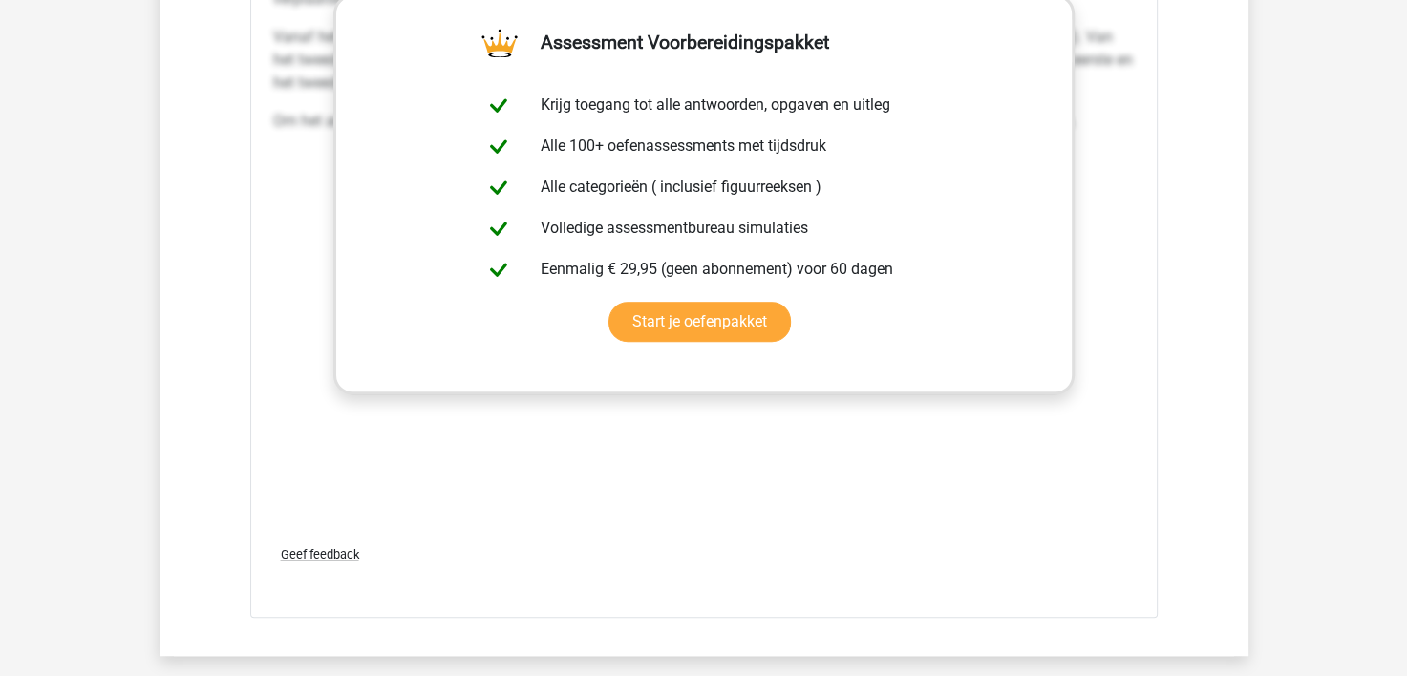
scroll to position [15092, 0]
